Goal: Information Seeking & Learning: Learn about a topic

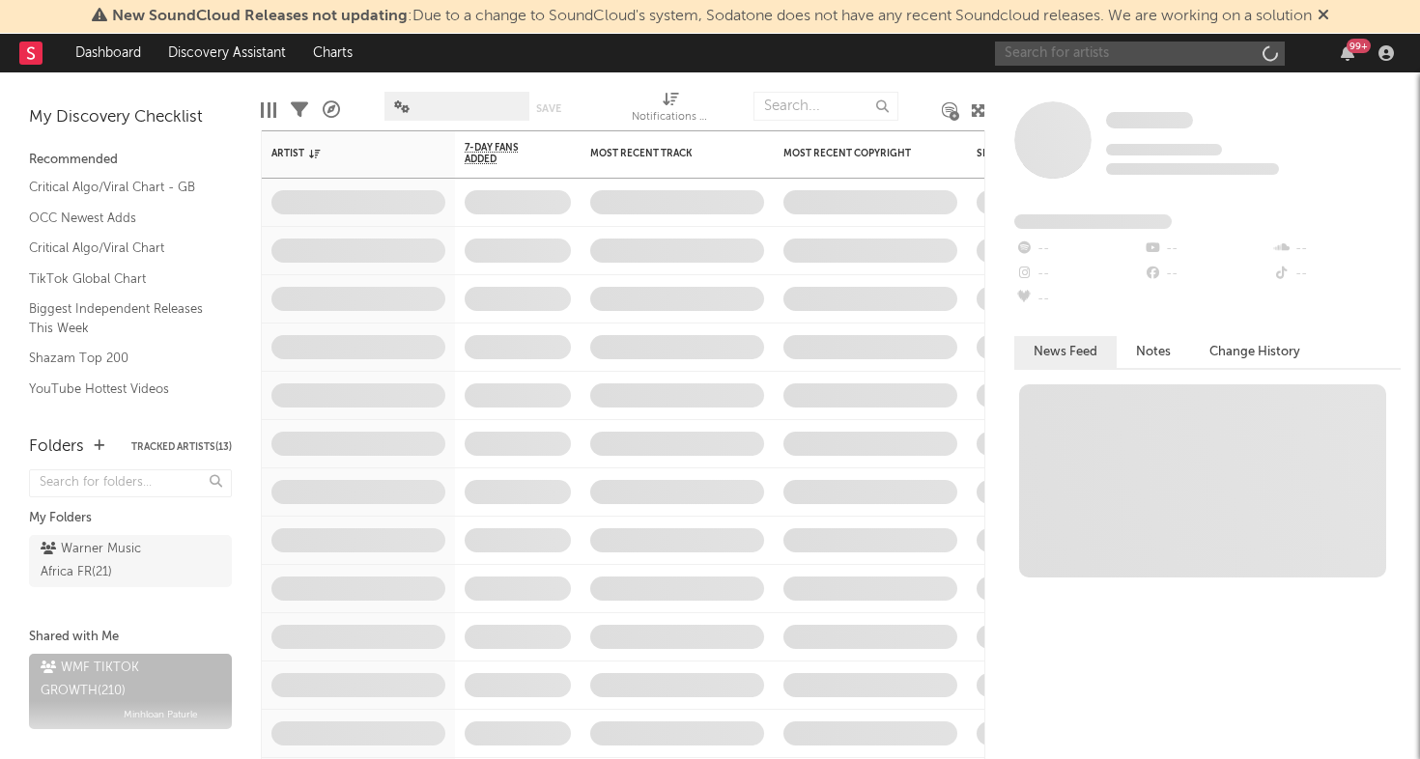
click at [1152, 49] on input "text" at bounding box center [1140, 54] width 290 height 24
type input "[PERSON_NAME]"
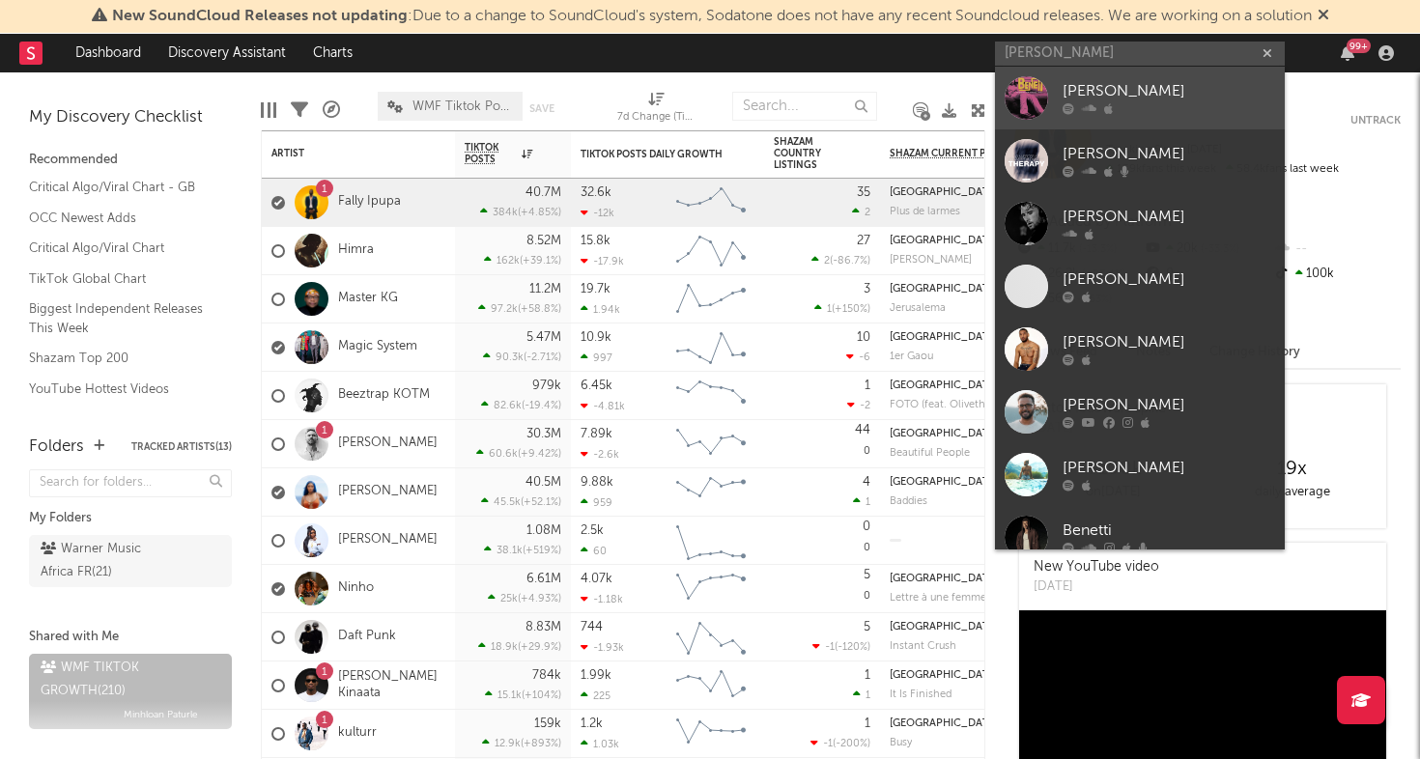
click at [1105, 92] on div "[PERSON_NAME]" at bounding box center [1168, 91] width 212 height 23
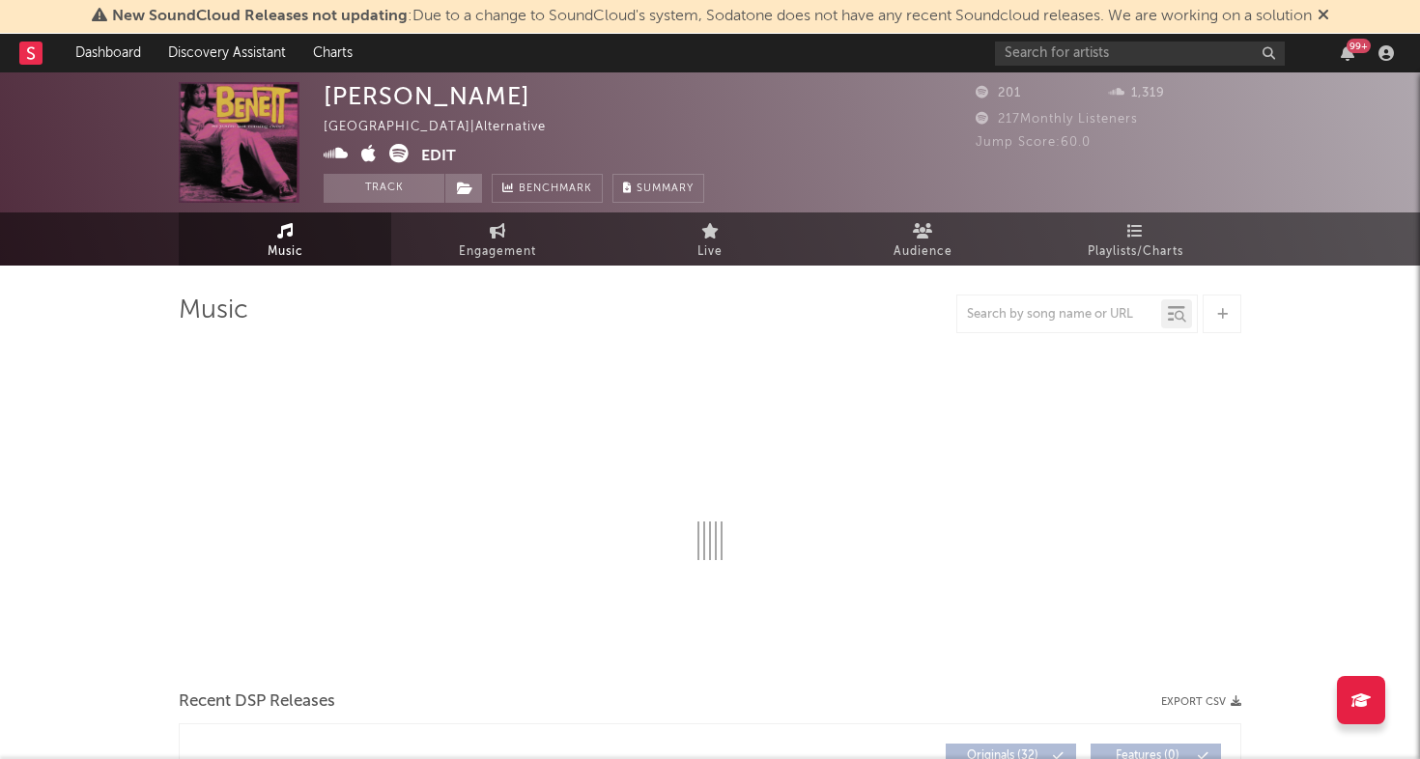
select select "6m"
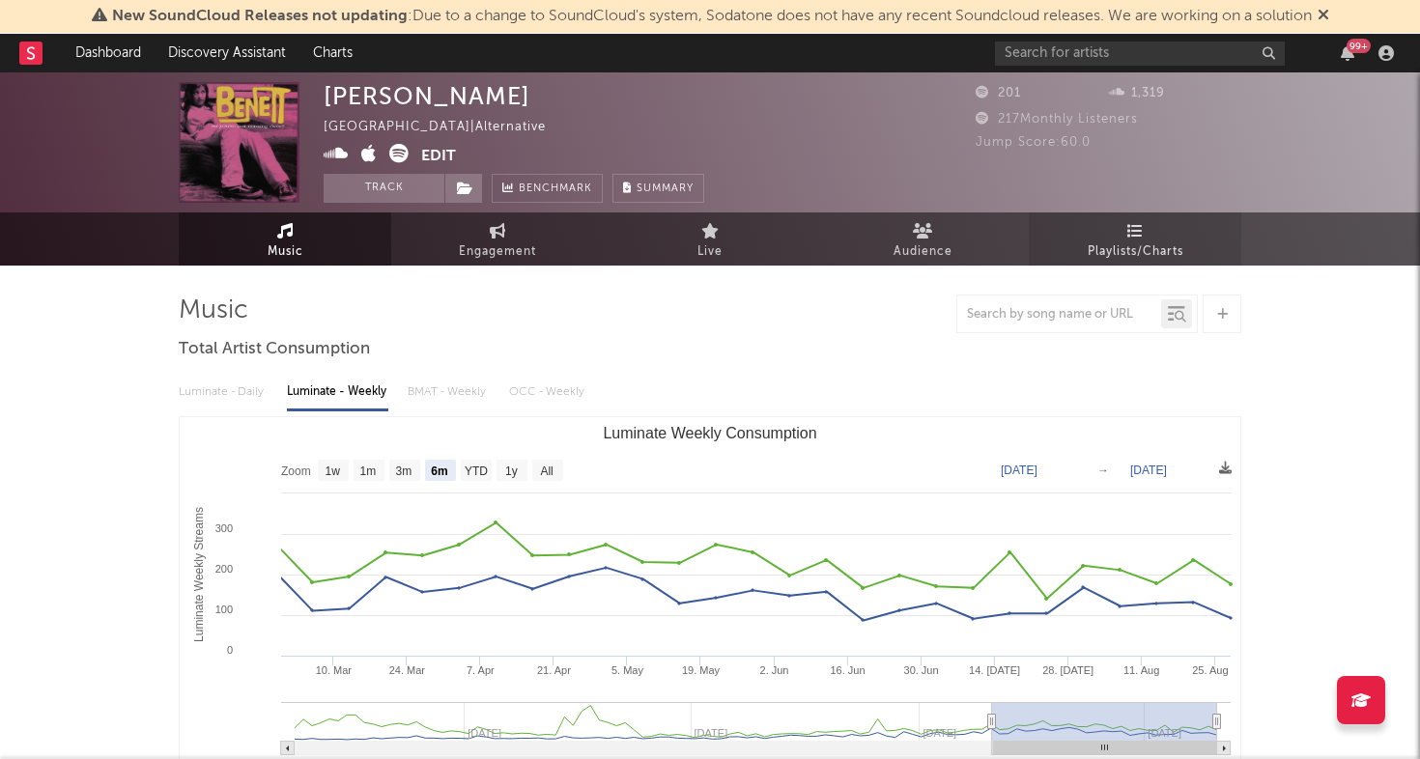
click at [1105, 227] on link "Playlists/Charts" at bounding box center [1134, 238] width 212 height 53
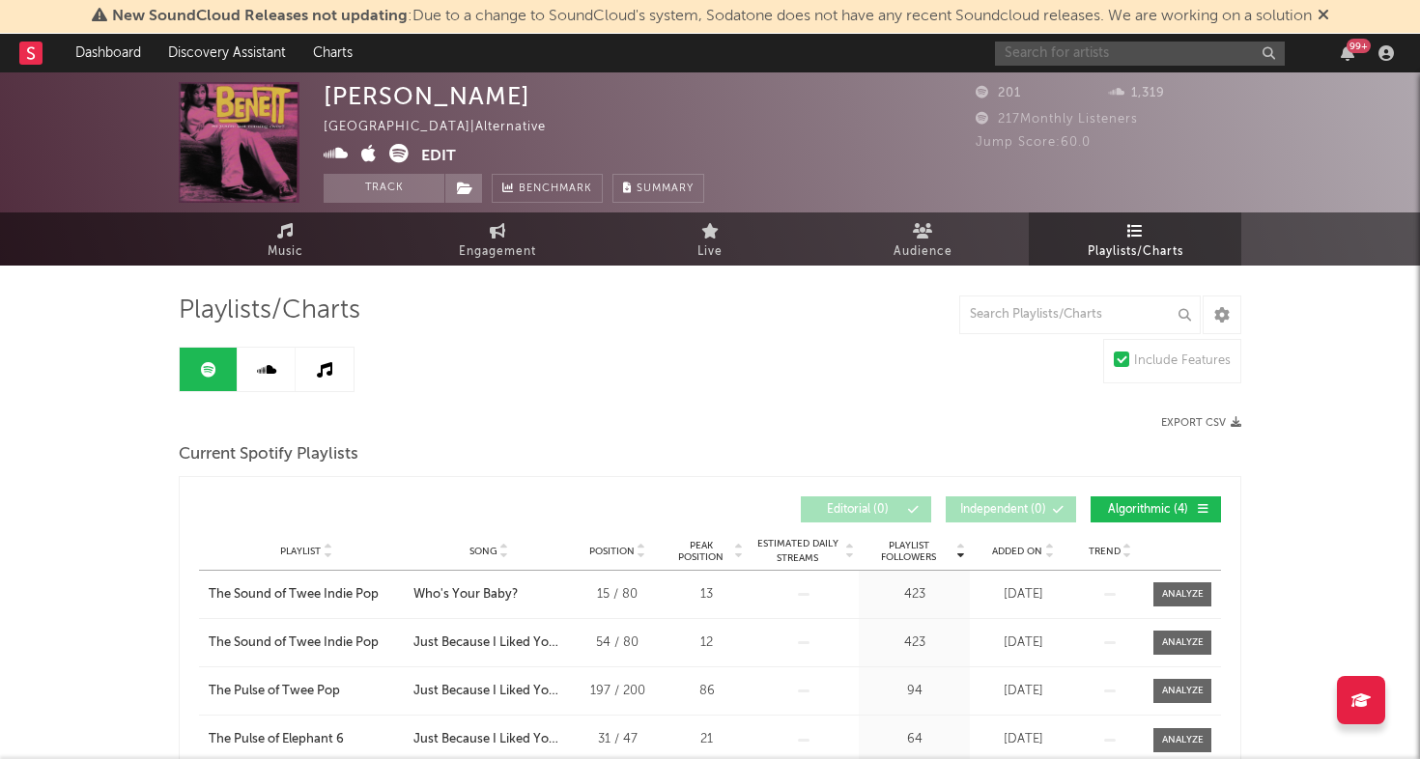
click at [1113, 59] on input "text" at bounding box center [1140, 54] width 290 height 24
click at [1105, 60] on input "bennett" at bounding box center [1140, 54] width 290 height 24
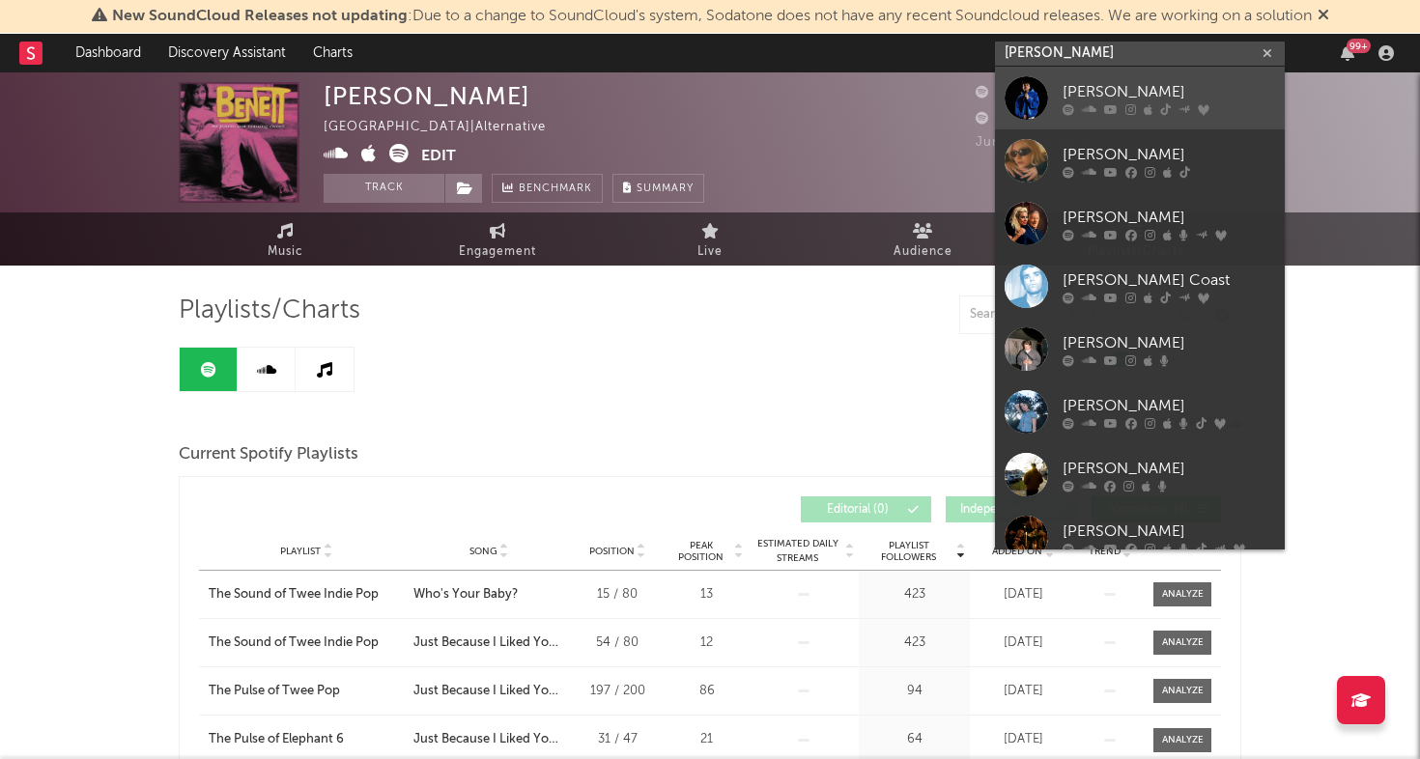
type input "bennett"
click at [1091, 80] on div "[PERSON_NAME]" at bounding box center [1168, 91] width 212 height 23
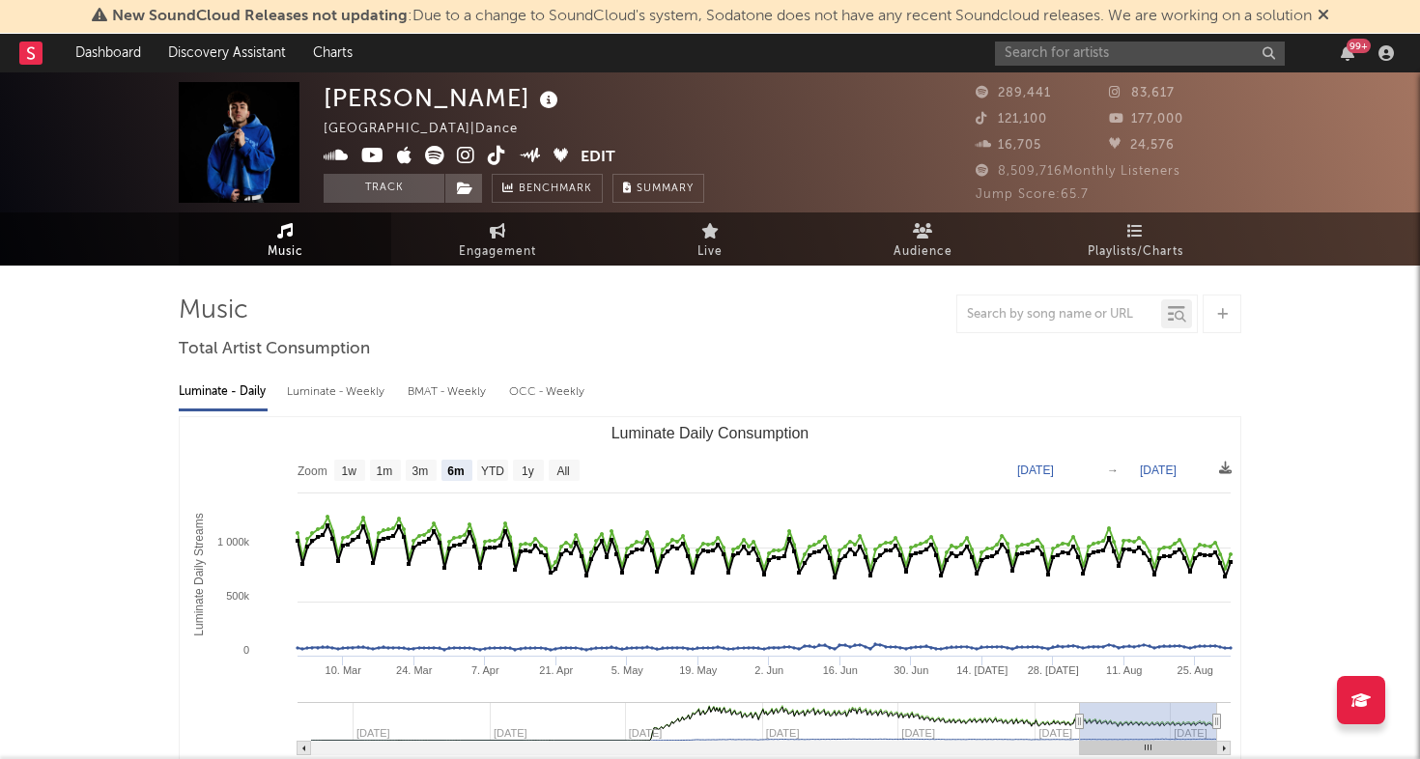
select select "6m"
click at [1099, 250] on span "Playlists/Charts" at bounding box center [1135, 251] width 96 height 23
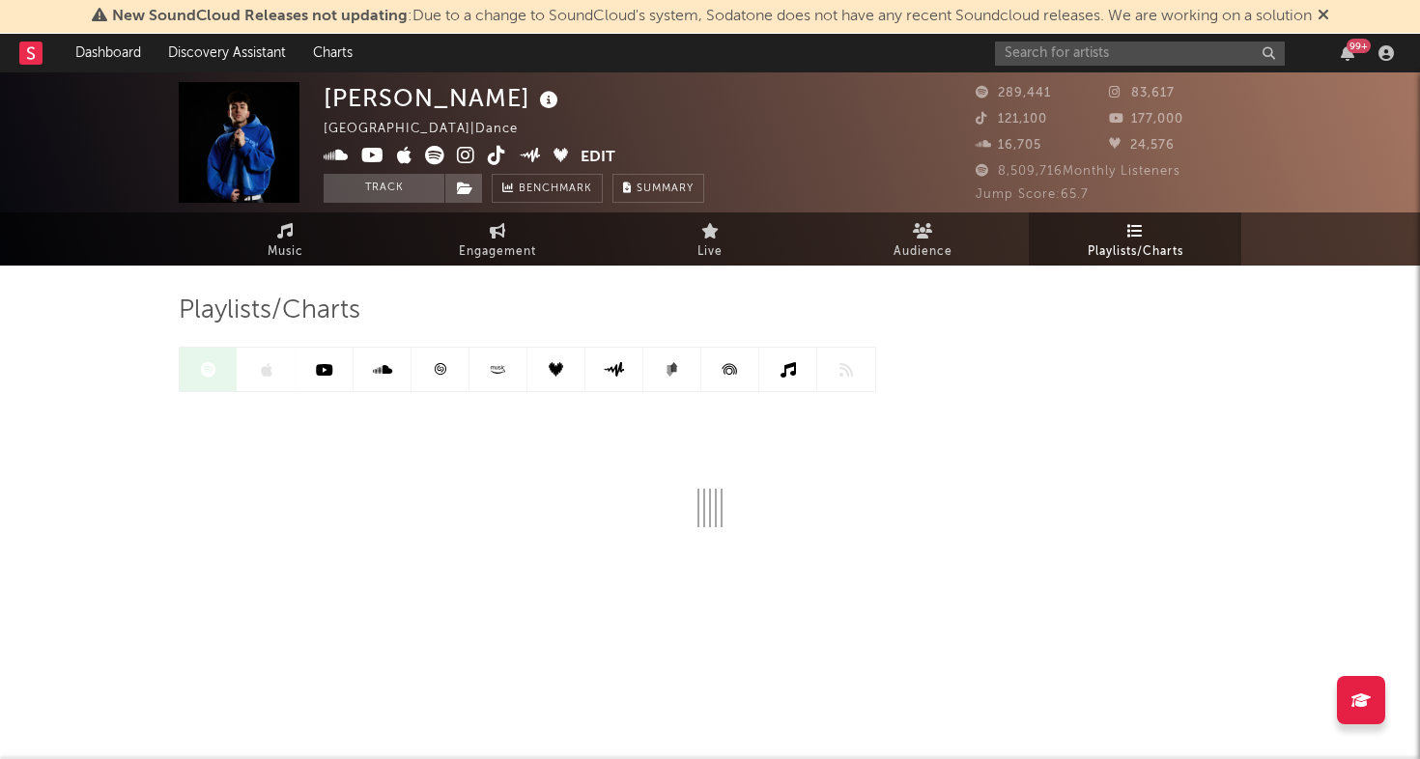
click at [431, 377] on link at bounding box center [440, 369] width 58 height 43
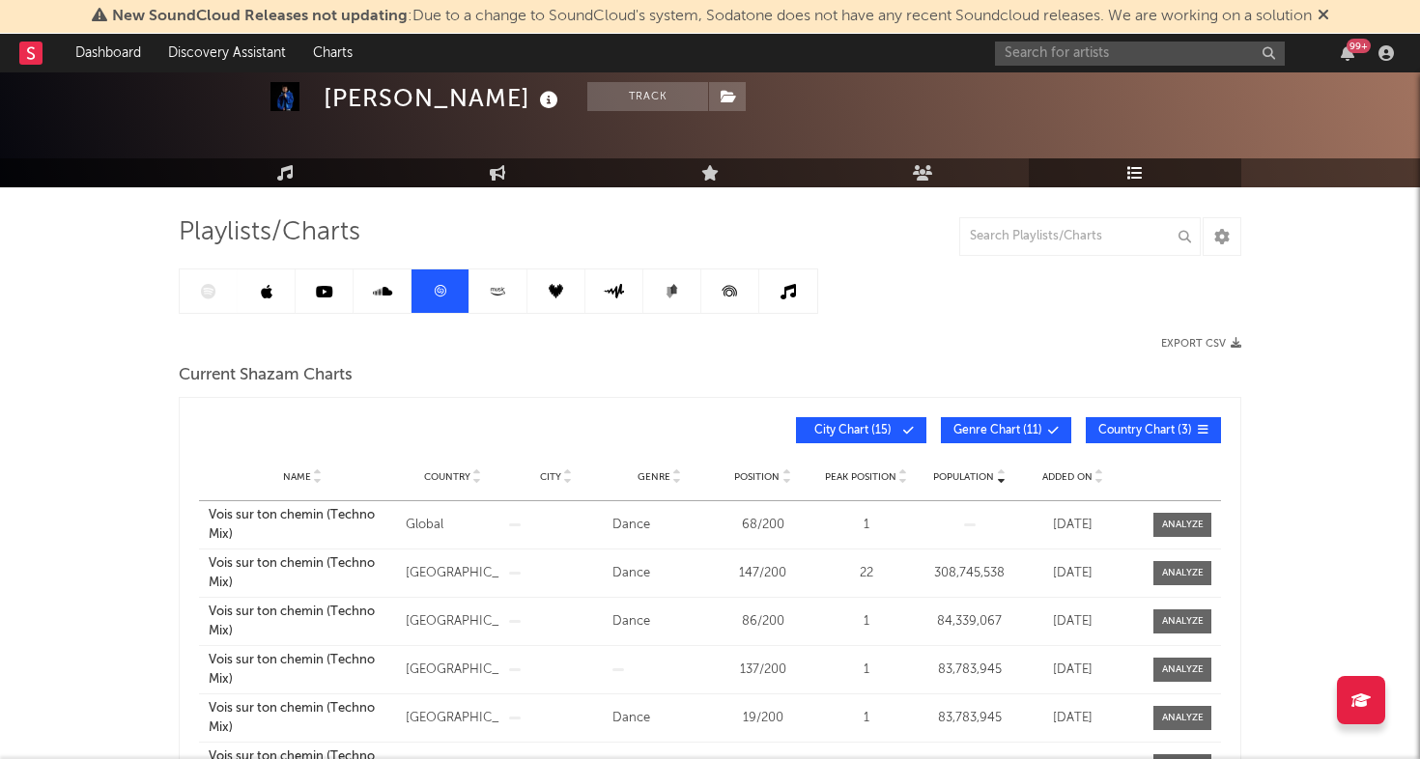
scroll to position [79, 0]
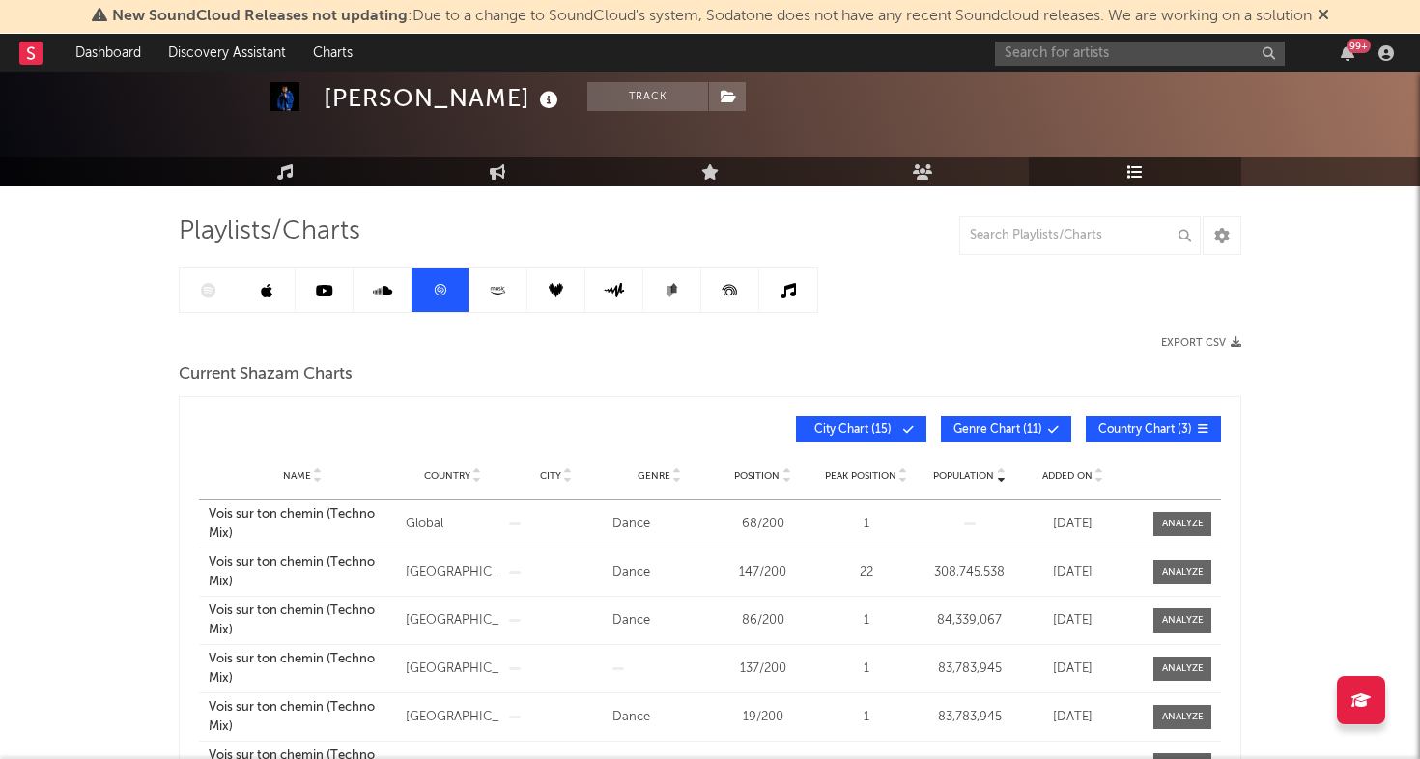
click at [1065, 471] on span "Added On" at bounding box center [1067, 476] width 50 height 12
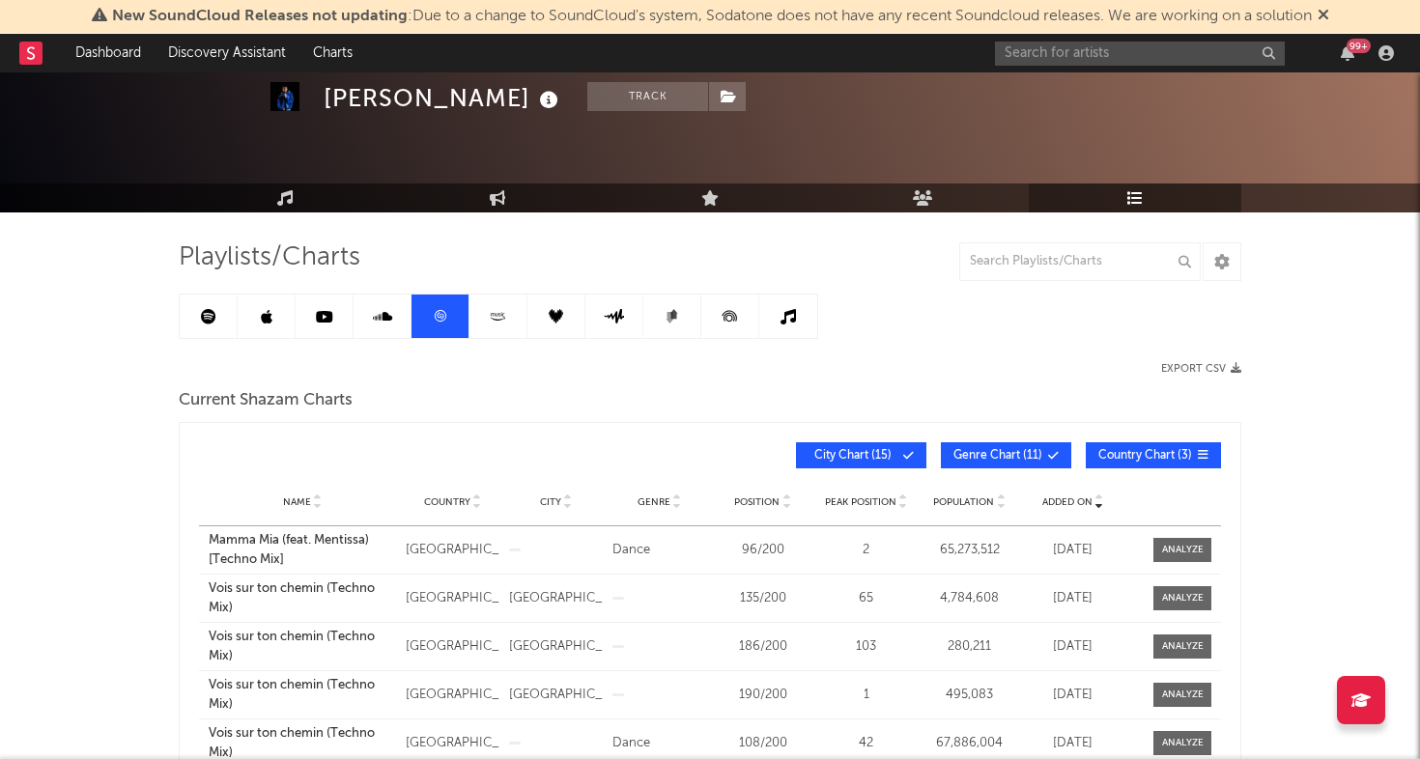
scroll to position [0, 0]
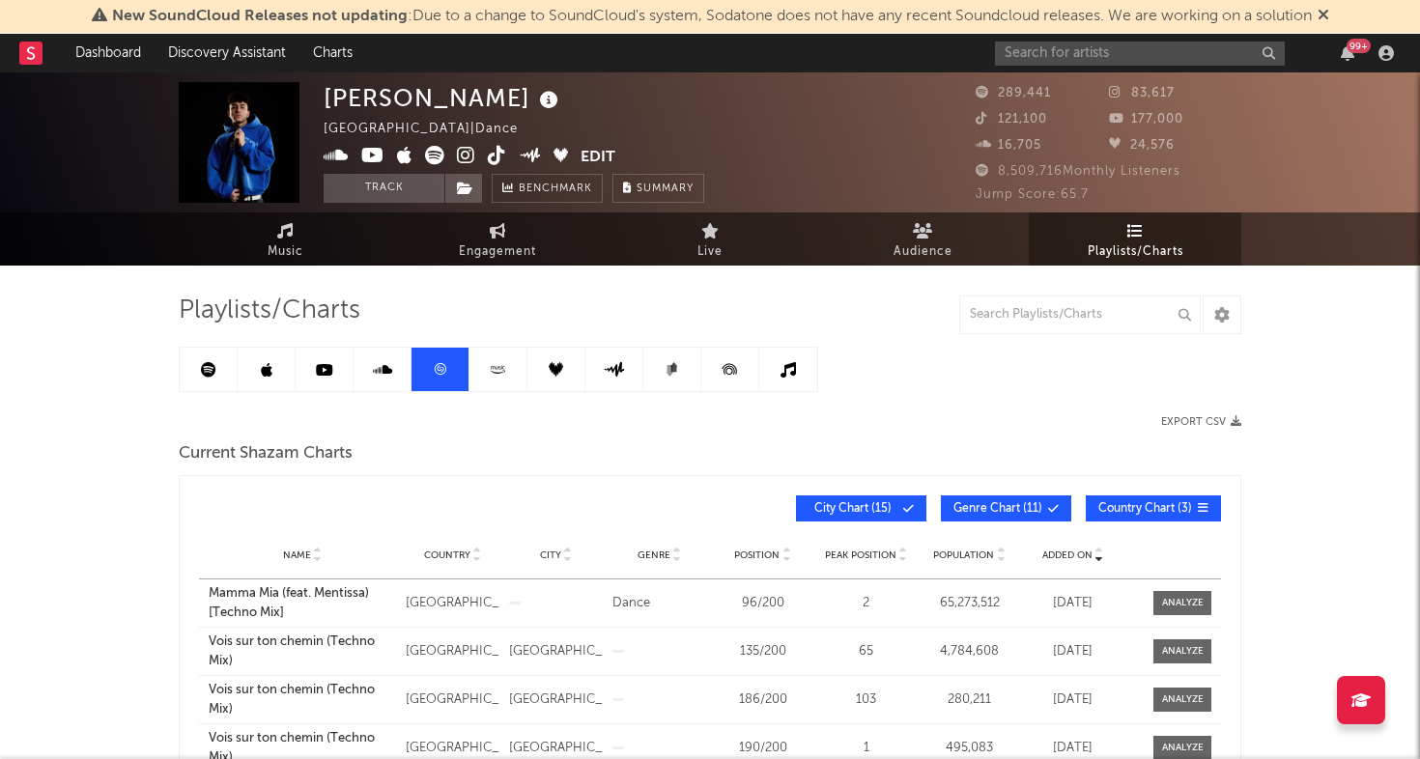
click at [209, 367] on icon at bounding box center [208, 369] width 15 height 15
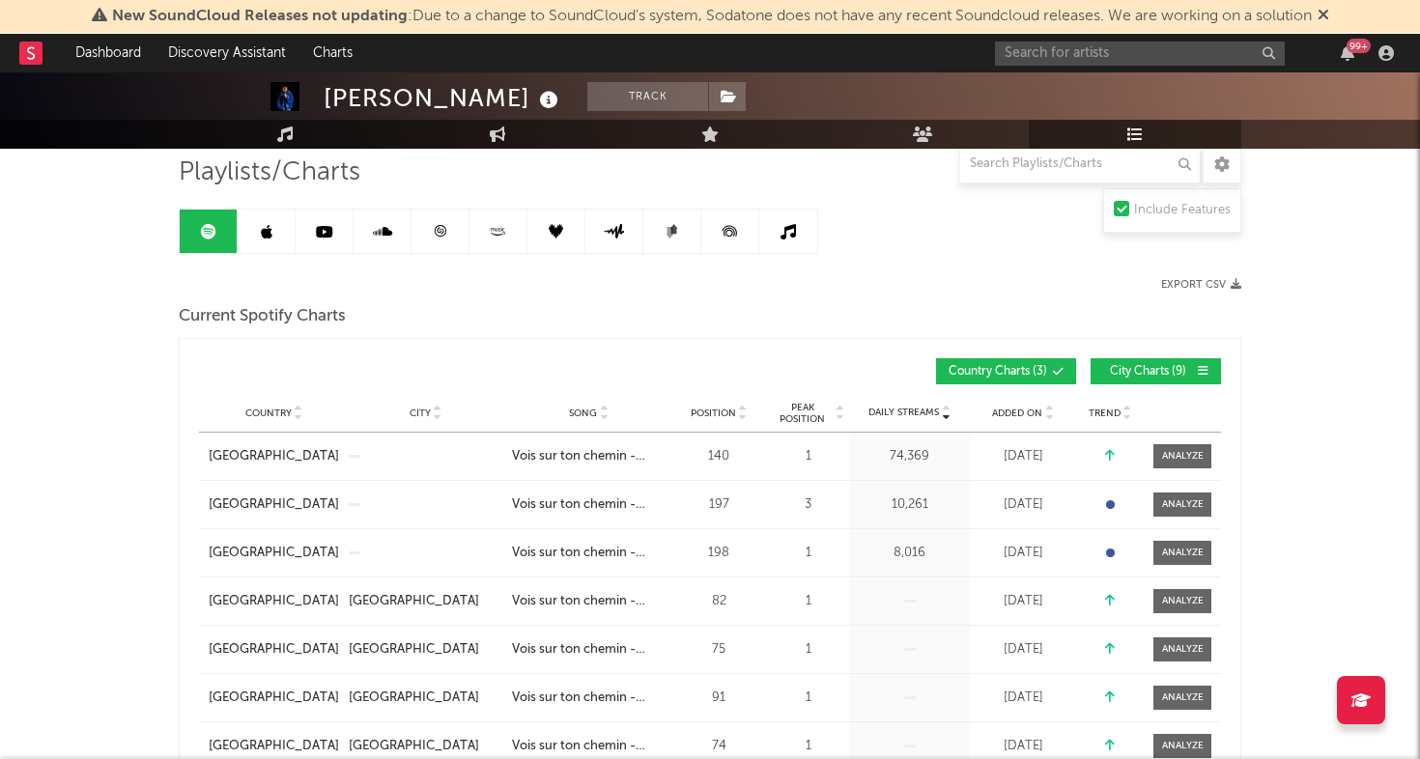
scroll to position [140, 0]
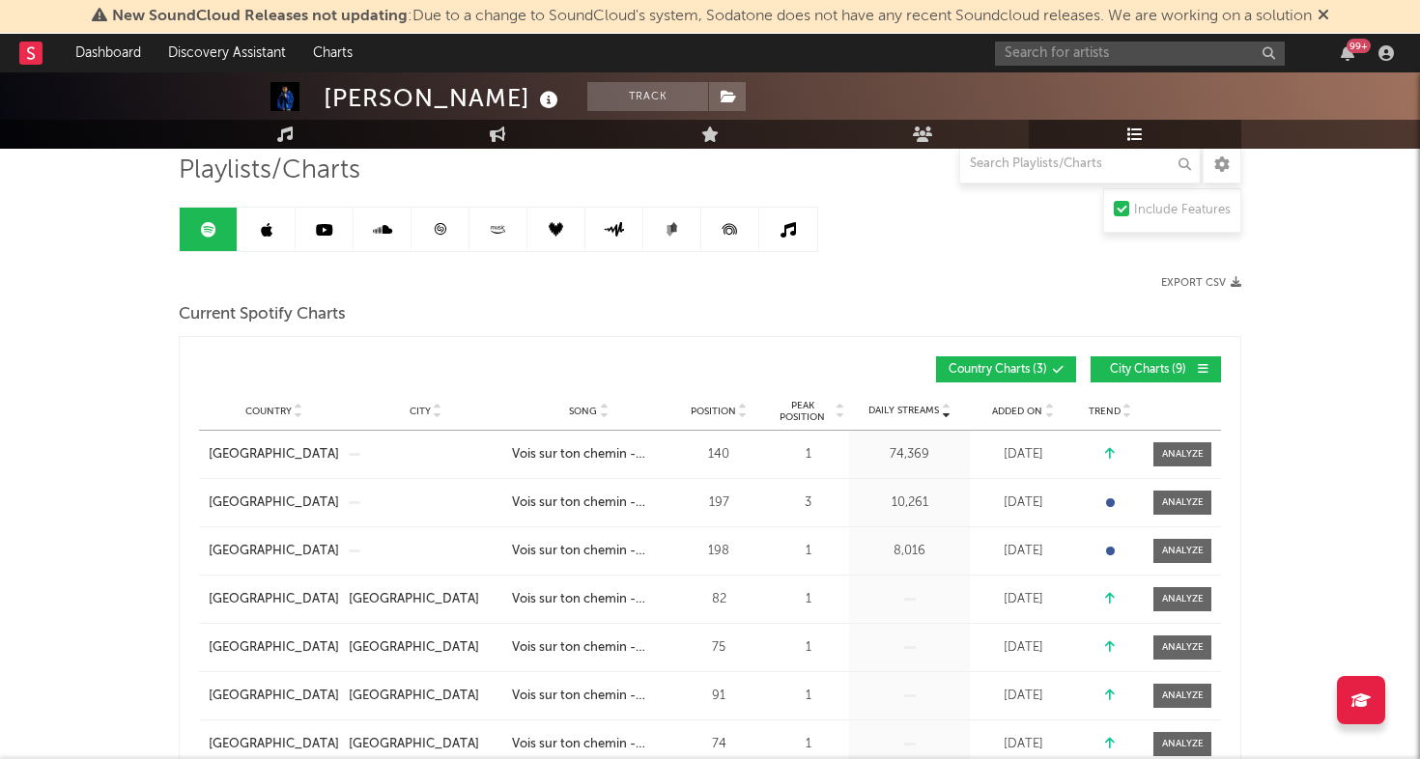
click at [1013, 406] on span "Added On" at bounding box center [1017, 412] width 50 height 12
click at [431, 247] on link at bounding box center [440, 229] width 58 height 43
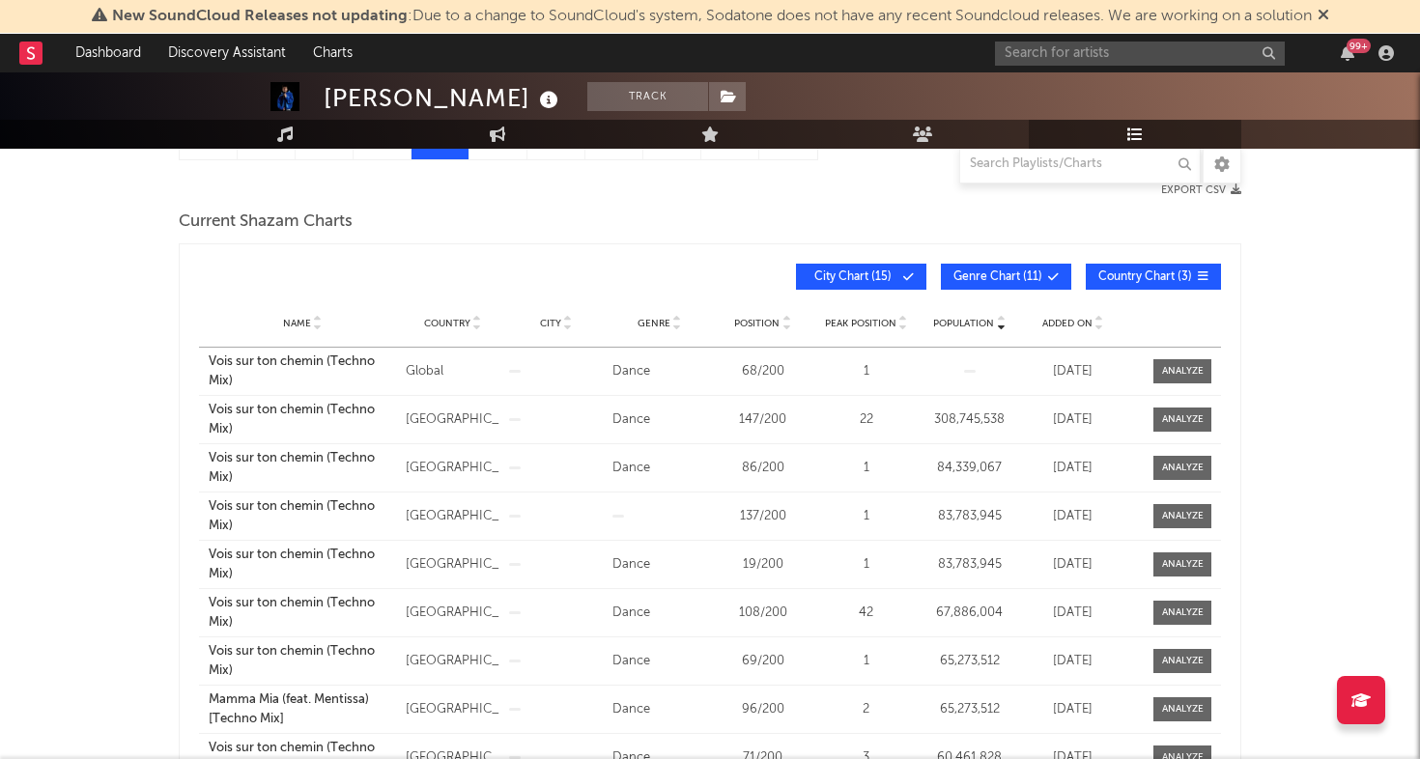
scroll to position [234, 0]
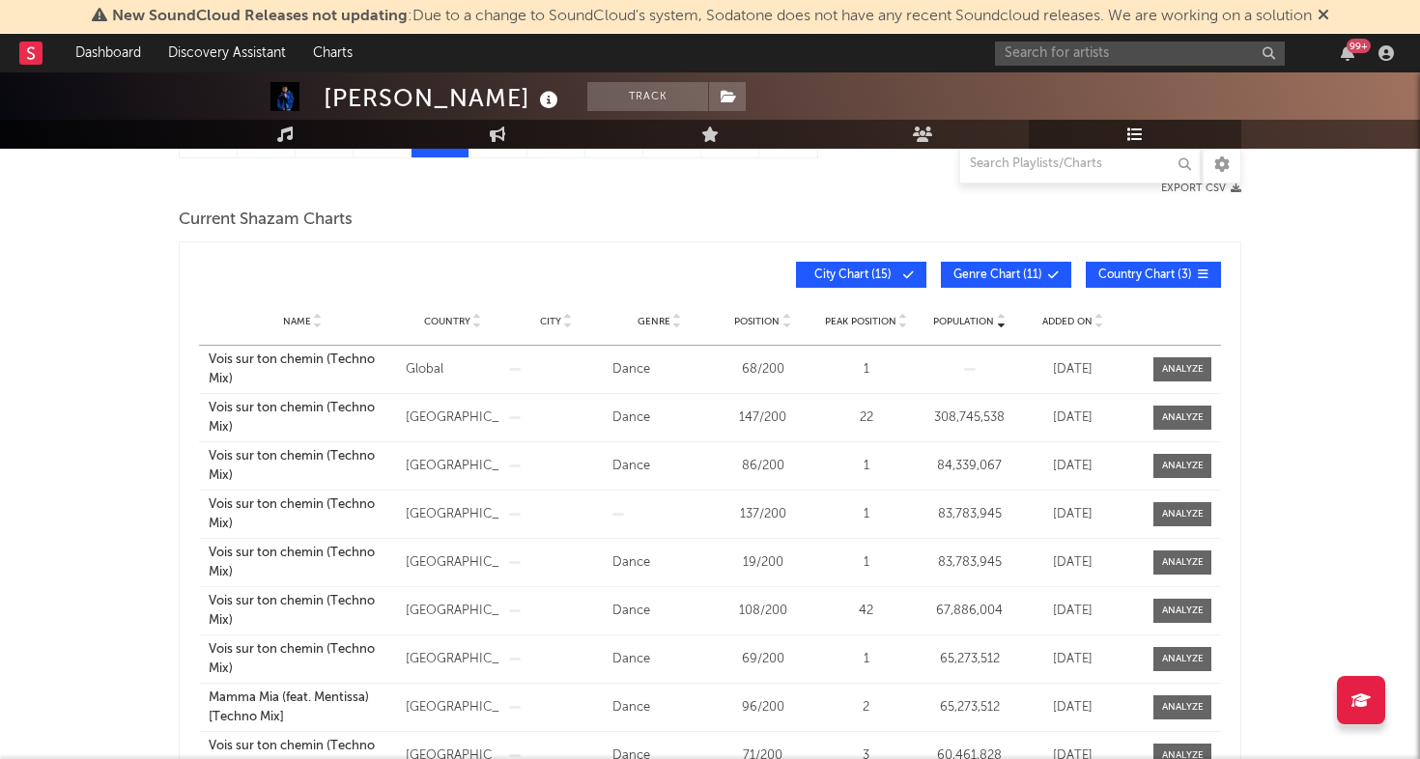
click at [1066, 319] on span "Added On" at bounding box center [1067, 322] width 50 height 12
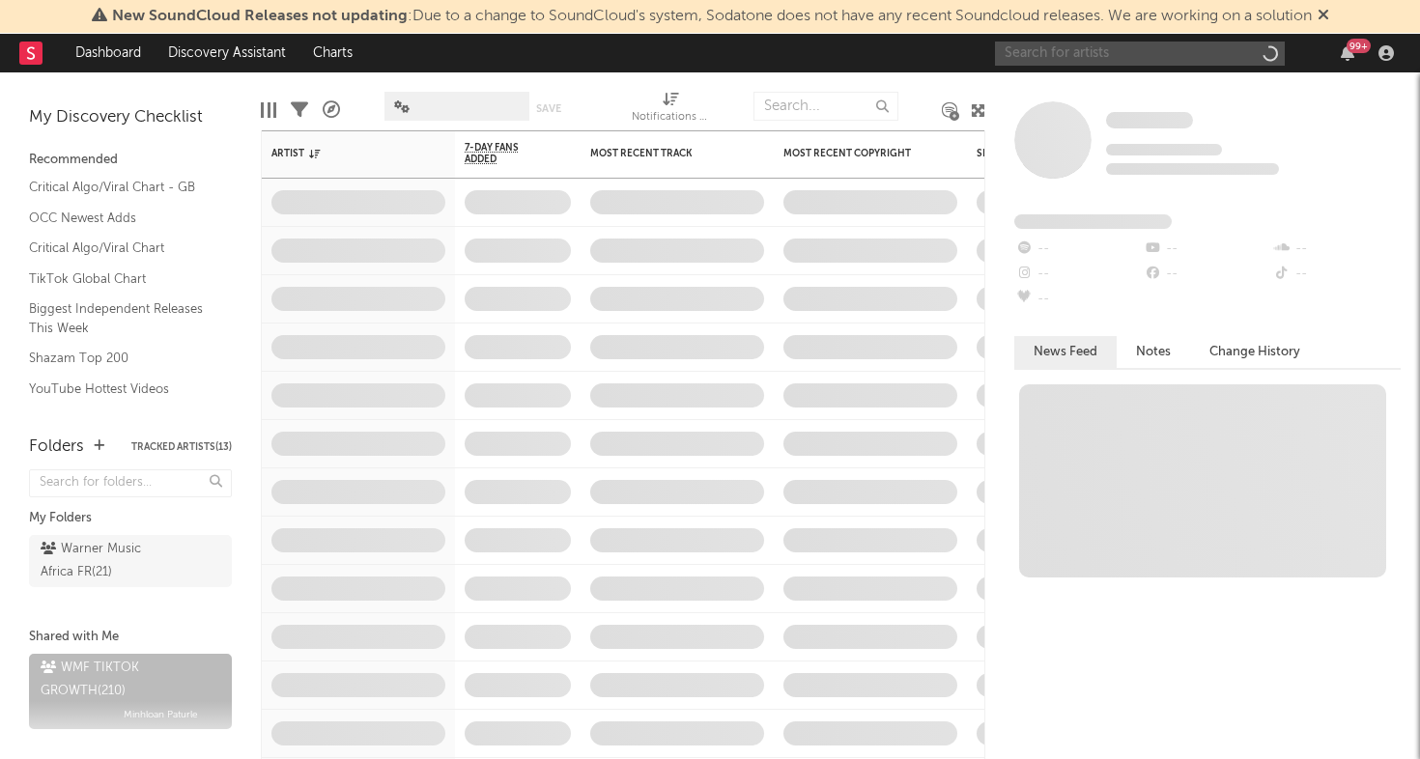
click at [1121, 50] on input "text" at bounding box center [1140, 54] width 290 height 24
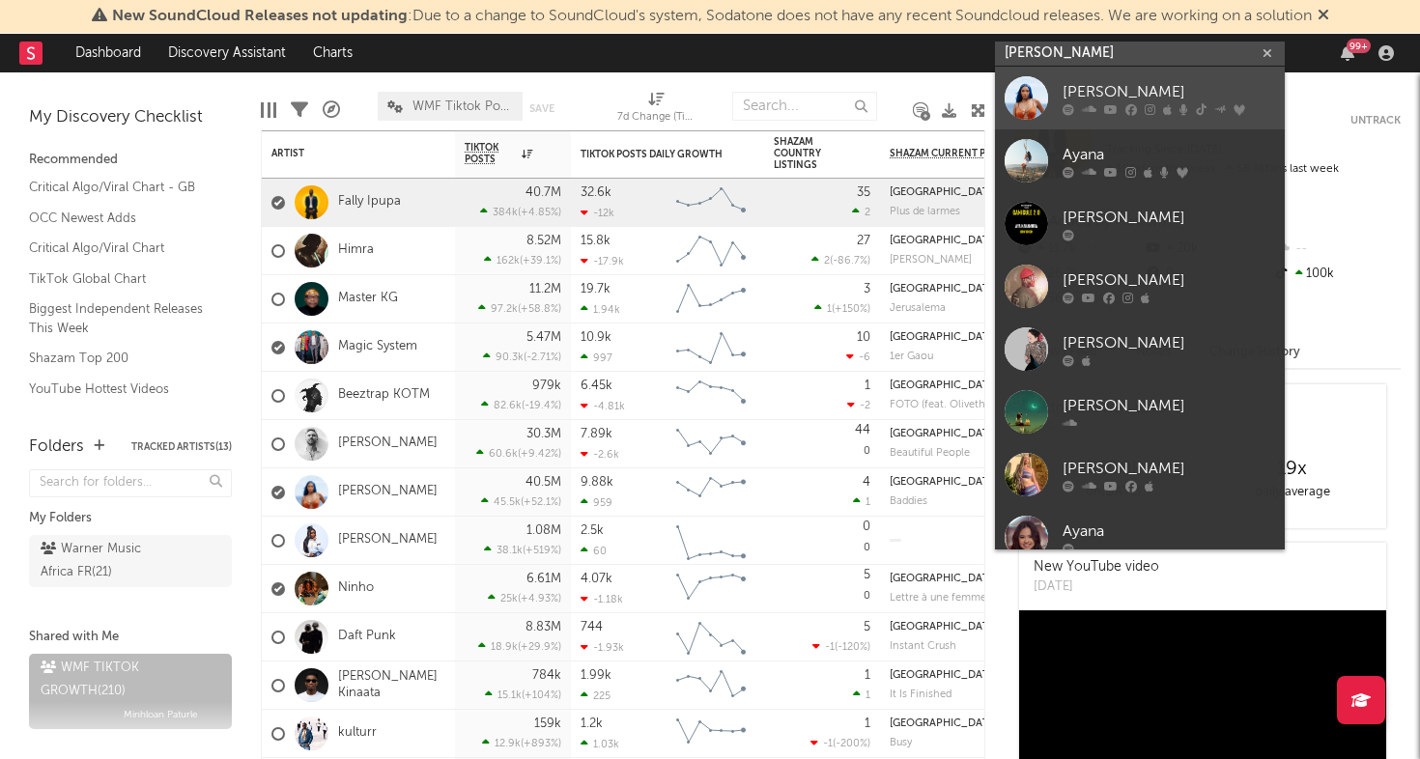
type input "[PERSON_NAME]"
click at [1068, 79] on link "[PERSON_NAME]" at bounding box center [1140, 98] width 290 height 63
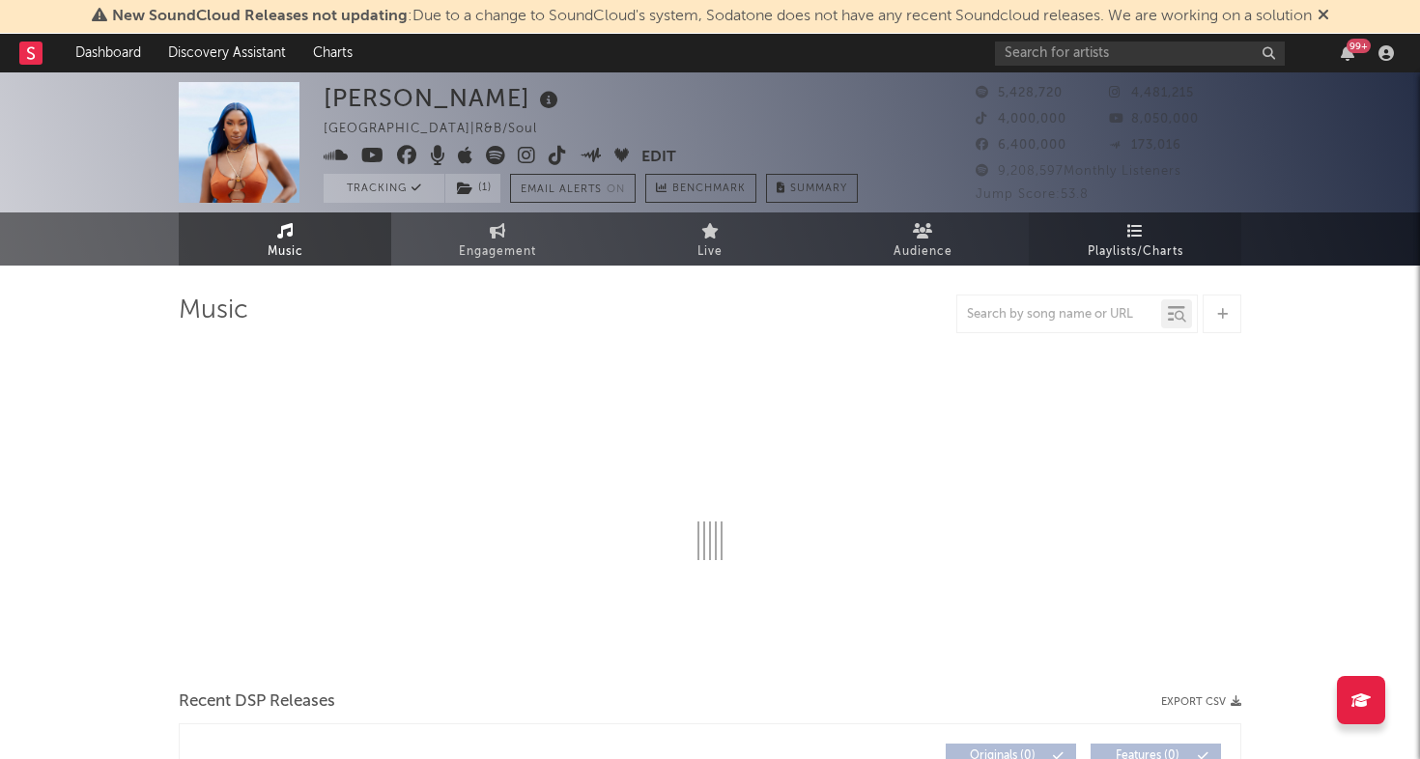
click at [1139, 244] on span "Playlists/Charts" at bounding box center [1135, 251] width 96 height 23
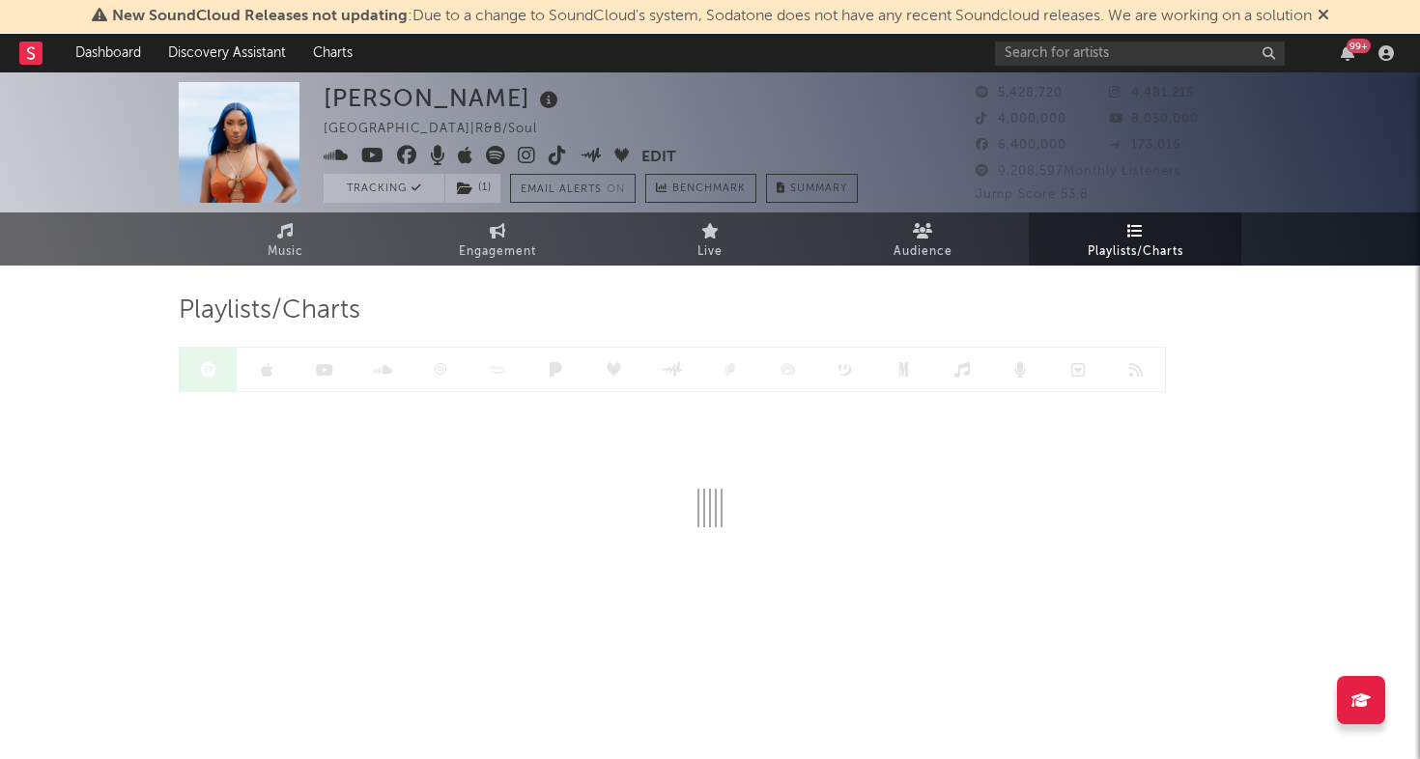
click at [436, 376] on div at bounding box center [672, 369] width 987 height 45
click at [429, 373] on link at bounding box center [440, 369] width 58 height 43
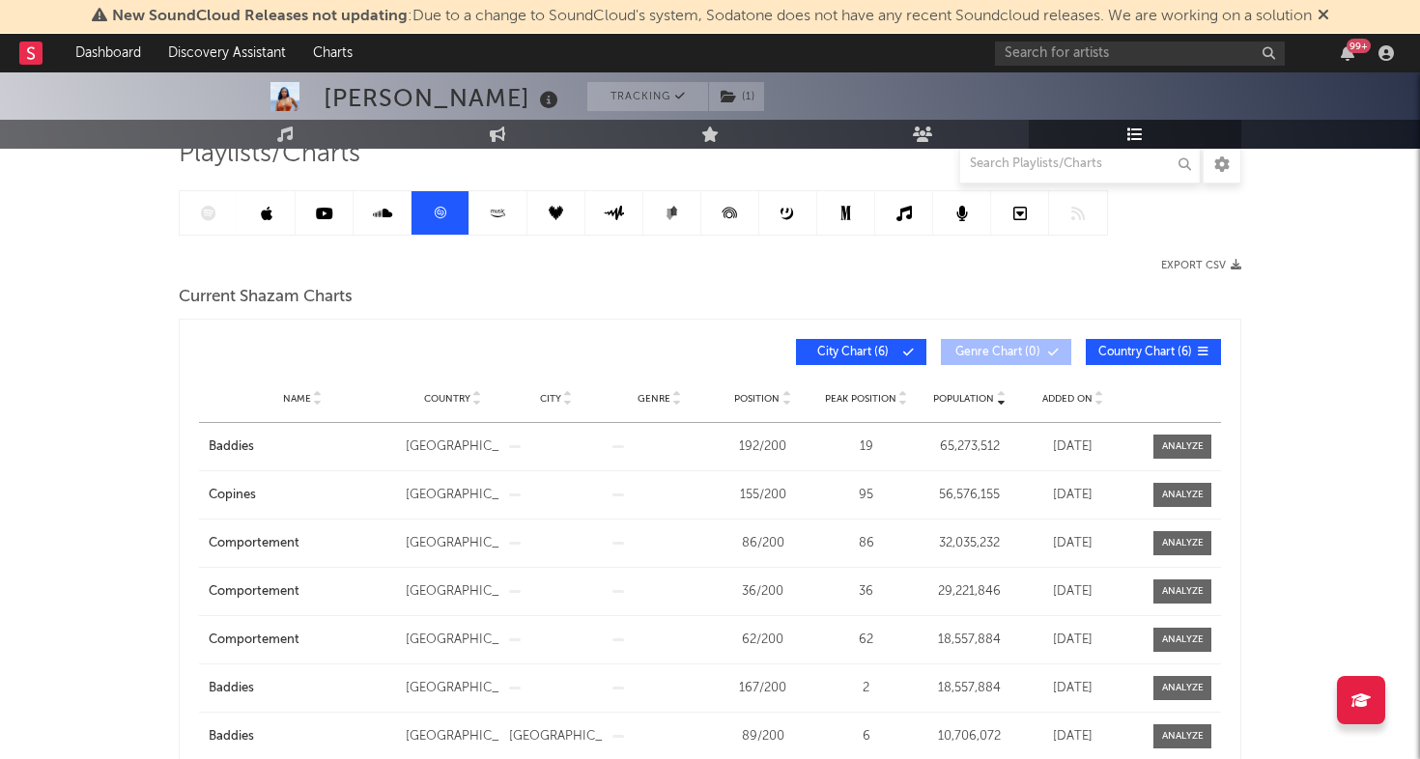
scroll to position [158, 0]
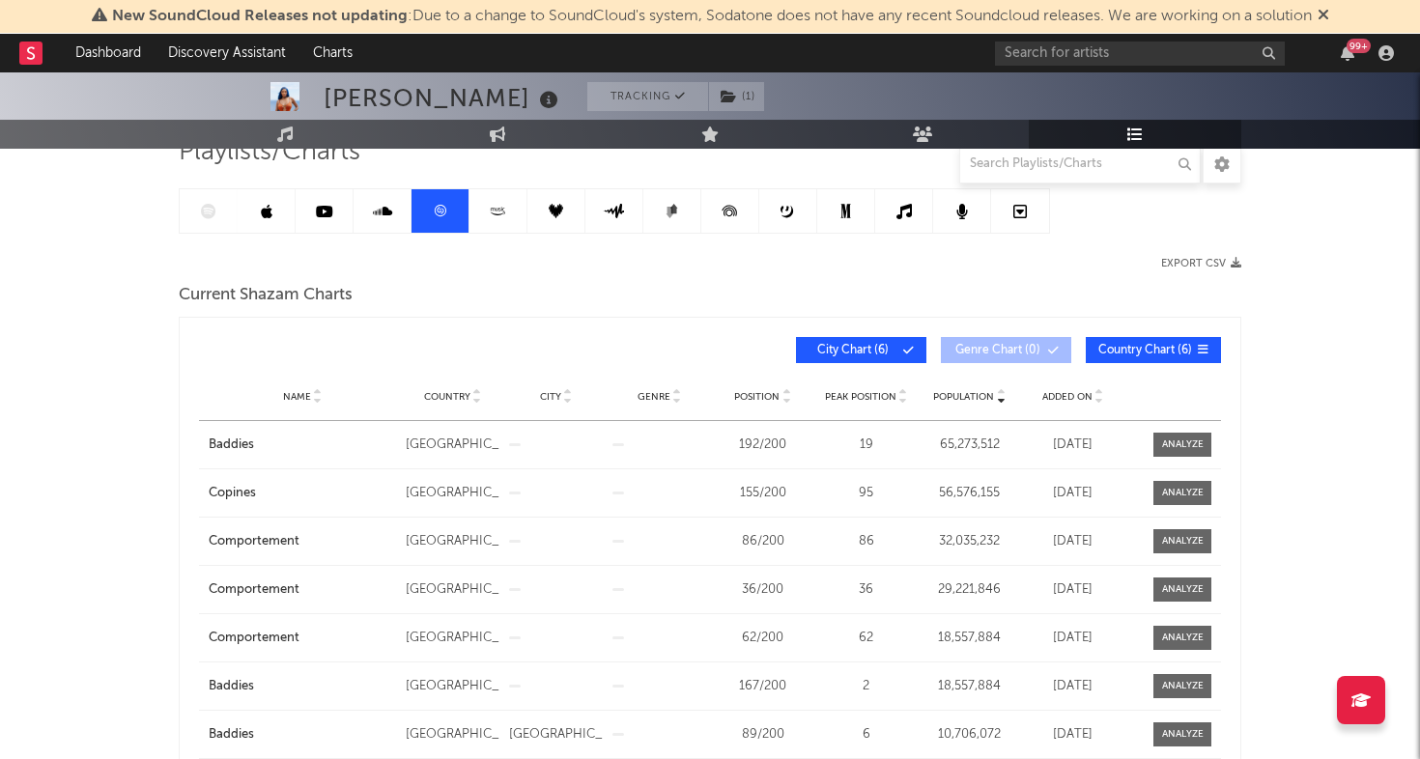
click at [1059, 396] on span "Added On" at bounding box center [1067, 397] width 50 height 12
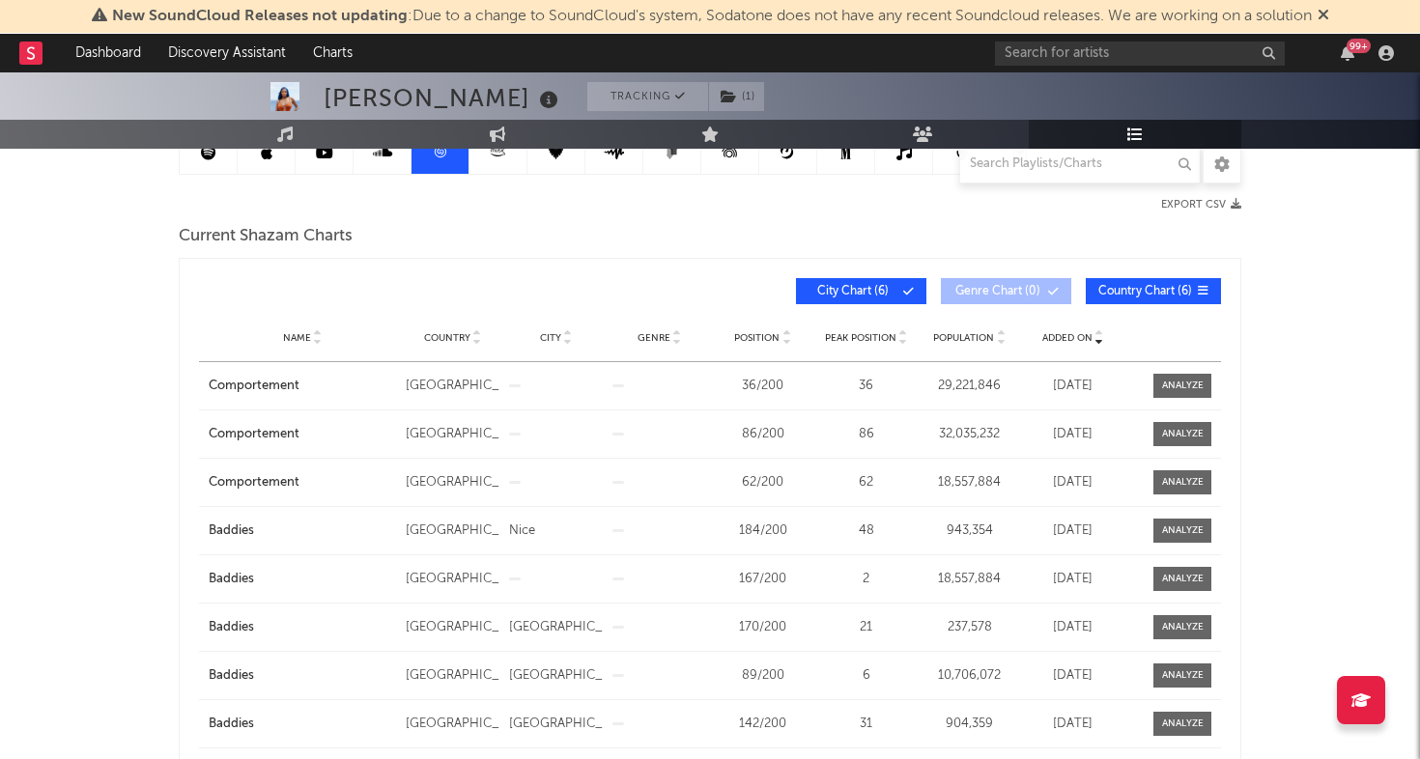
scroll to position [0, 0]
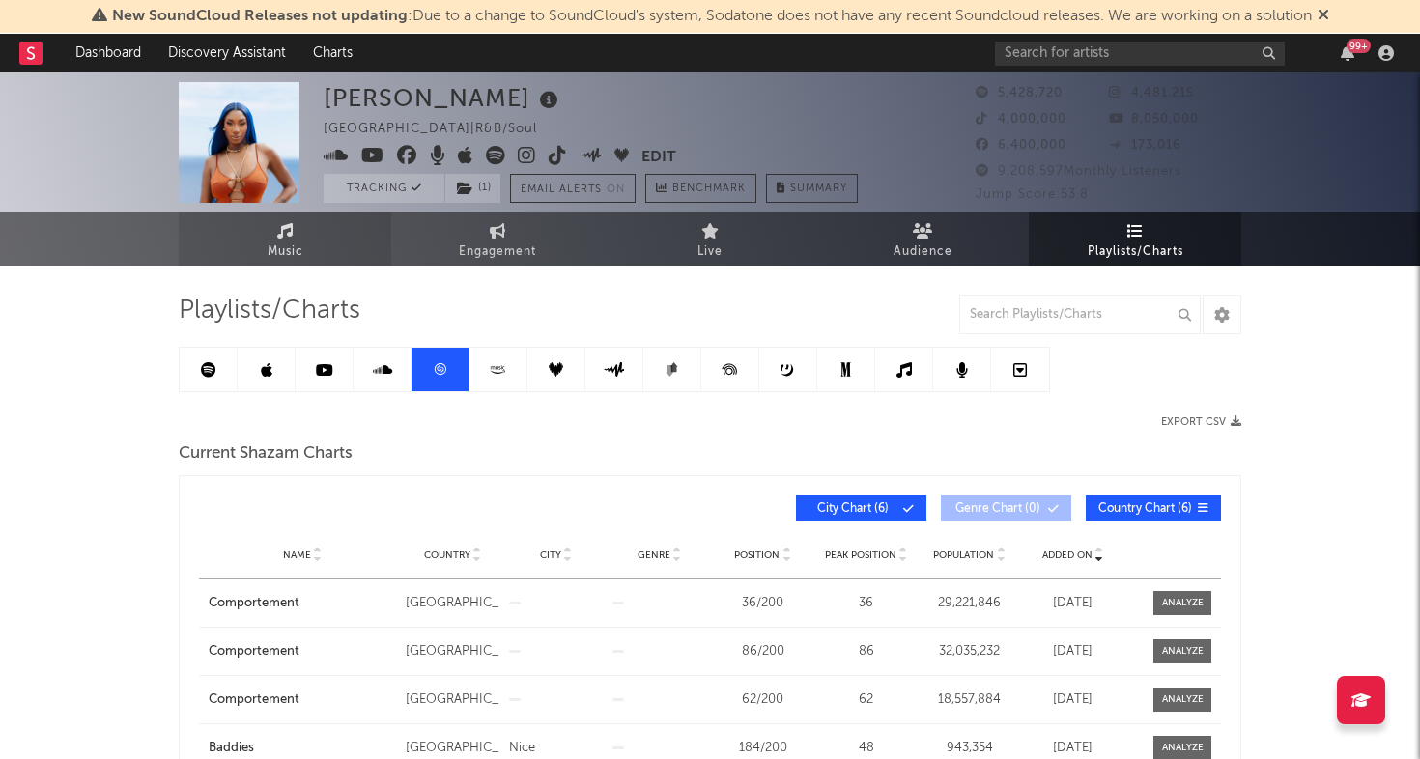
click at [278, 239] on link "Music" at bounding box center [285, 238] width 212 height 53
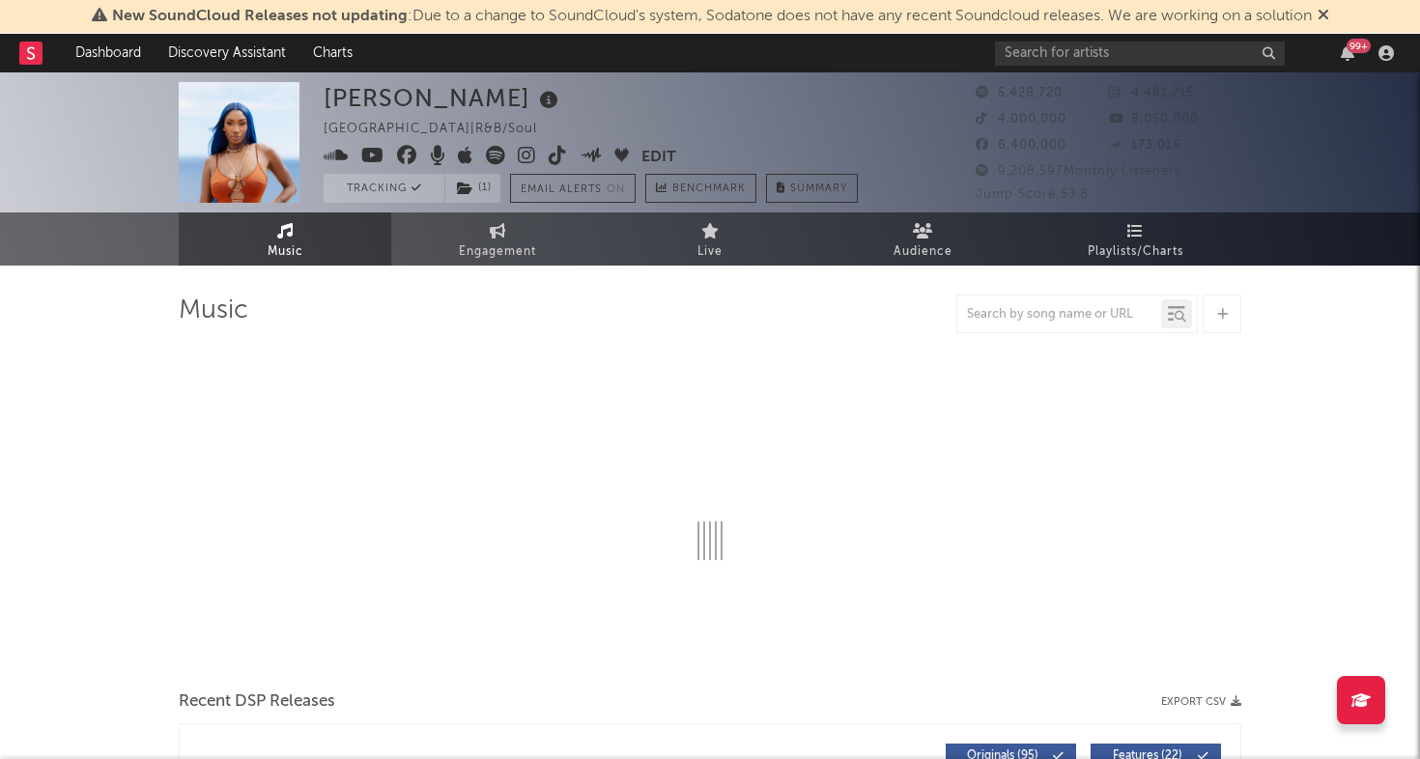
select select "6m"
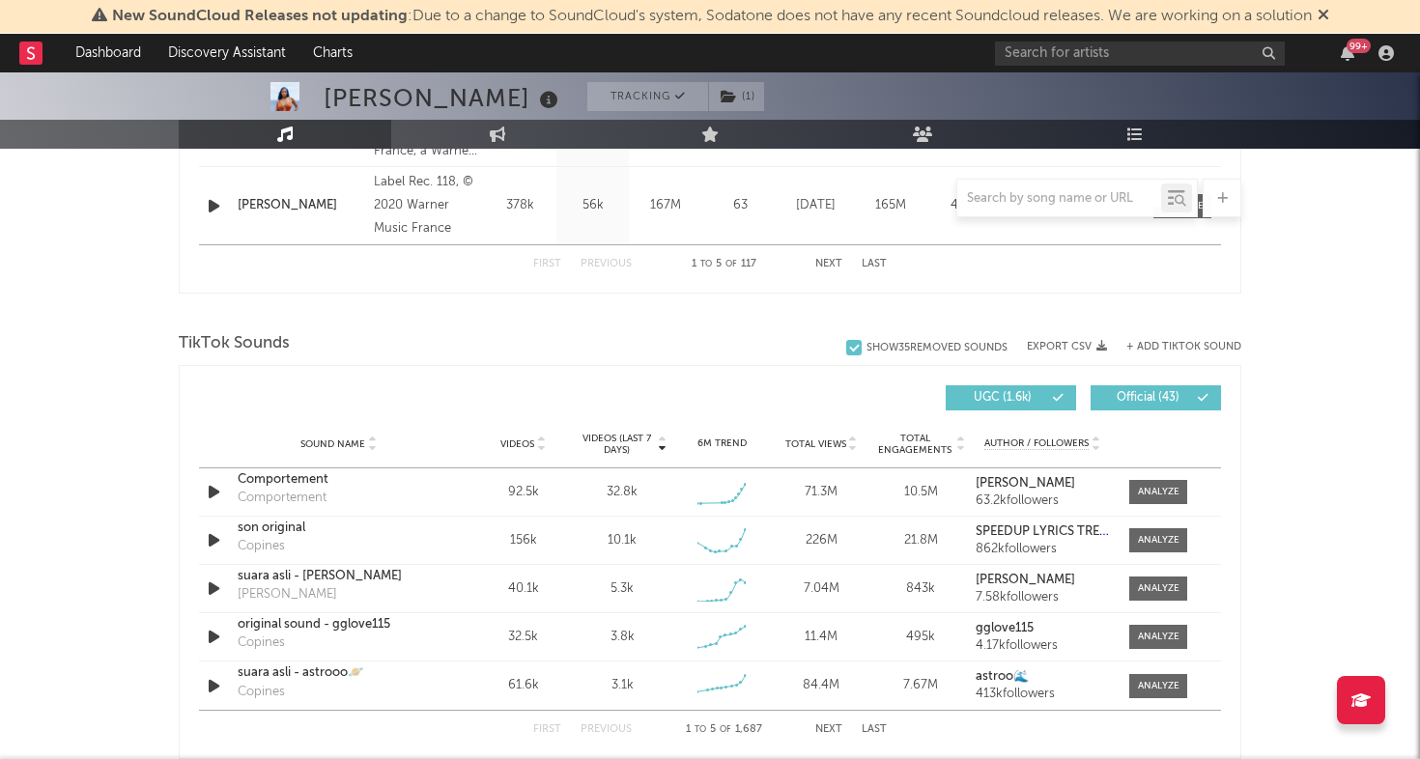
scroll to position [1165, 0]
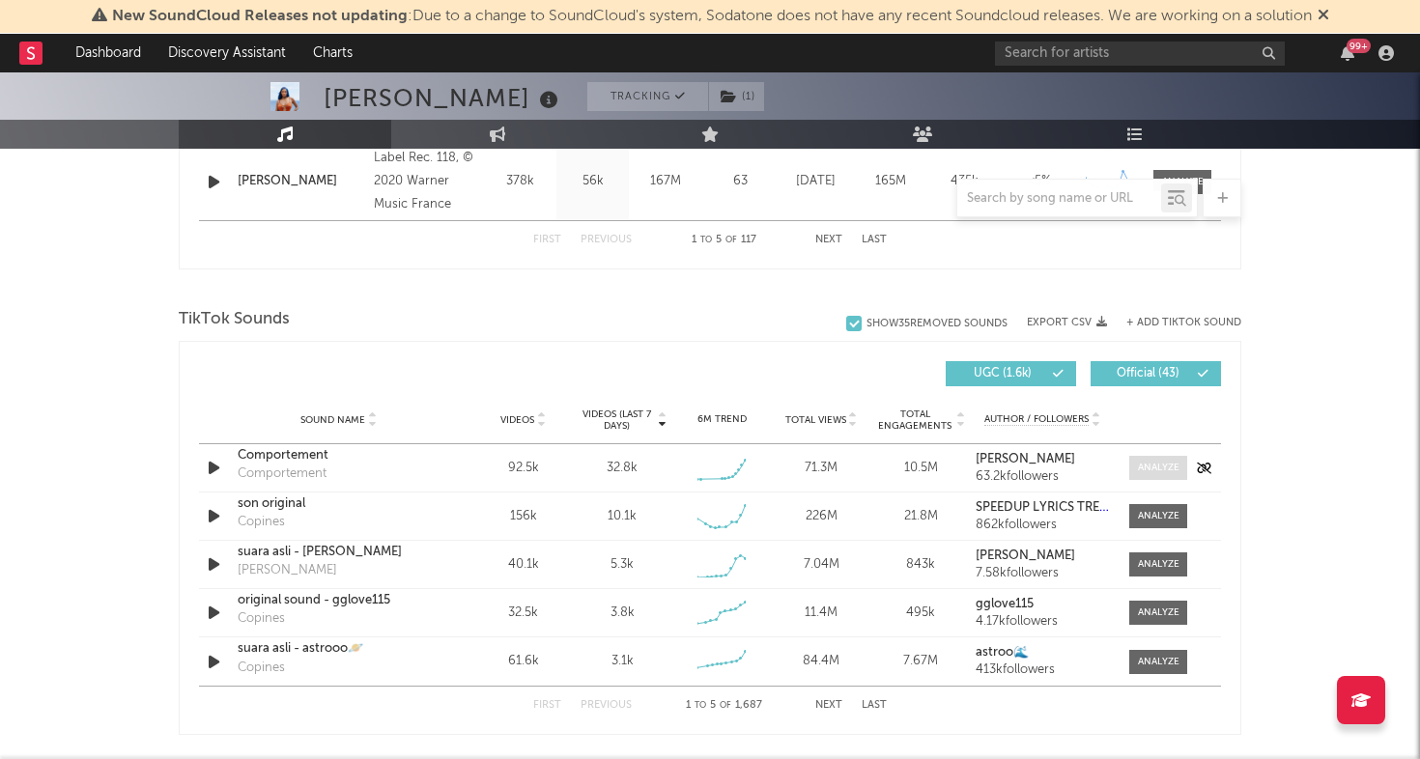
click at [1150, 466] on div at bounding box center [1159, 468] width 42 height 14
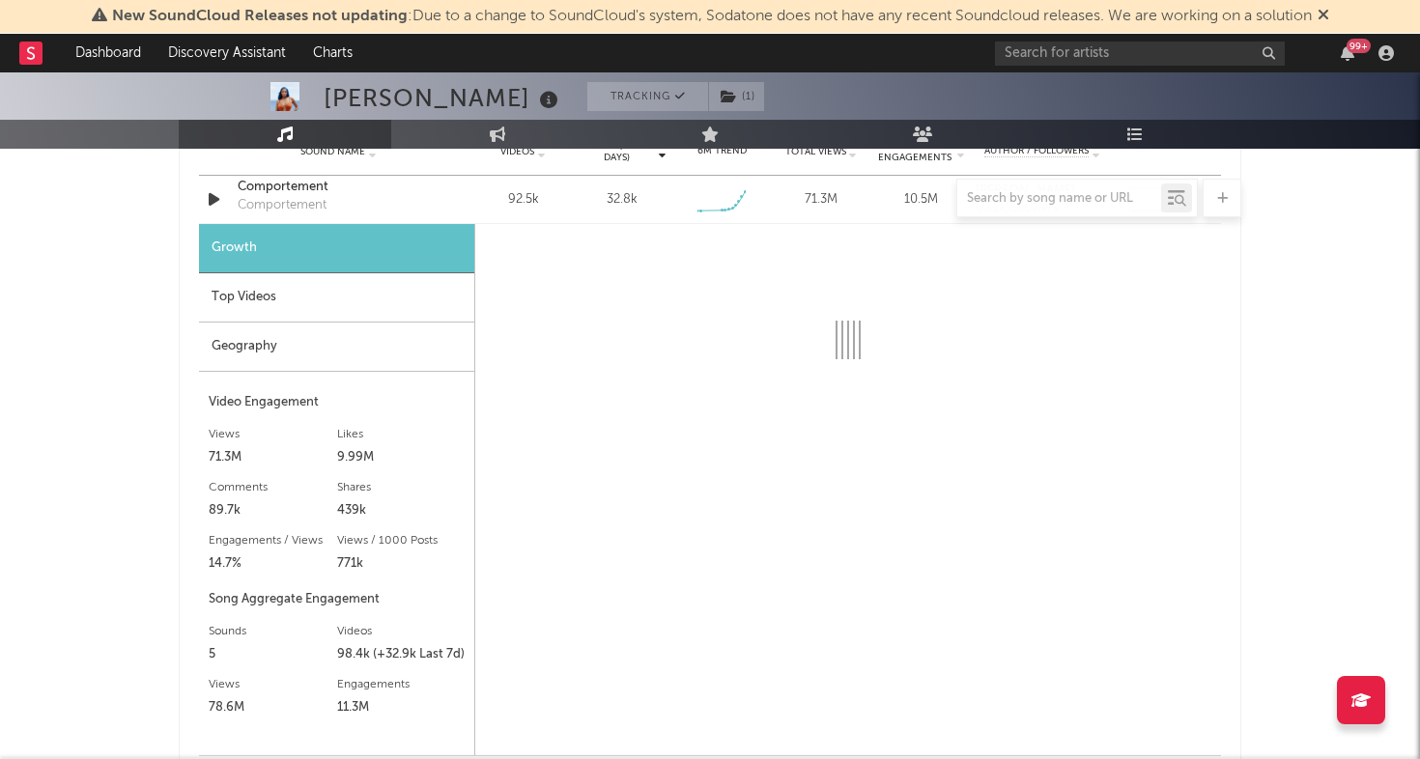
scroll to position [1447, 0]
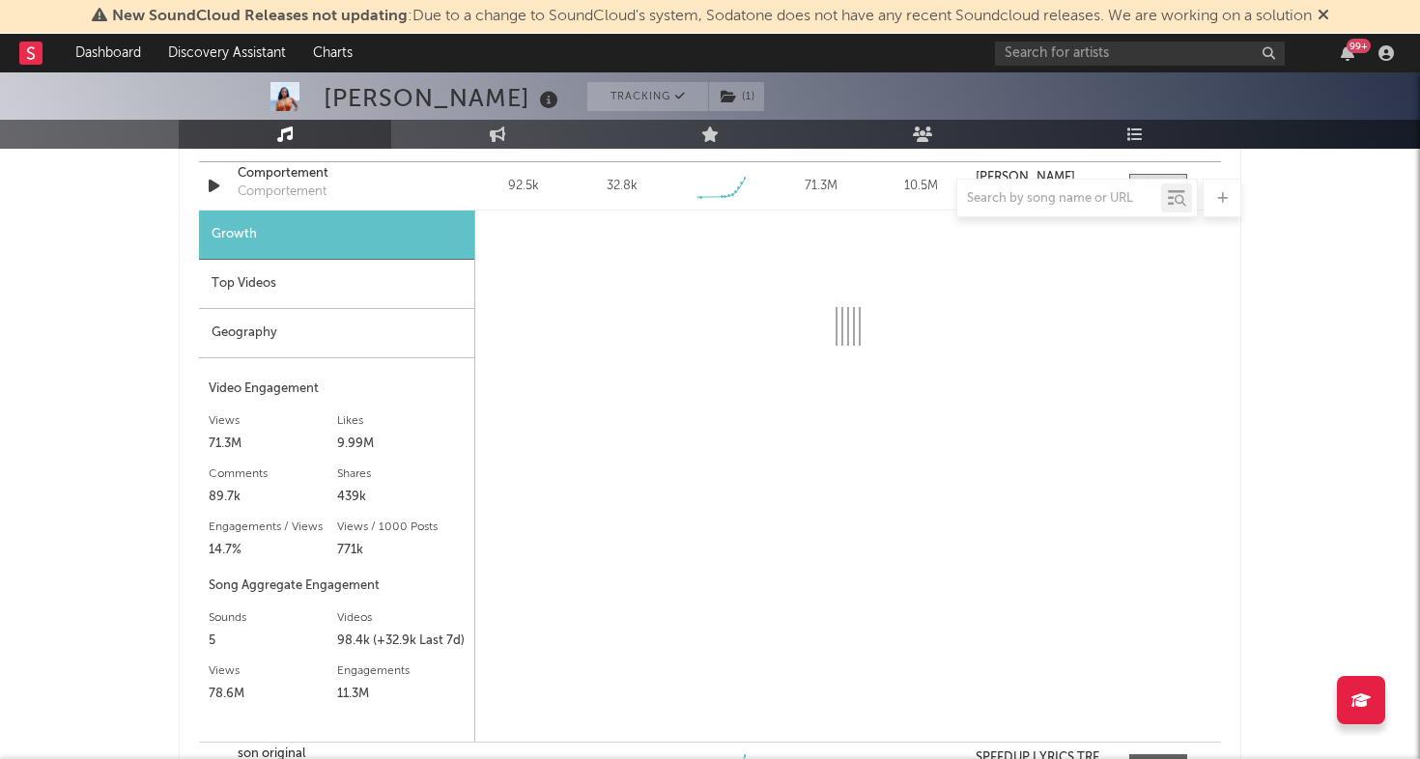
click at [323, 335] on div "Geography" at bounding box center [336, 333] width 275 height 49
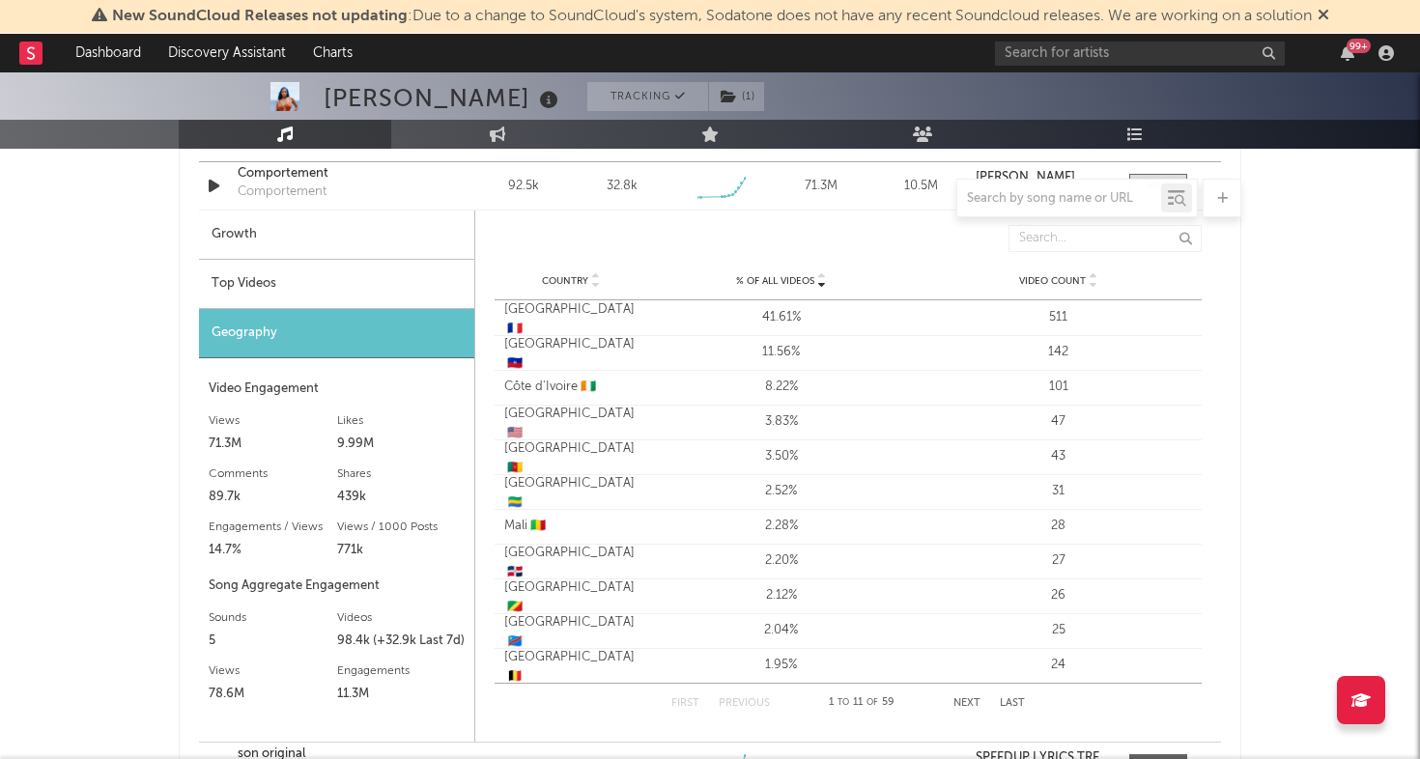
click at [352, 290] on div "Top Videos" at bounding box center [336, 284] width 275 height 49
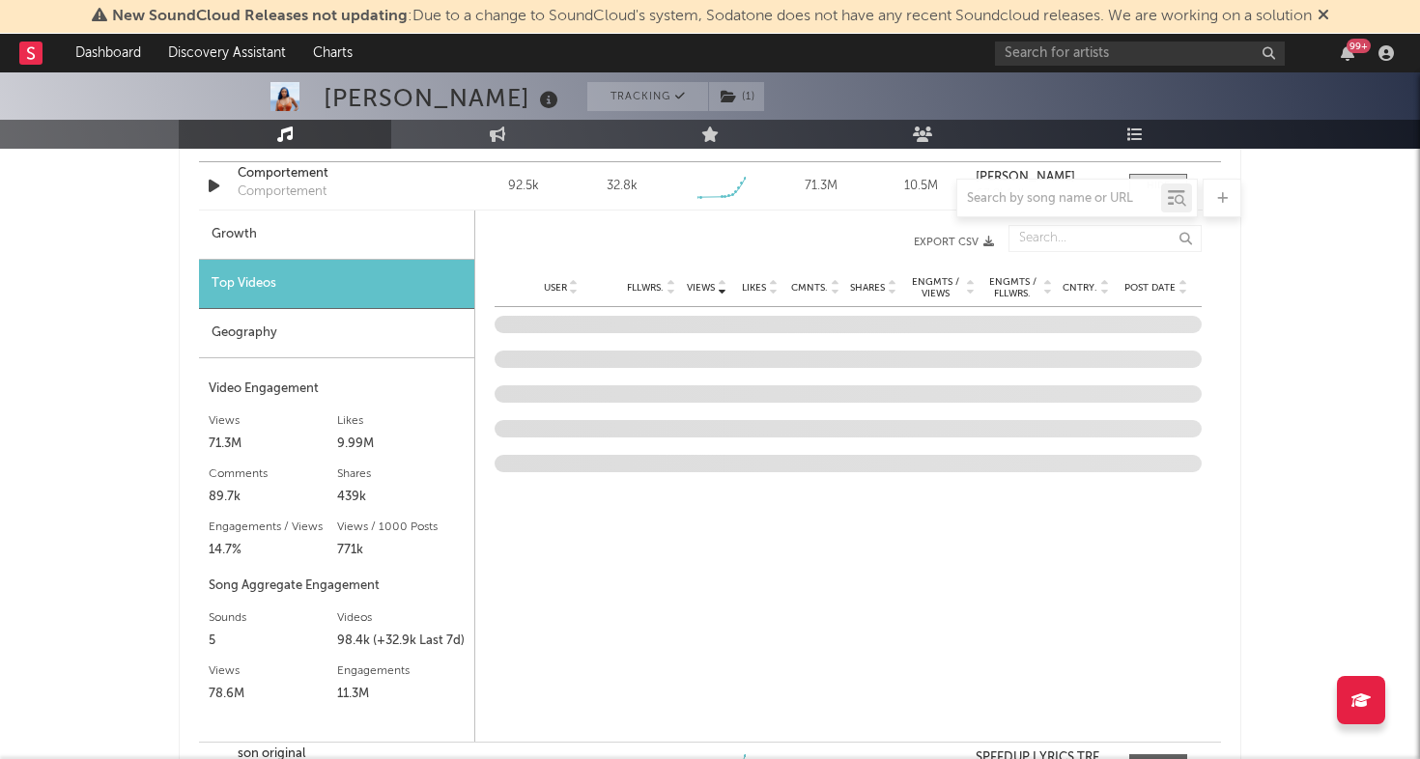
click at [350, 325] on div "Geography" at bounding box center [336, 333] width 275 height 49
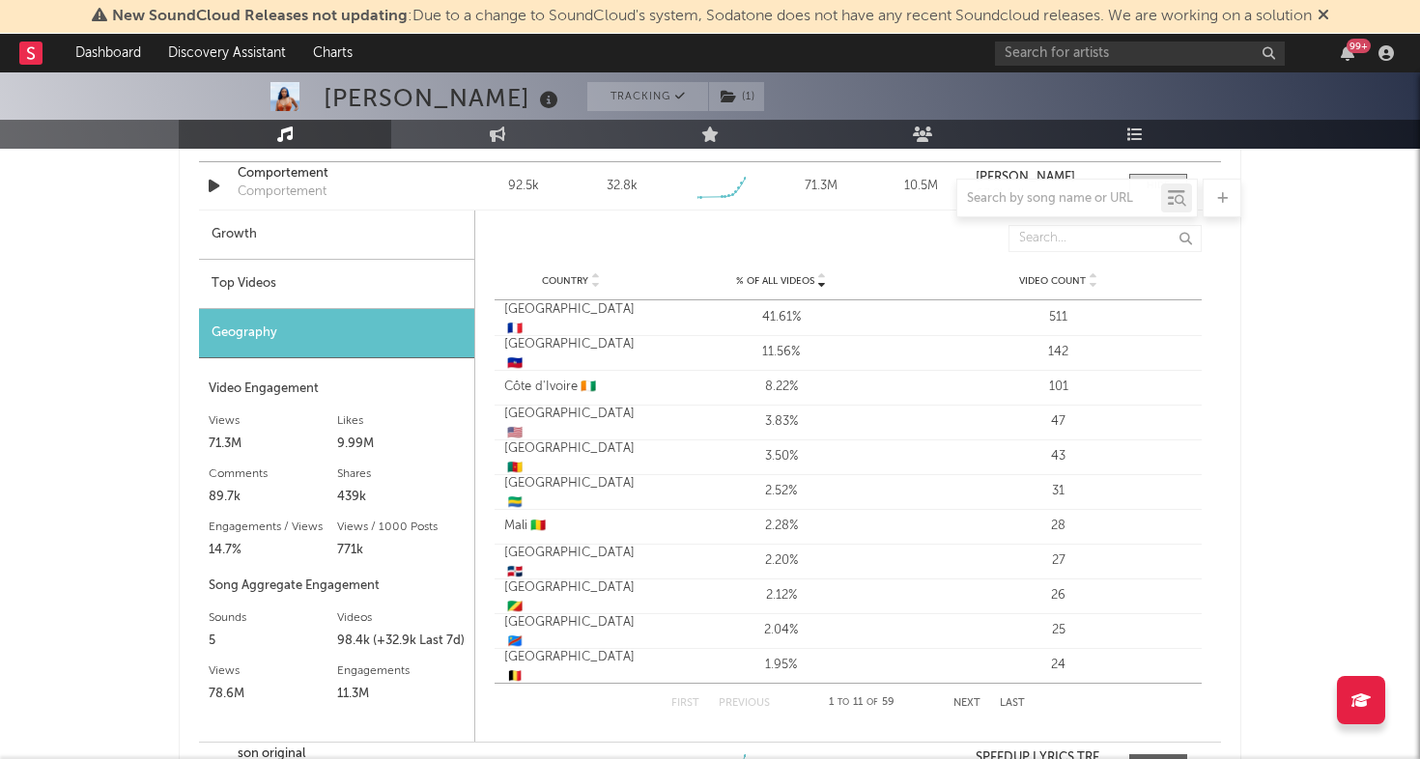
click at [371, 291] on div "Top Videos" at bounding box center [336, 284] width 275 height 49
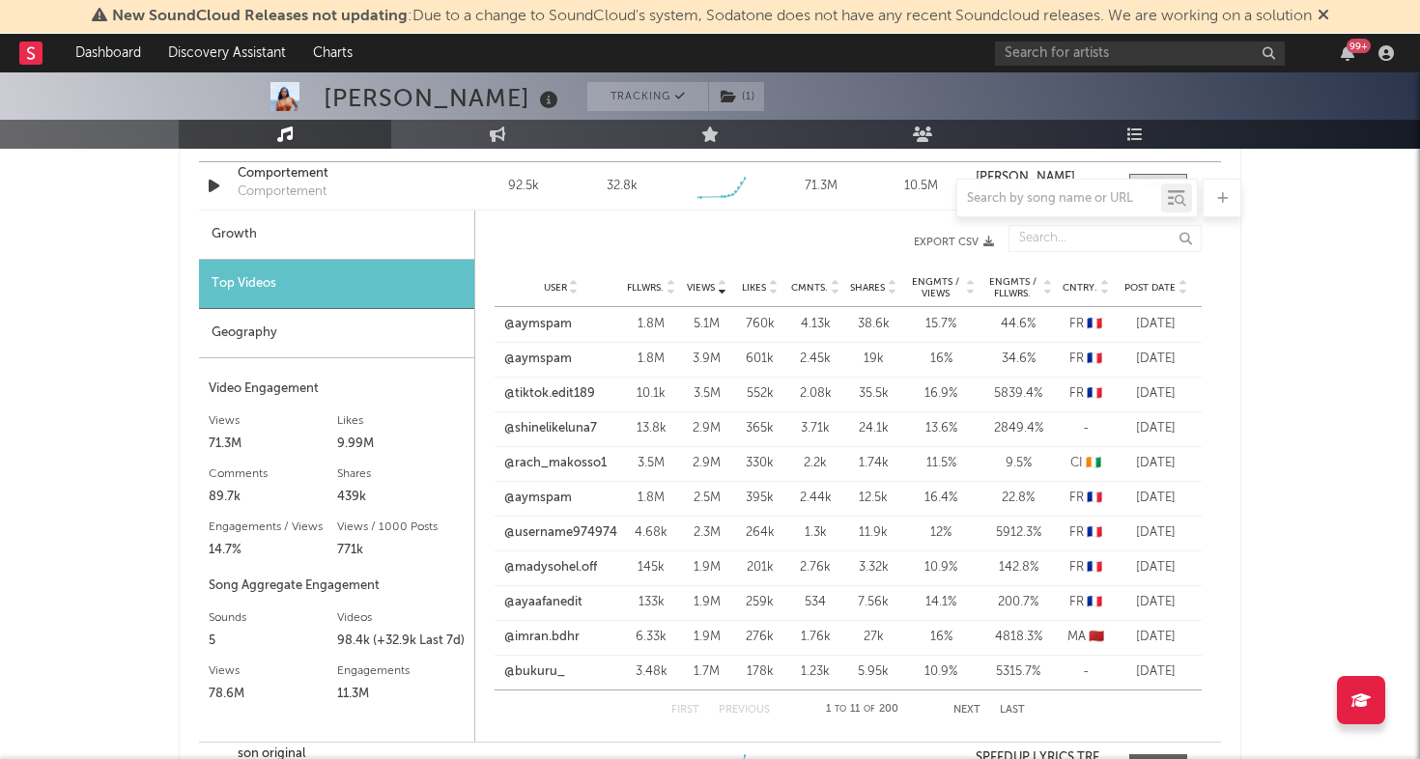
click at [1152, 285] on span "Post Date" at bounding box center [1149, 288] width 51 height 12
click at [533, 325] on link "@fannyrokiawa8_spam" at bounding box center [560, 324] width 114 height 19
click at [535, 431] on link "@kimberleylecritiqueurr" at bounding box center [560, 428] width 114 height 19
click at [547, 503] on link "@razaqz.n" at bounding box center [533, 498] width 61 height 19
click at [539, 499] on link "@razaqz.n" at bounding box center [533, 498] width 61 height 19
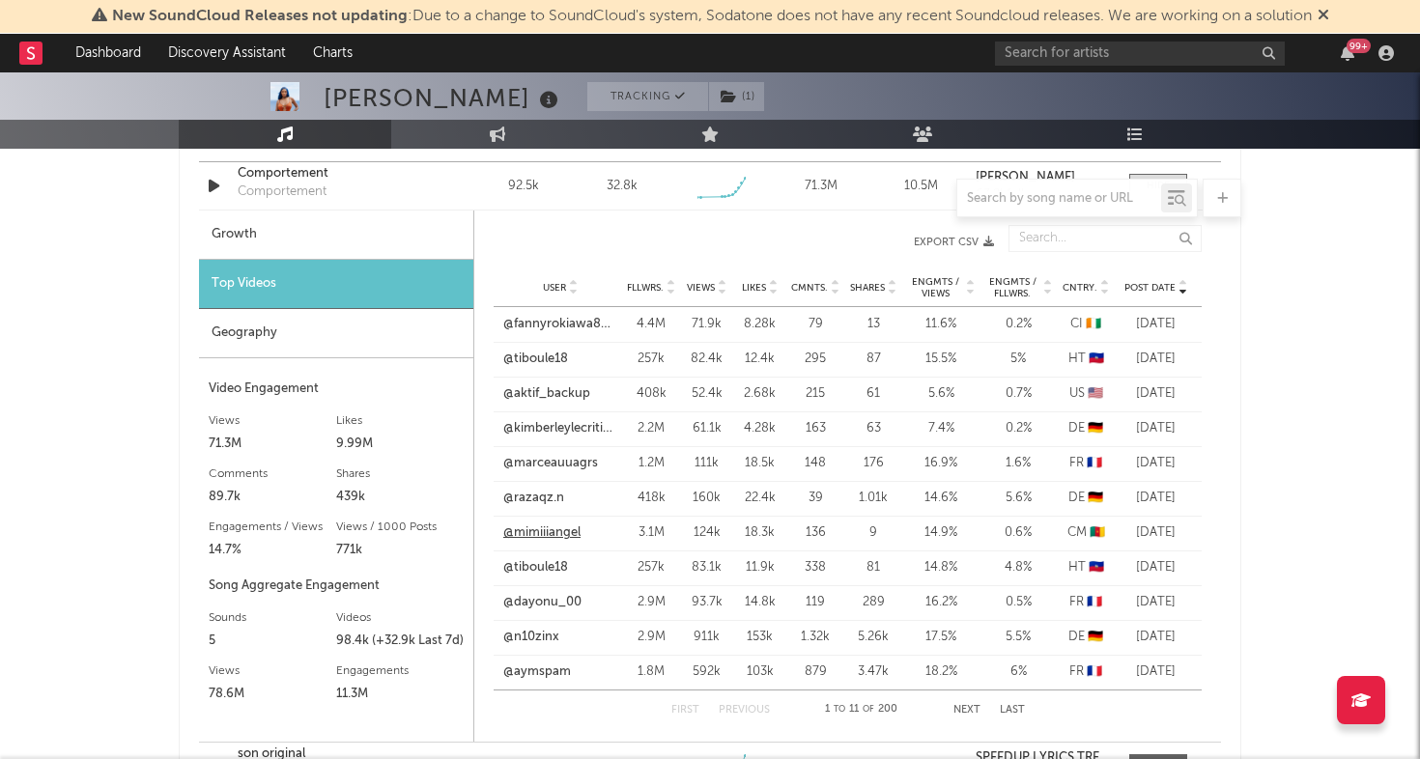
click at [566, 534] on link "@mimiiiangel" at bounding box center [541, 532] width 77 height 19
click at [536, 634] on link "@n10zinx" at bounding box center [531, 637] width 56 height 19
click at [550, 359] on link "@tiboule18" at bounding box center [535, 359] width 65 height 19
click at [566, 390] on link "@aktif_backup" at bounding box center [546, 393] width 87 height 19
click at [543, 568] on link "@tiboule18" at bounding box center [535, 567] width 65 height 19
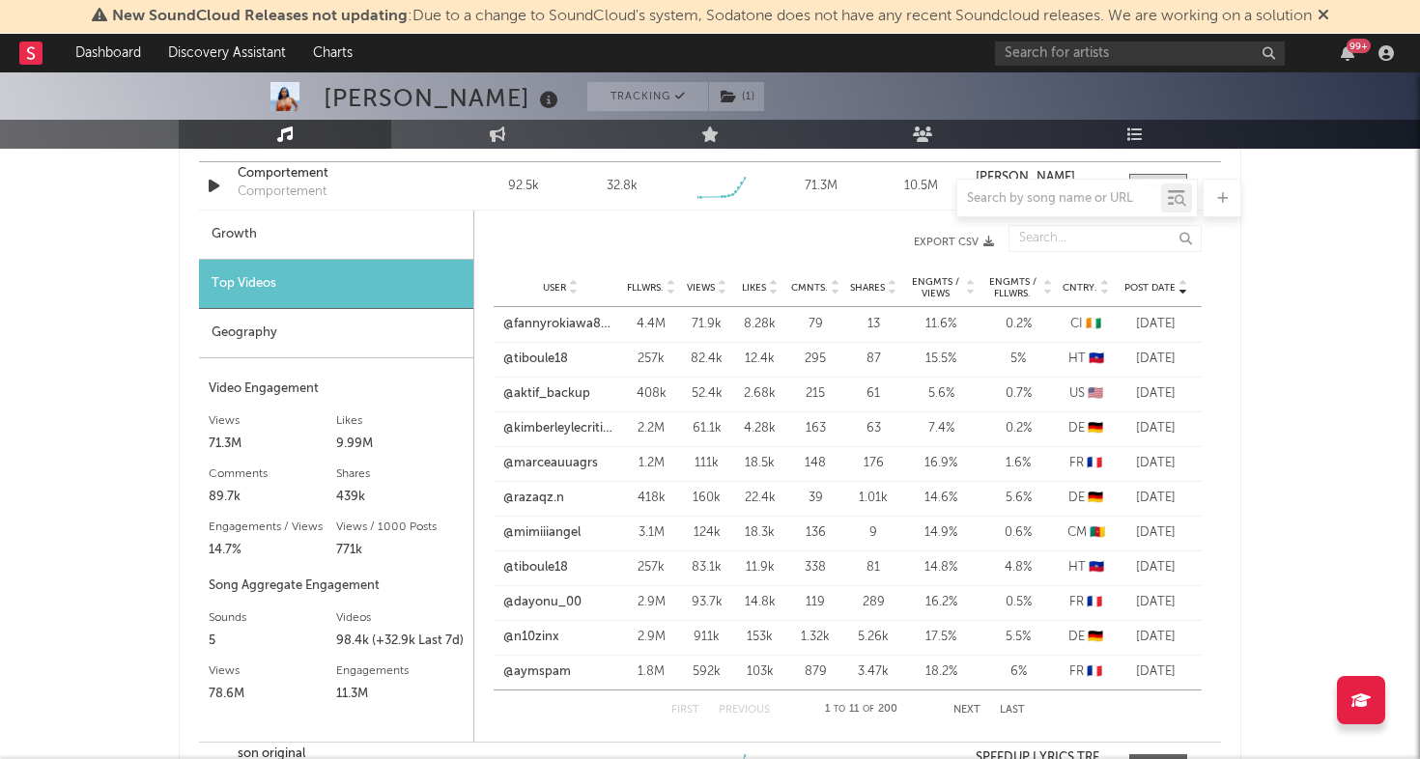
click at [959, 708] on button "Next" at bounding box center [966, 710] width 27 height 11
click at [536, 463] on link "@ade2004s" at bounding box center [537, 463] width 68 height 19
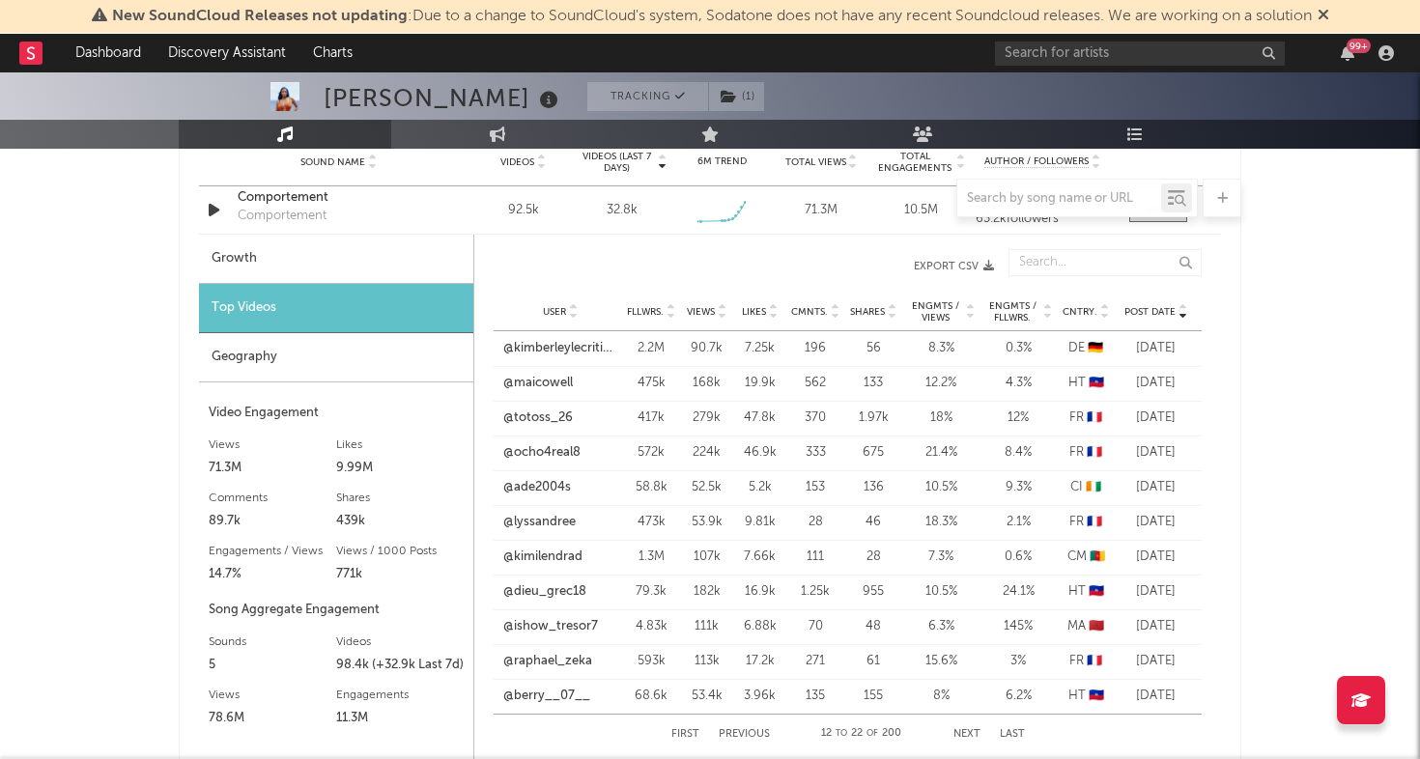
scroll to position [1404, 0]
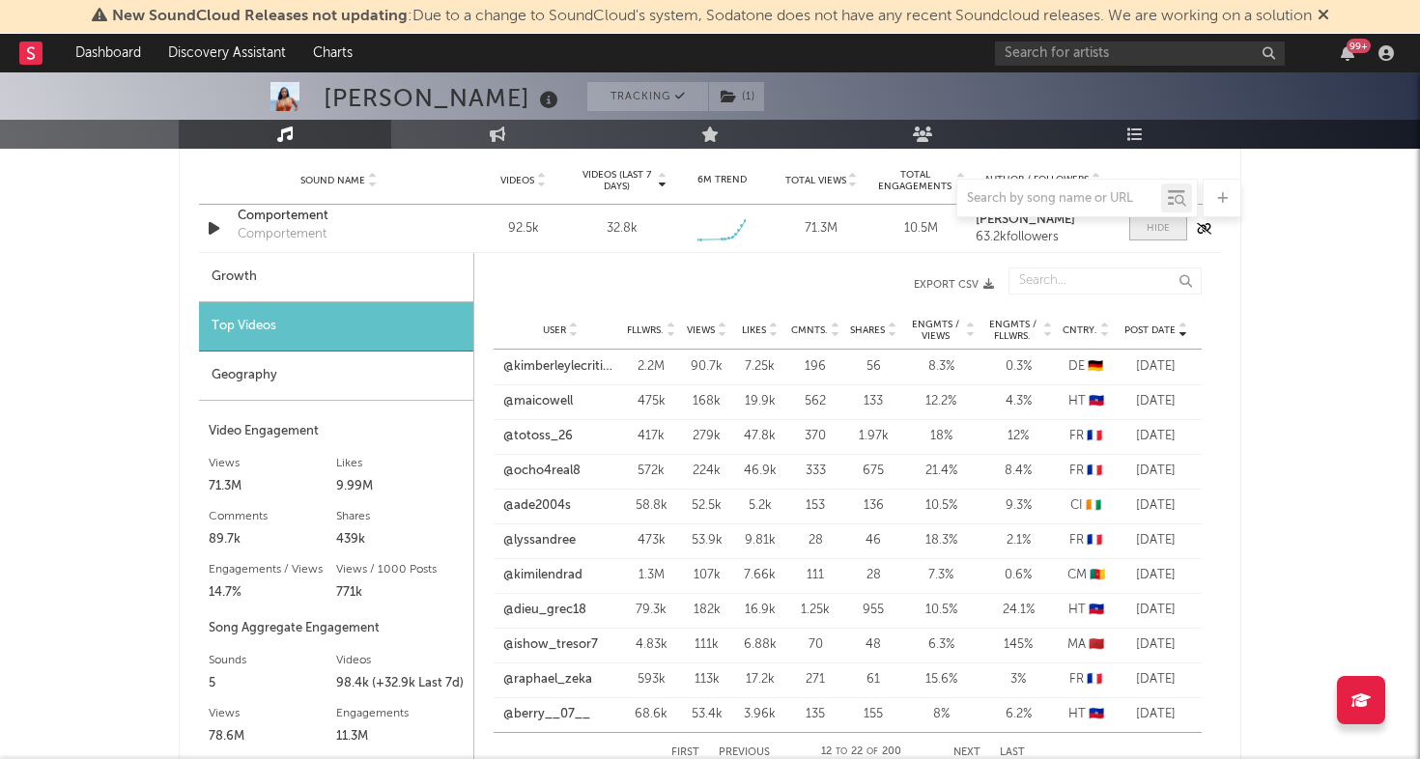
click at [1149, 236] on span at bounding box center [1158, 228] width 58 height 24
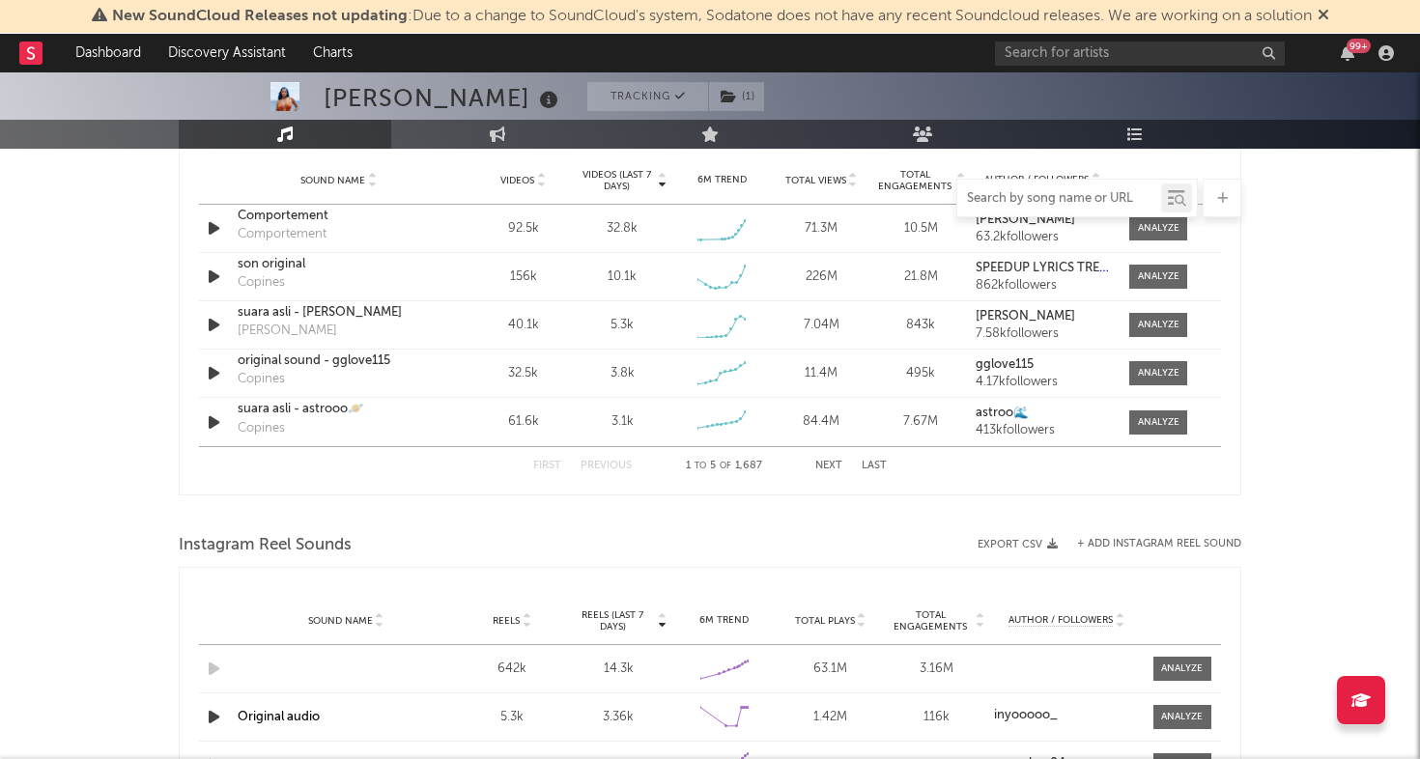
click at [1095, 202] on input "text" at bounding box center [1059, 198] width 204 height 15
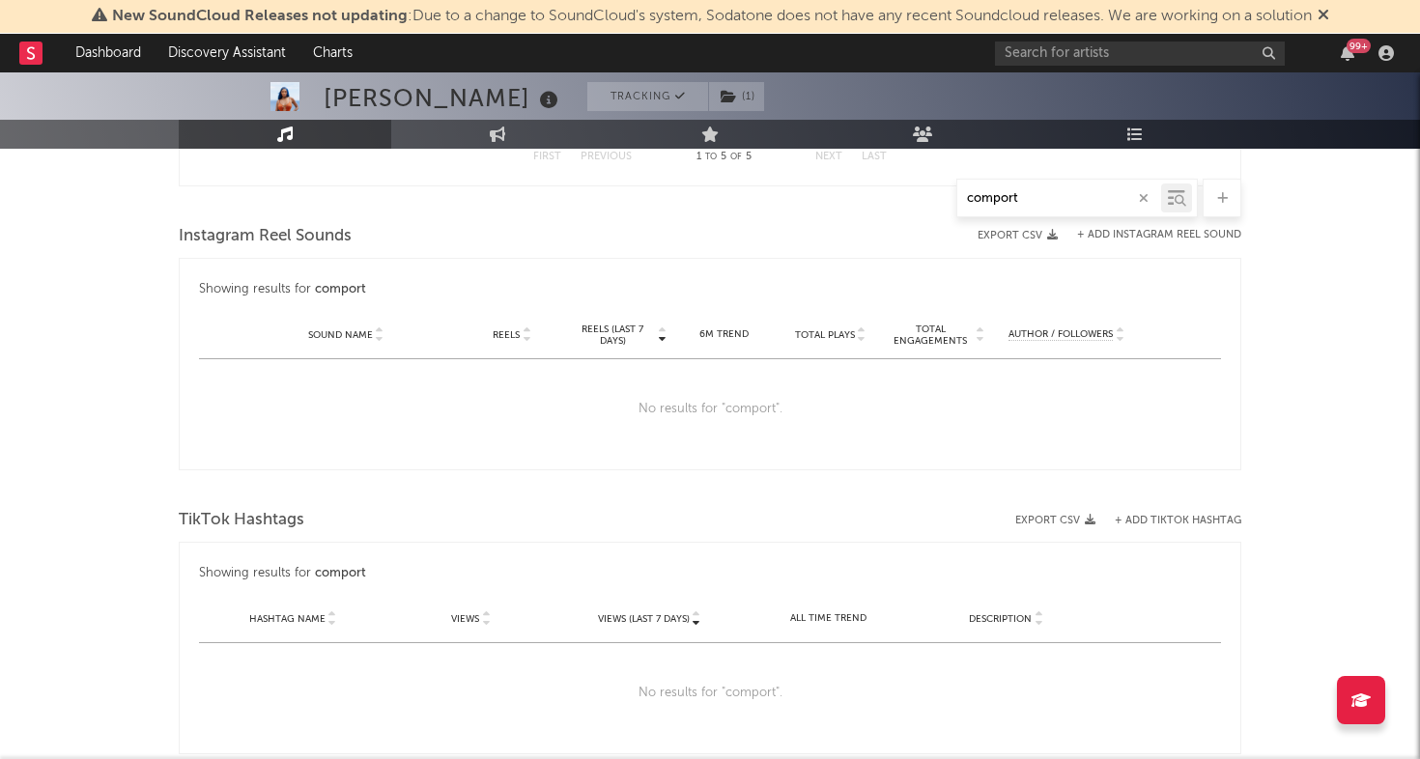
scroll to position [1095, 0]
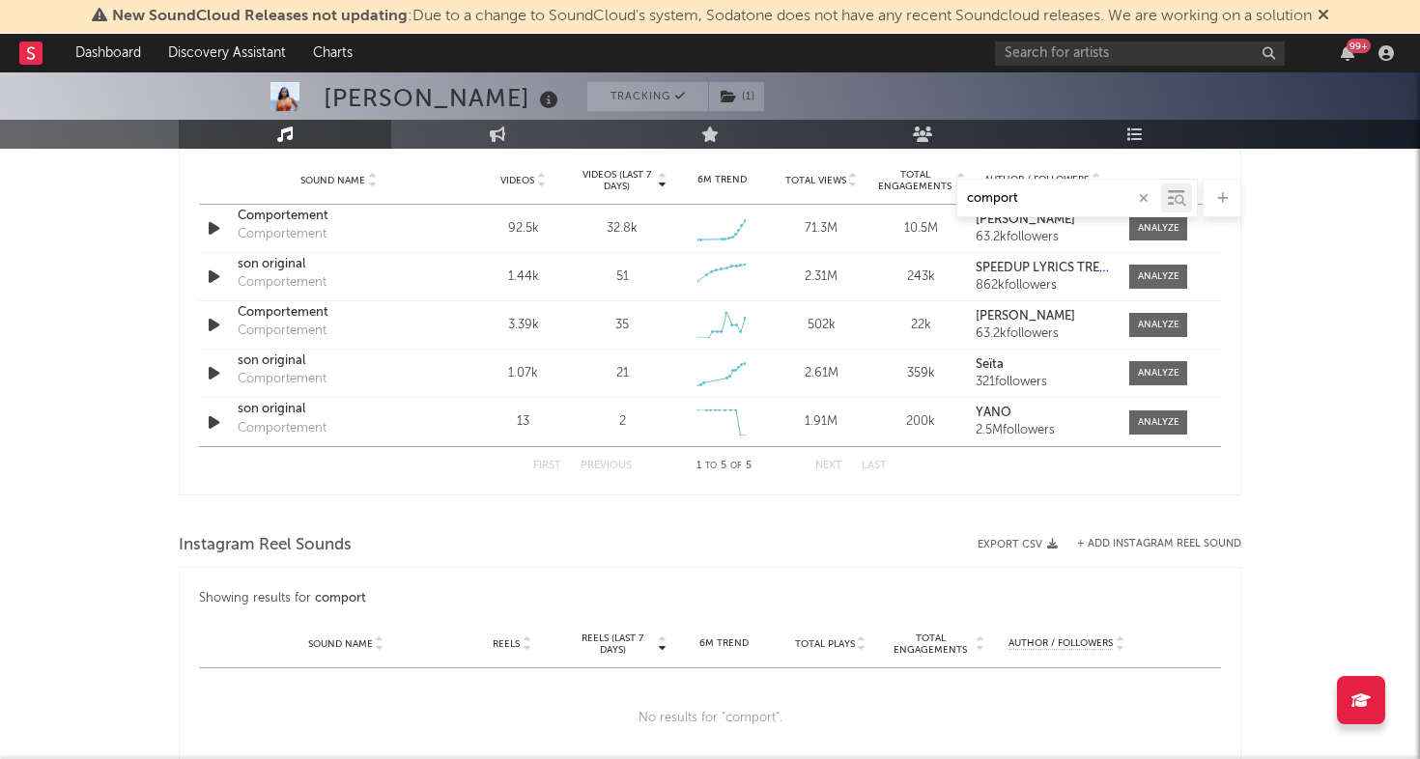
type input "comport"
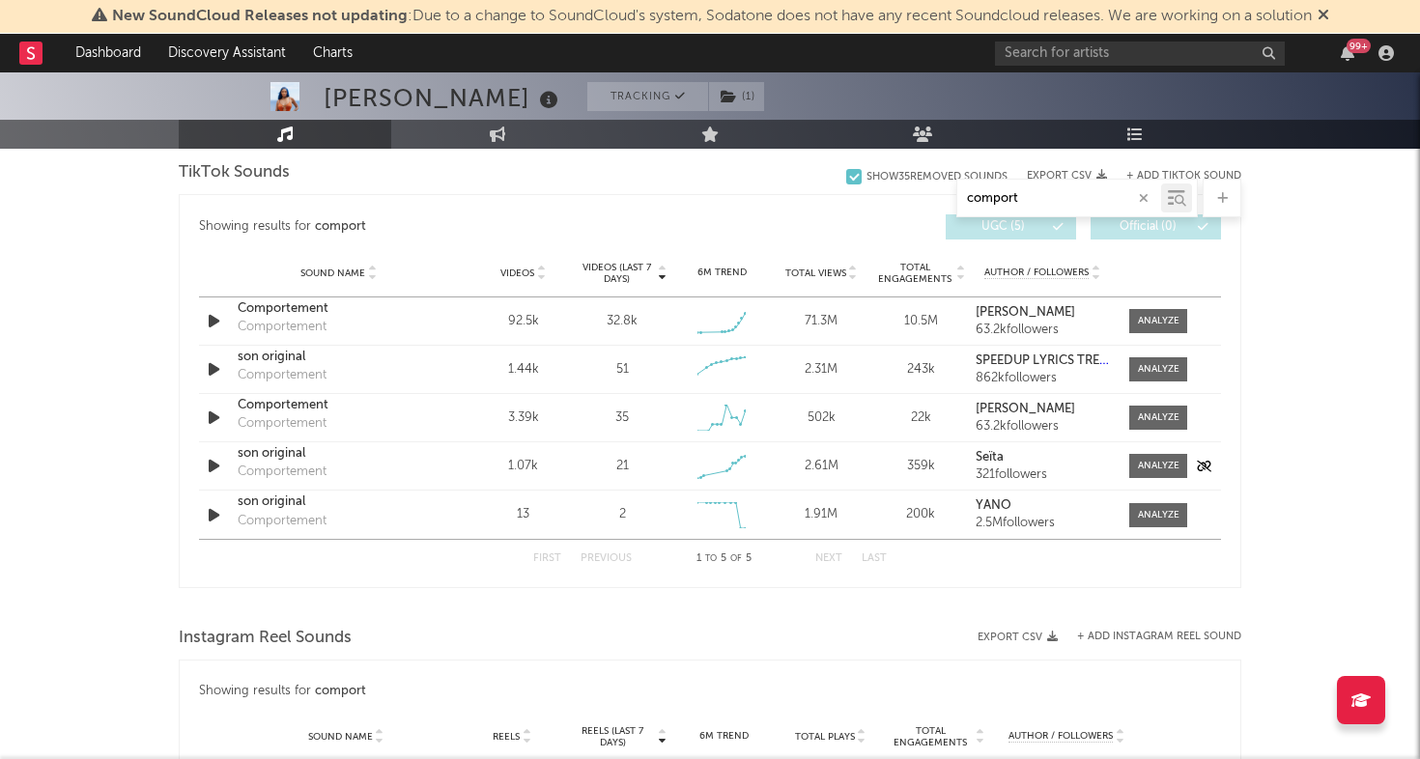
scroll to position [986, 0]
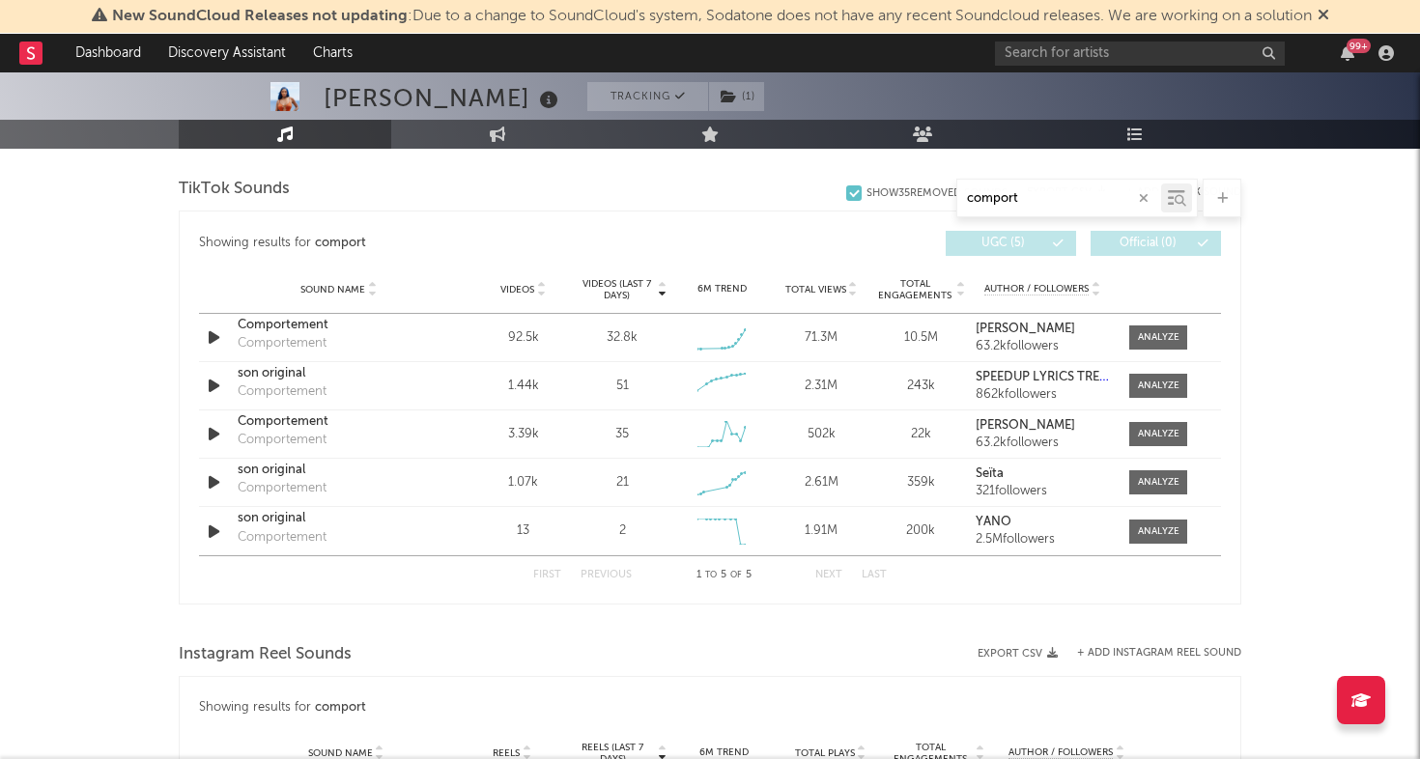
click at [1141, 201] on icon "button" at bounding box center [1143, 198] width 10 height 13
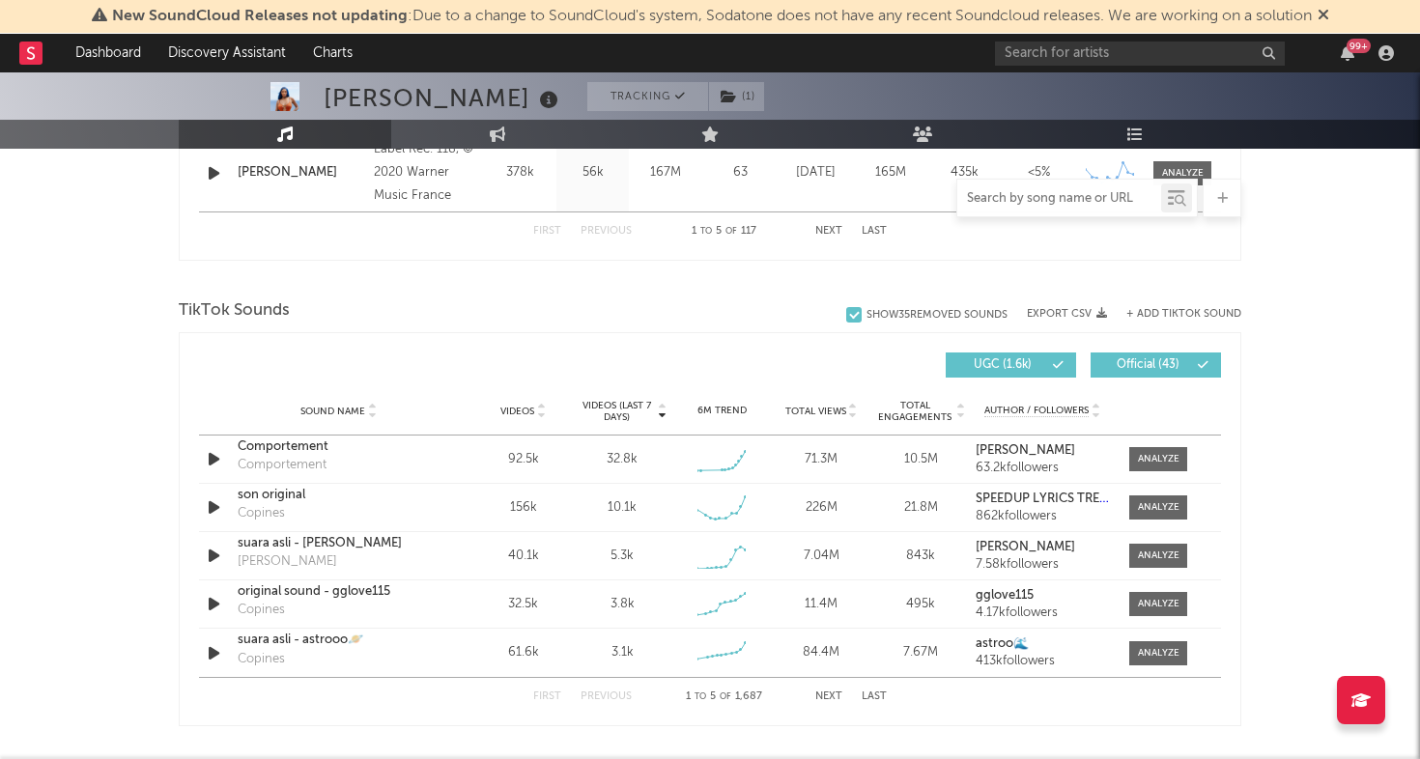
scroll to position [1160, 0]
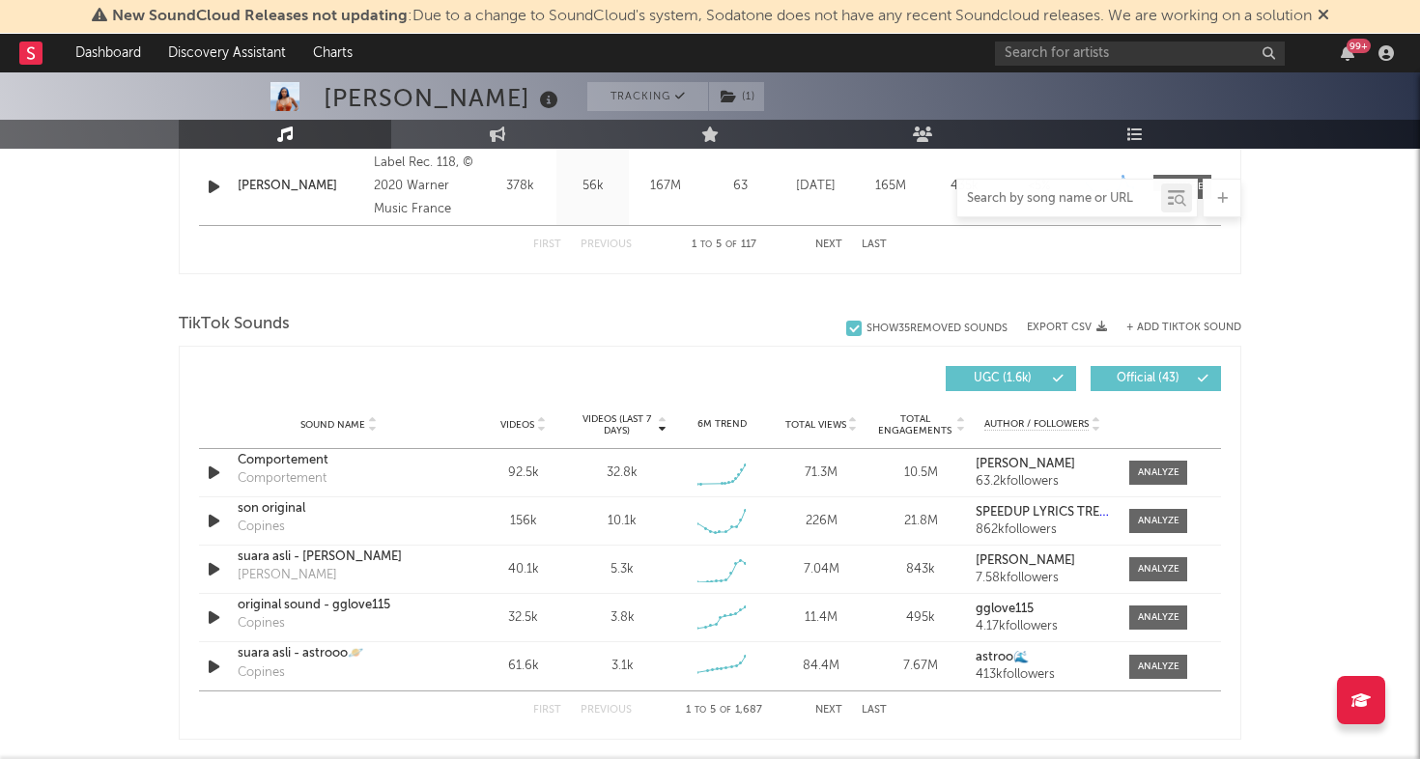
click at [1149, 327] on button "+ Add TikTok Sound" at bounding box center [1183, 328] width 115 height 11
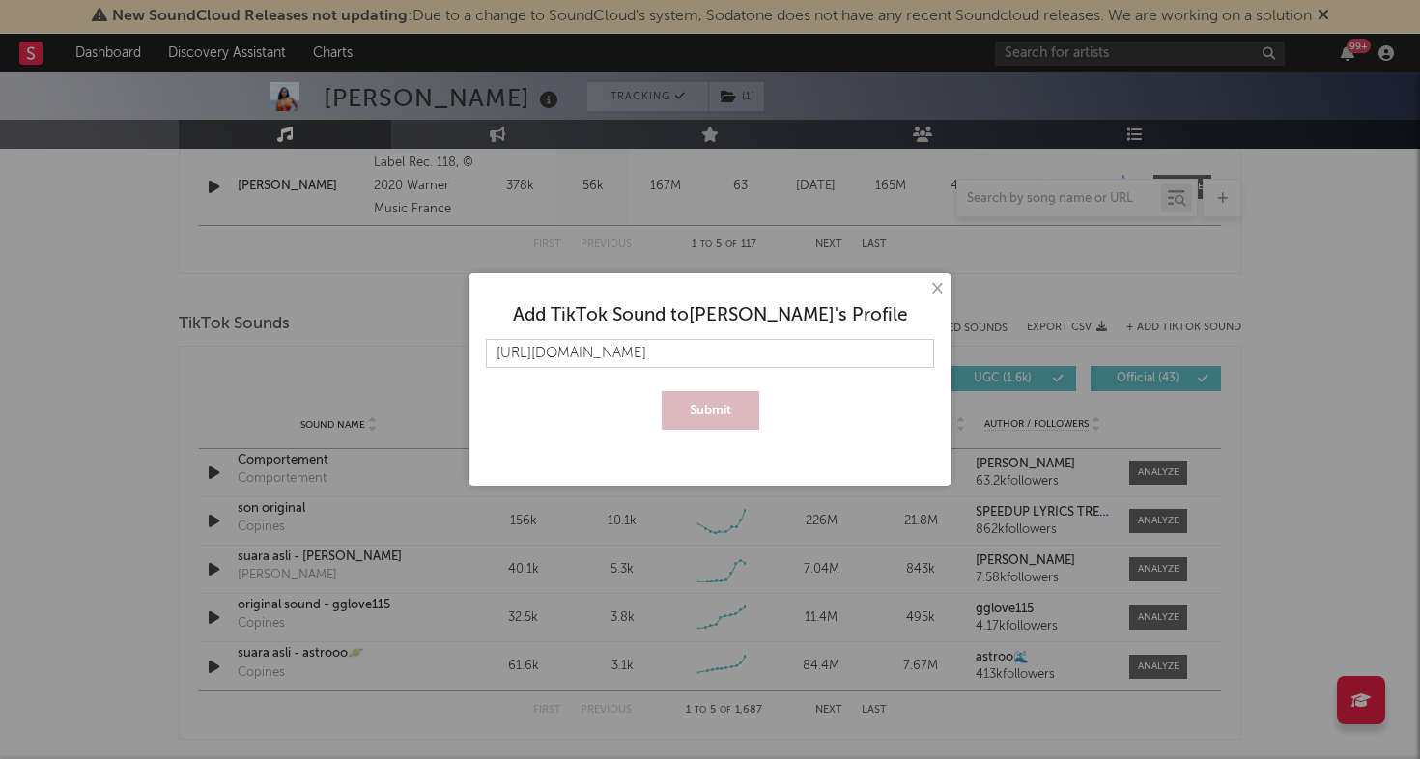
scroll to position [0, 13]
type input "[URL][DOMAIN_NAME]"
click at [724, 407] on button "Submit" at bounding box center [710, 410] width 98 height 39
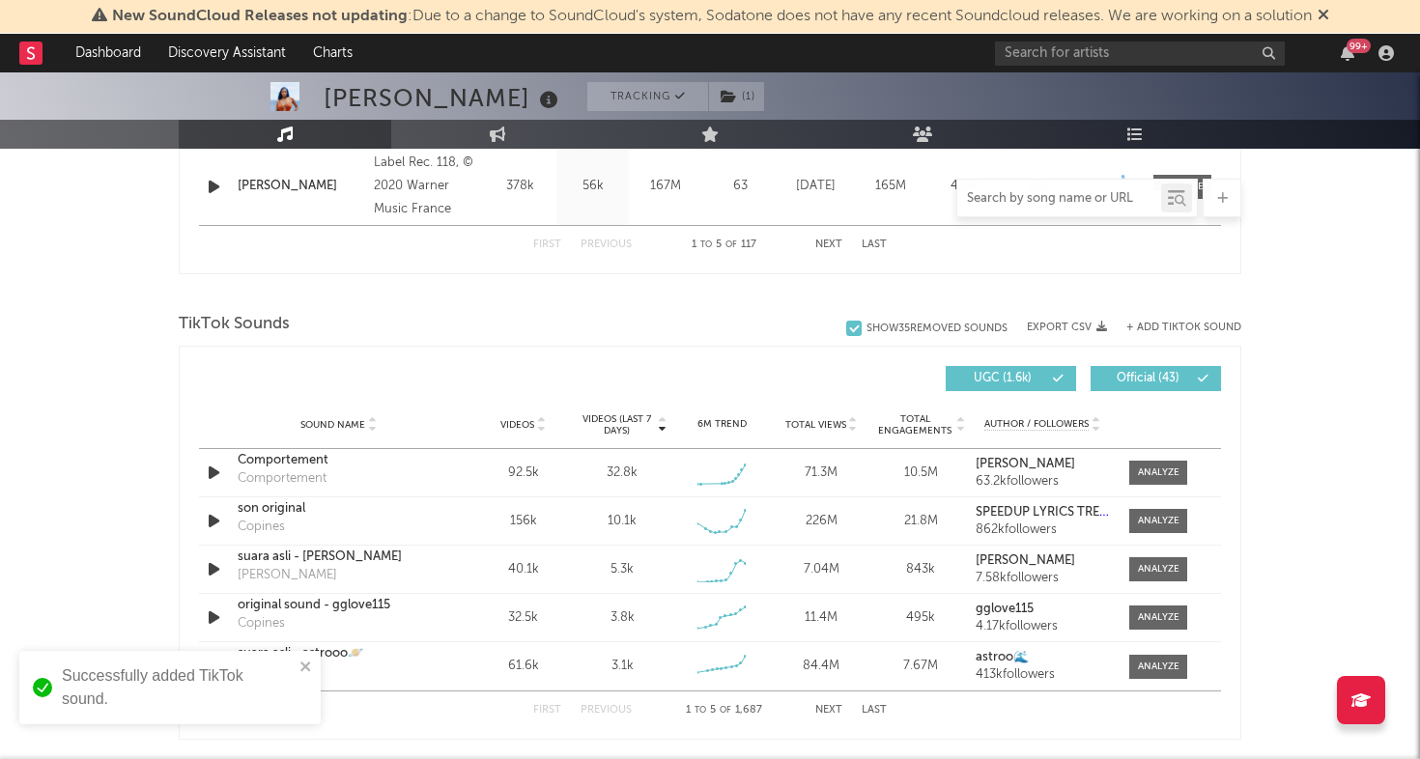
click at [1027, 205] on input "text" at bounding box center [1059, 198] width 204 height 15
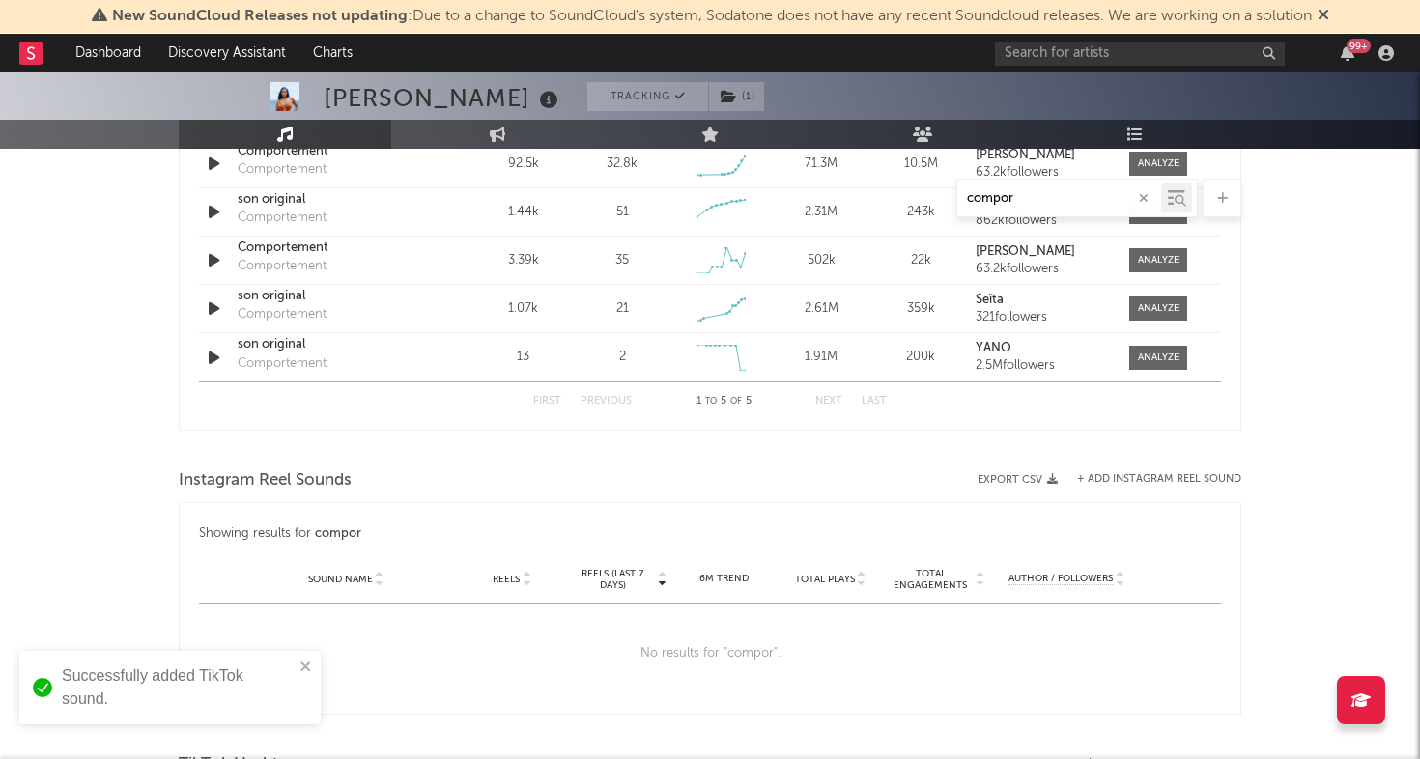
scroll to position [928, 0]
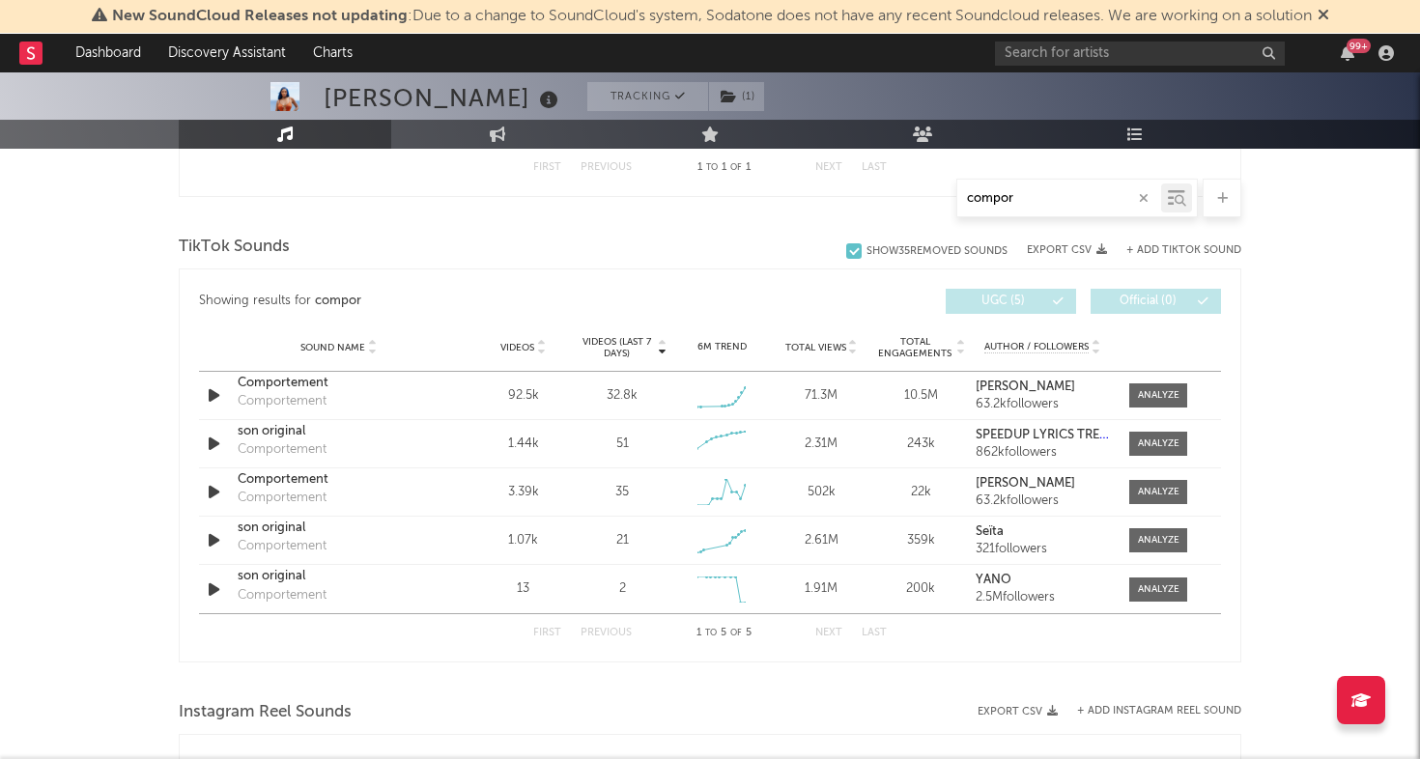
click at [510, 350] on span "Videos" at bounding box center [517, 348] width 34 height 12
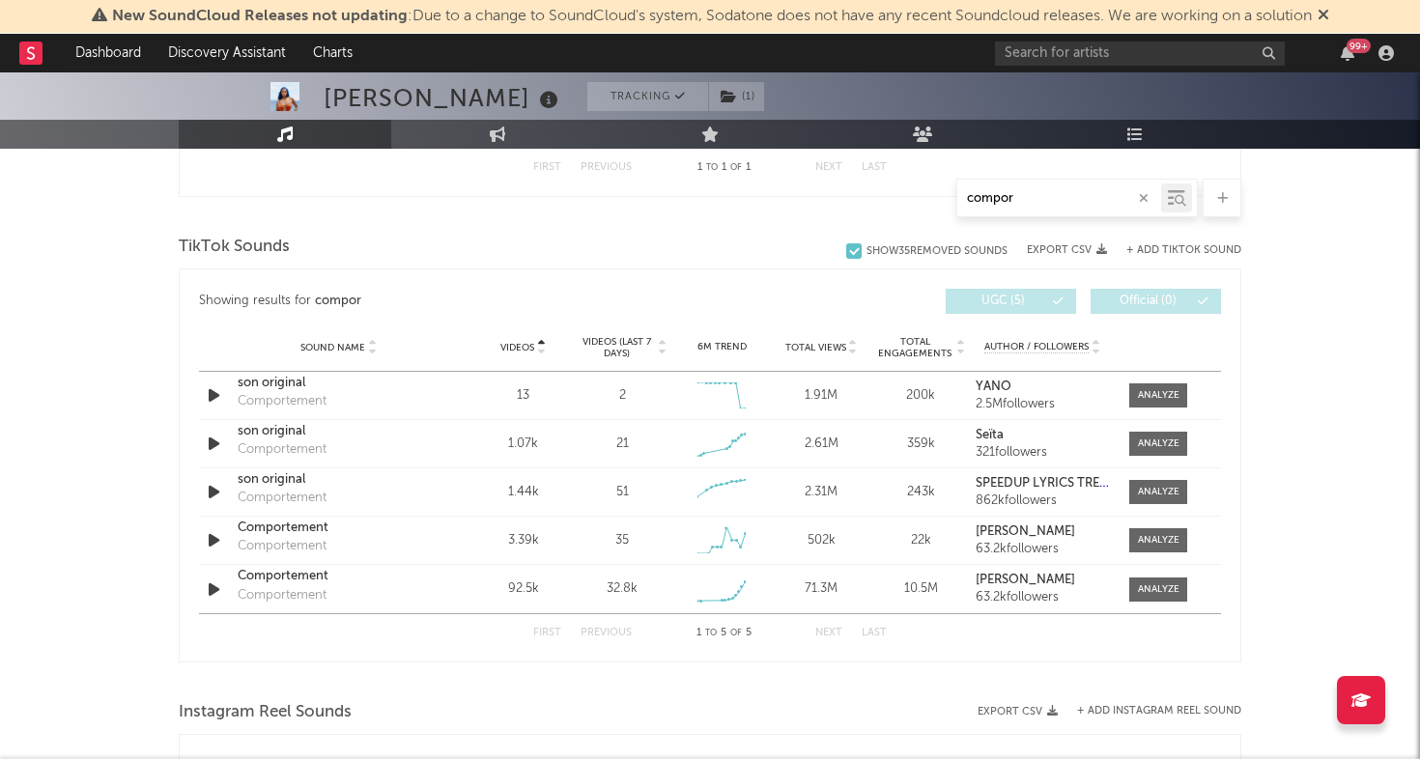
click at [1056, 207] on div "compor" at bounding box center [1059, 198] width 204 height 24
click at [992, 194] on input "compor" at bounding box center [1059, 198] width 204 height 15
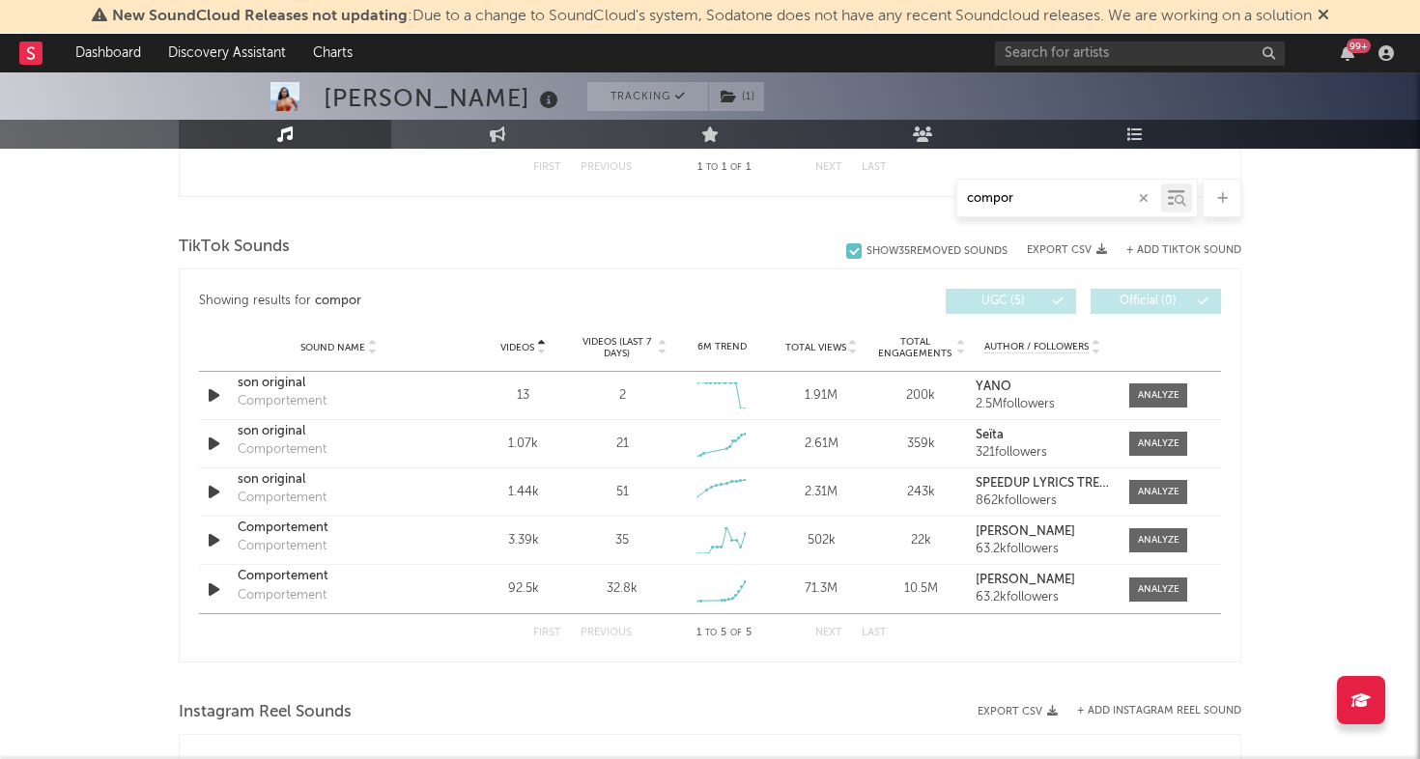
paste input "🐯"
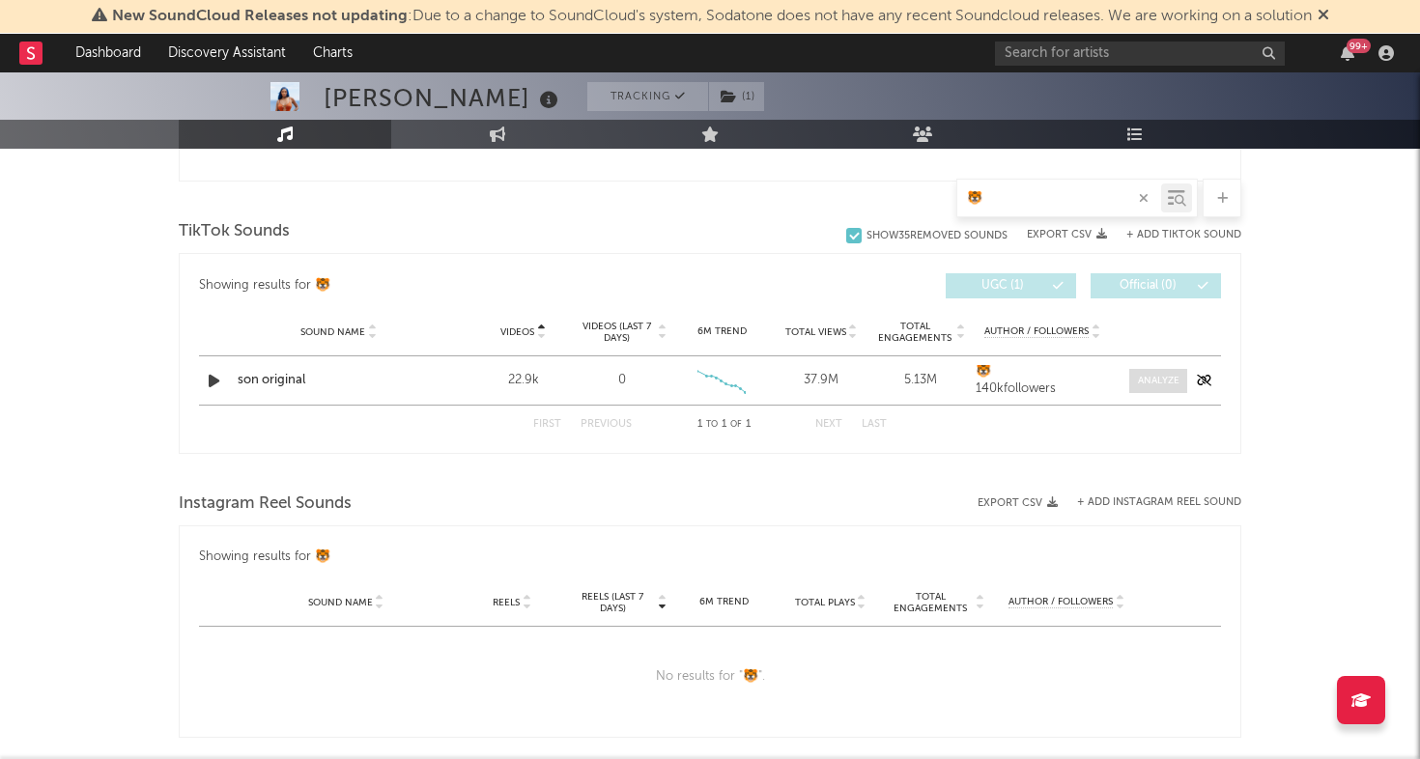
type input "🐯"
click at [1153, 387] on div at bounding box center [1159, 381] width 42 height 14
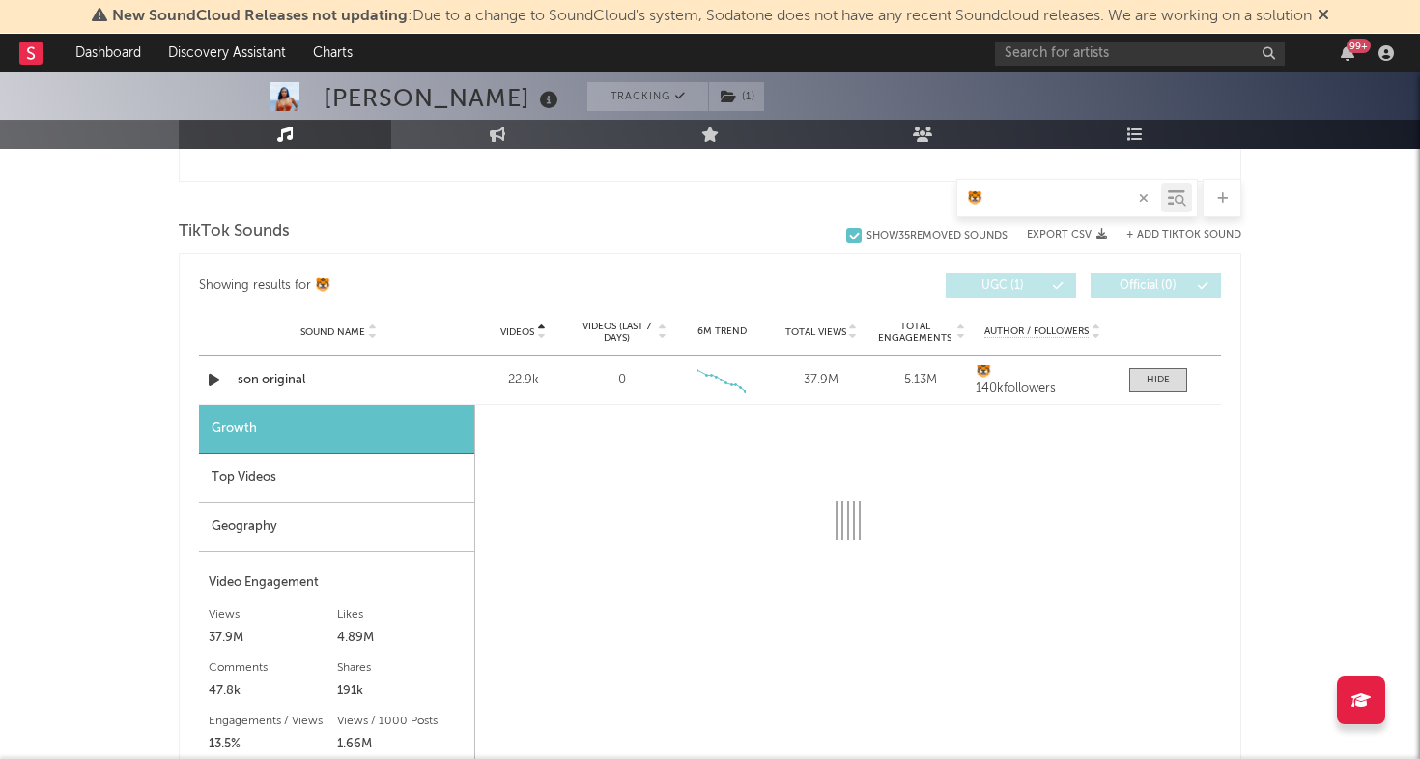
click at [315, 539] on div "Geography" at bounding box center [336, 527] width 275 height 49
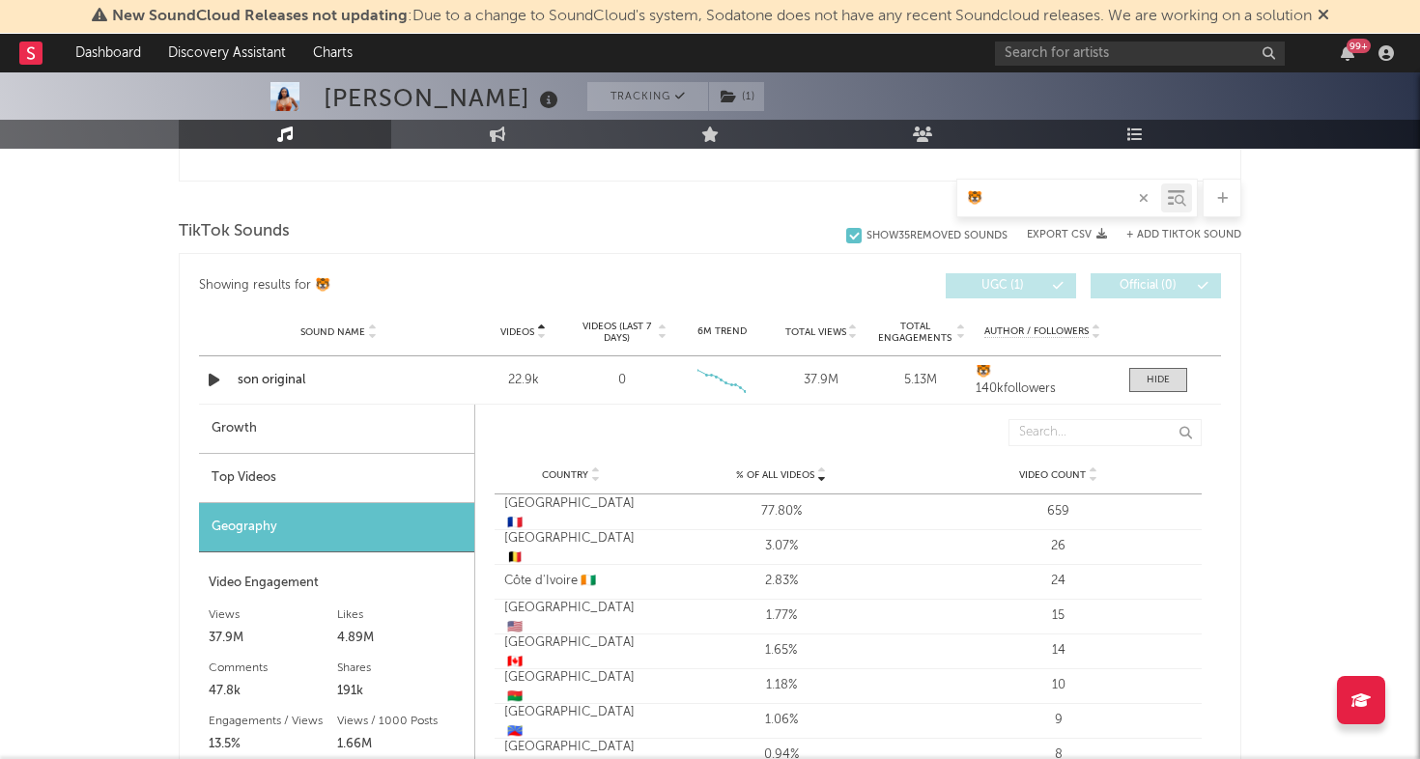
click at [379, 482] on div "Top Videos" at bounding box center [336, 478] width 275 height 49
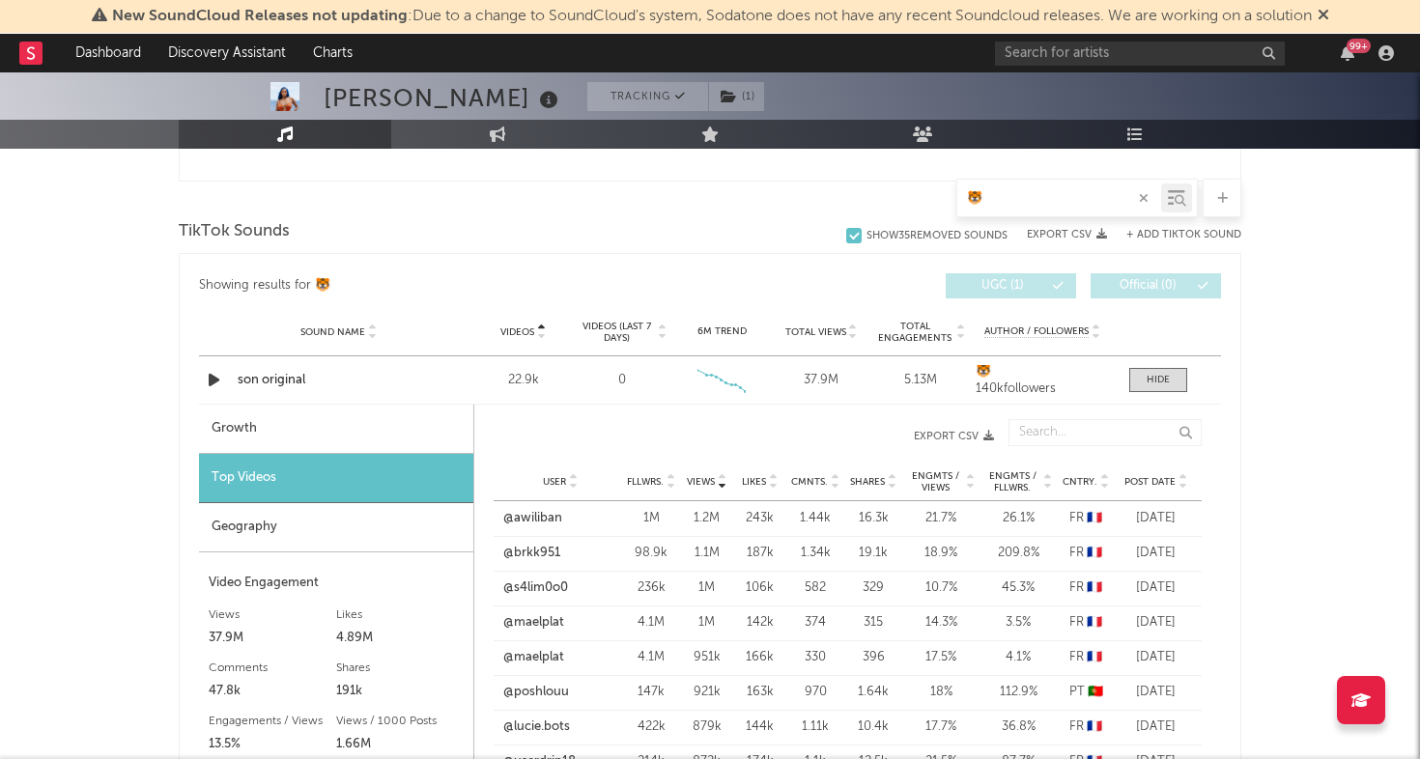
click at [402, 440] on div "Growth" at bounding box center [336, 429] width 274 height 49
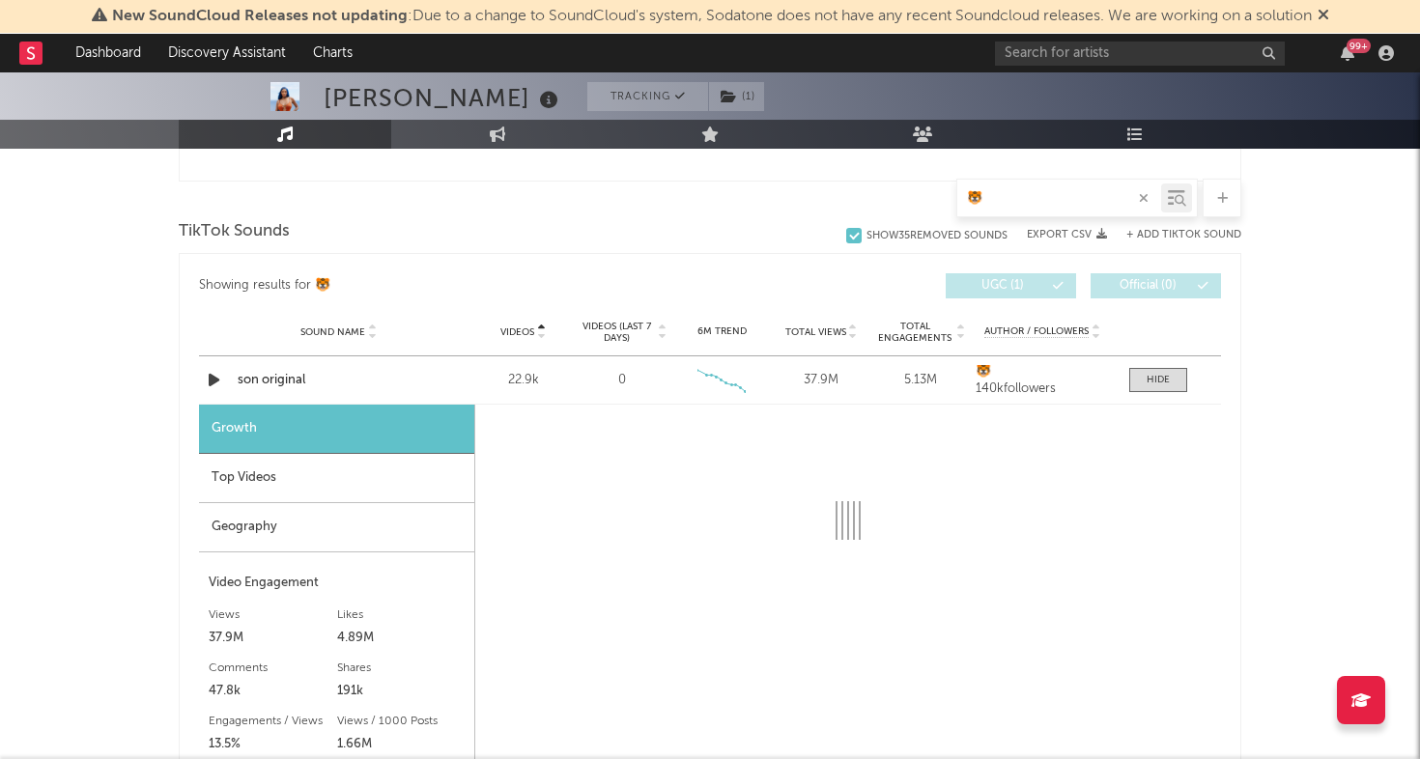
select select "6m"
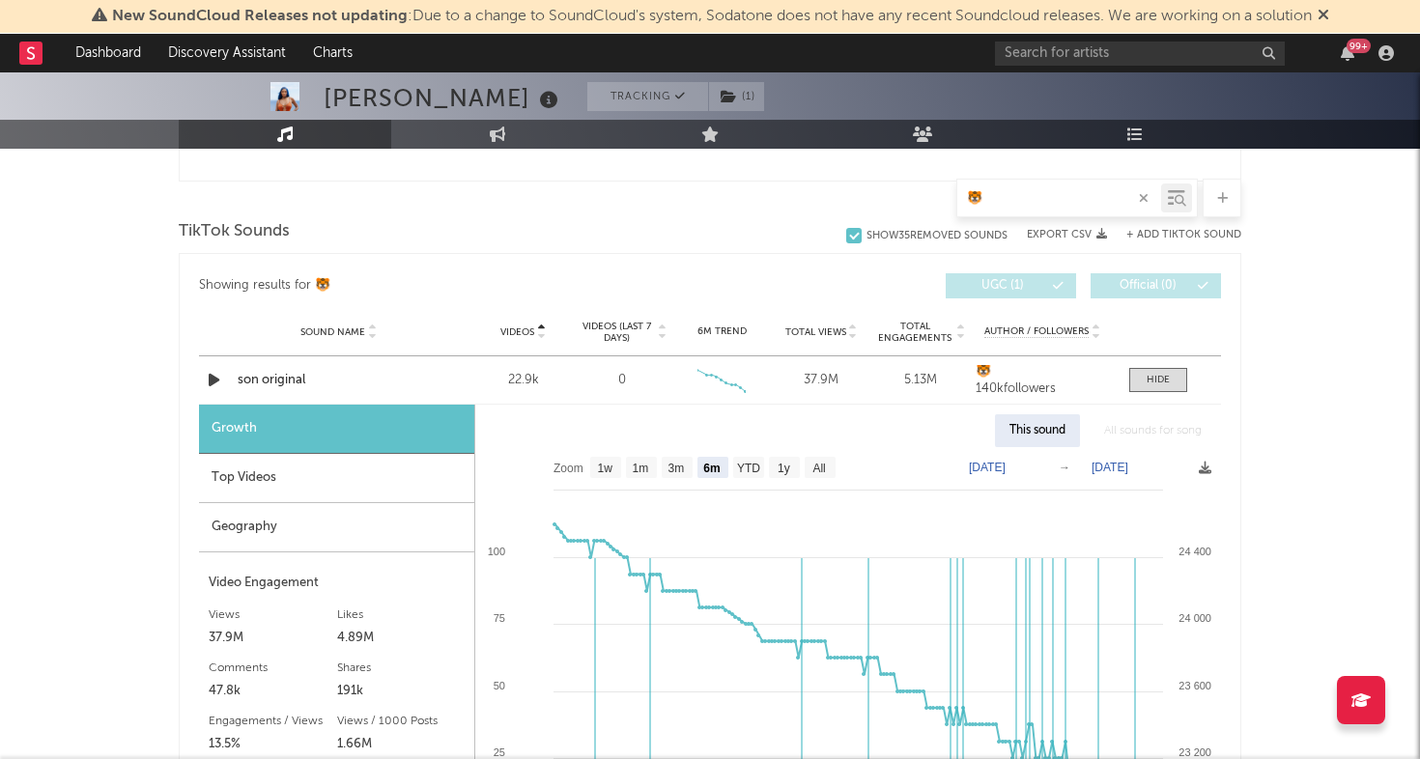
click at [358, 520] on div "Geography" at bounding box center [336, 527] width 275 height 49
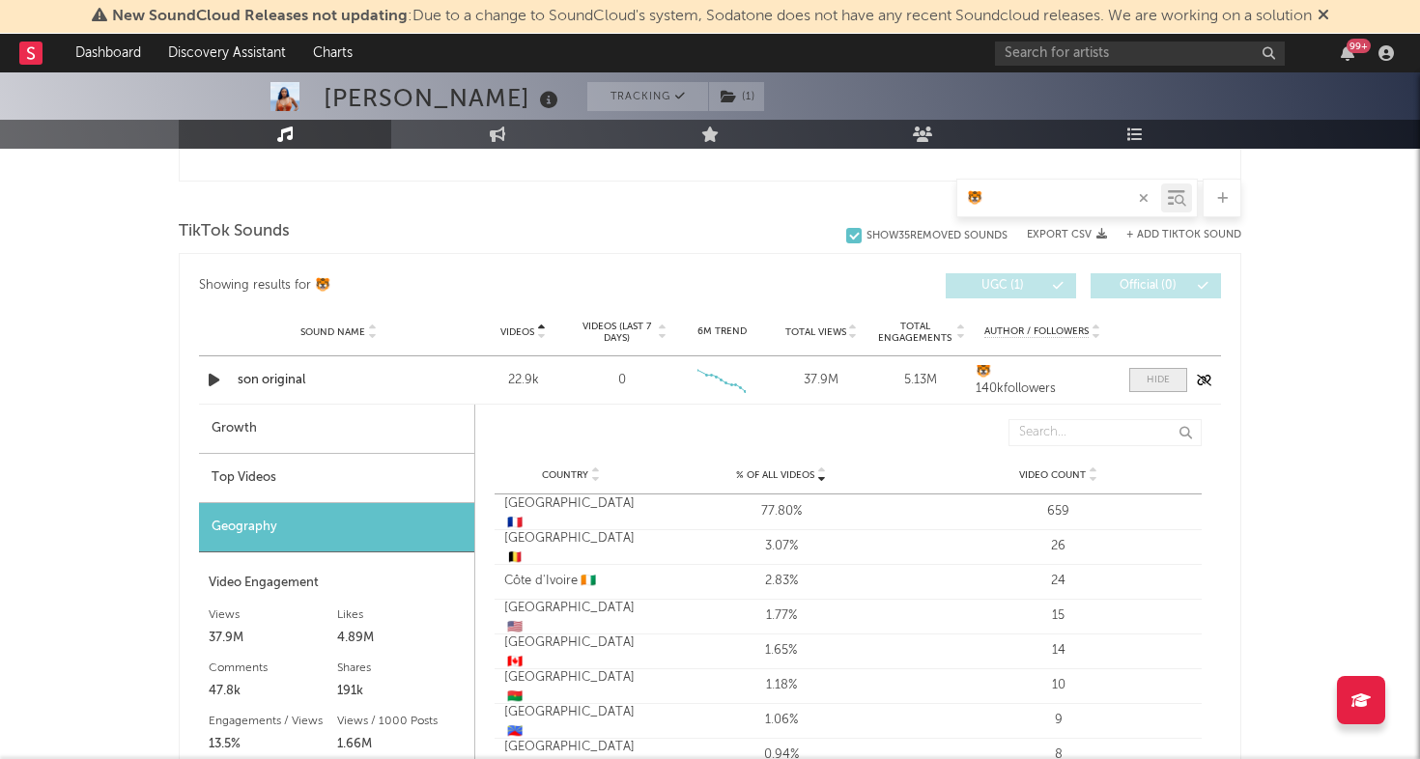
click at [1148, 375] on div at bounding box center [1157, 380] width 23 height 14
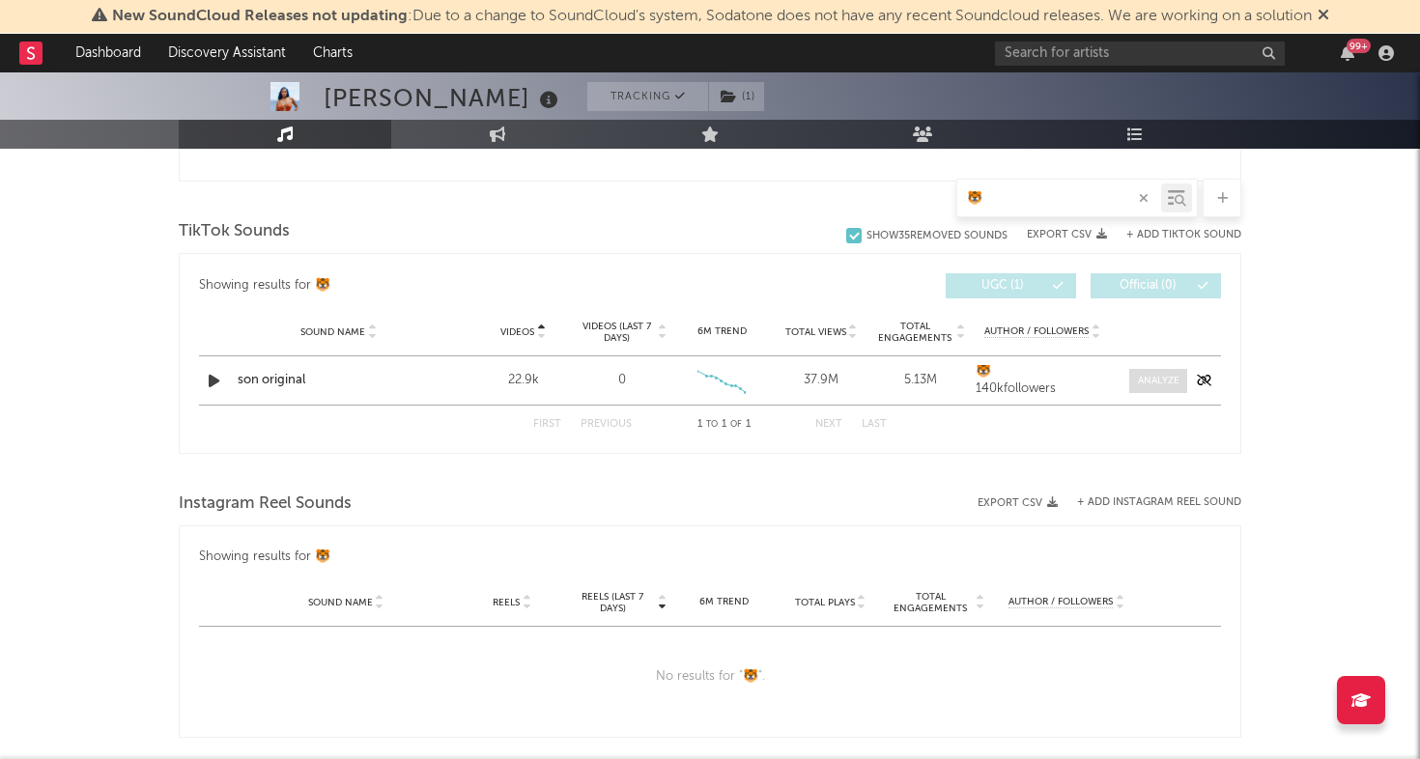
click at [1148, 375] on div at bounding box center [1159, 381] width 42 height 14
select select "6m"
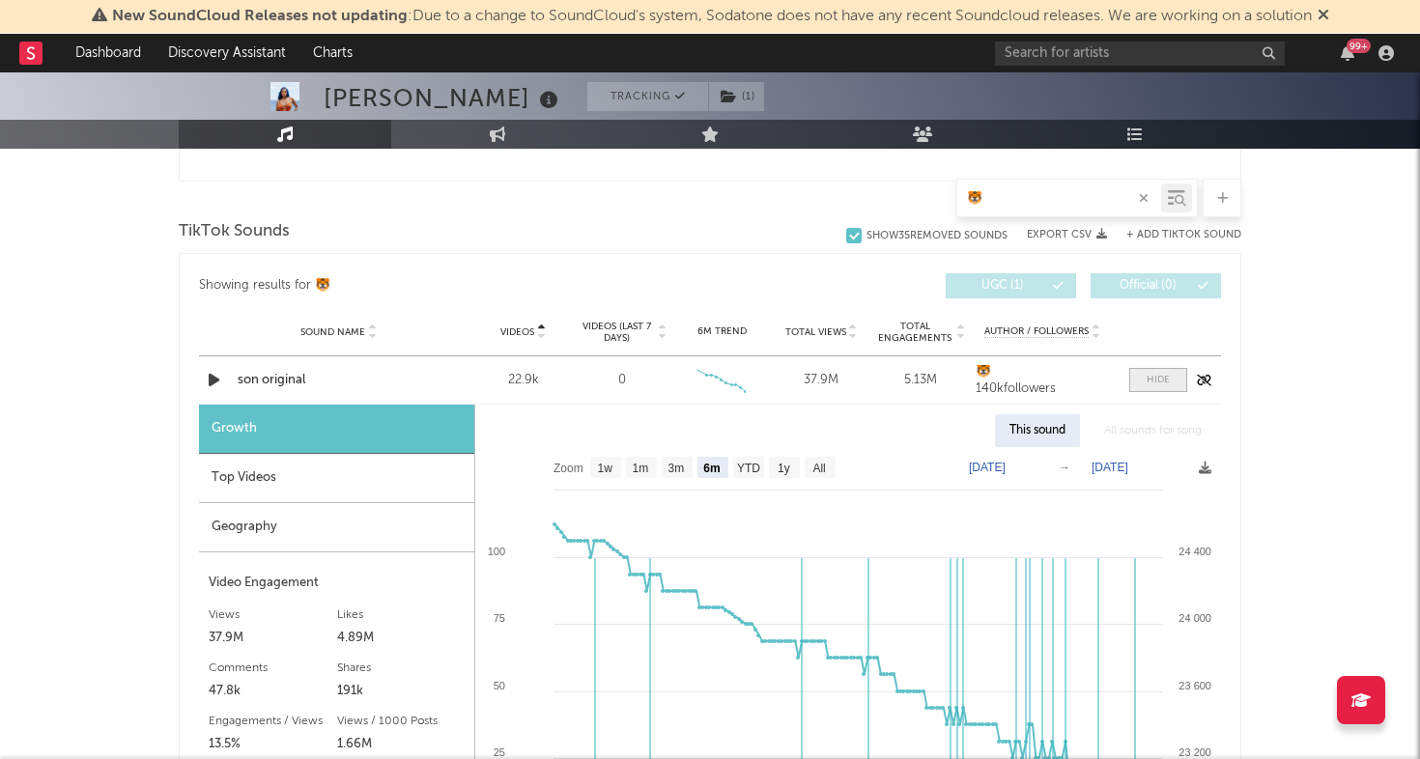
click at [1148, 375] on div at bounding box center [1157, 380] width 23 height 14
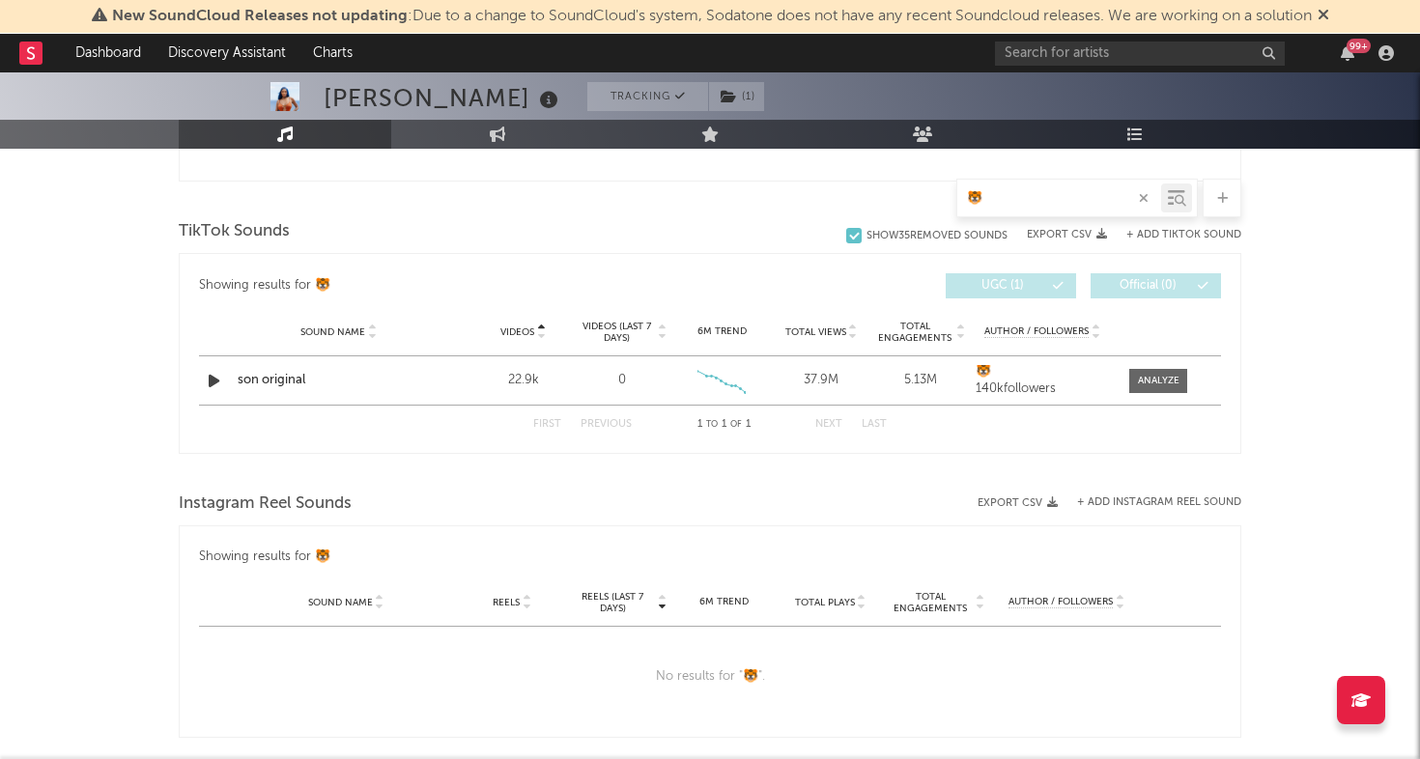
click at [1141, 203] on icon "button" at bounding box center [1143, 198] width 10 height 13
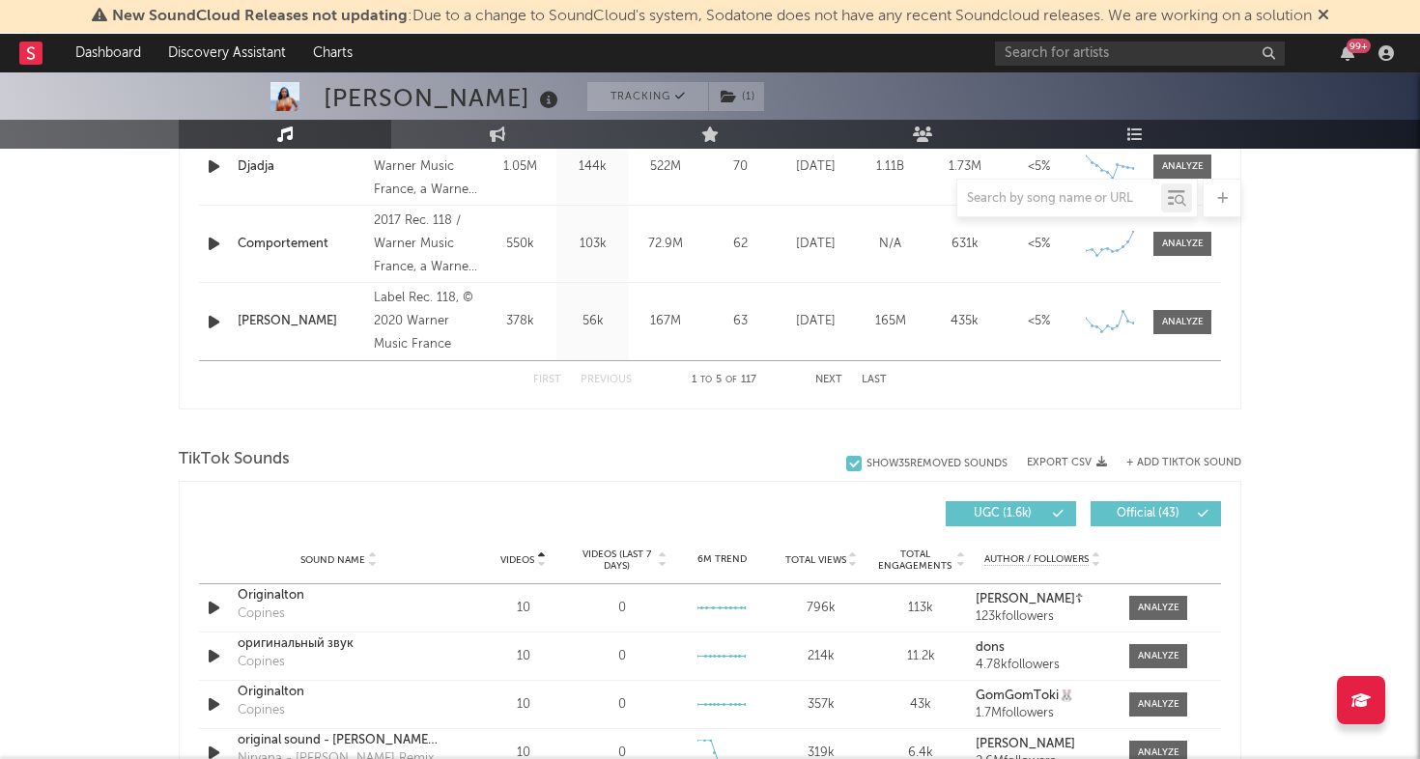
scroll to position [1079, 0]
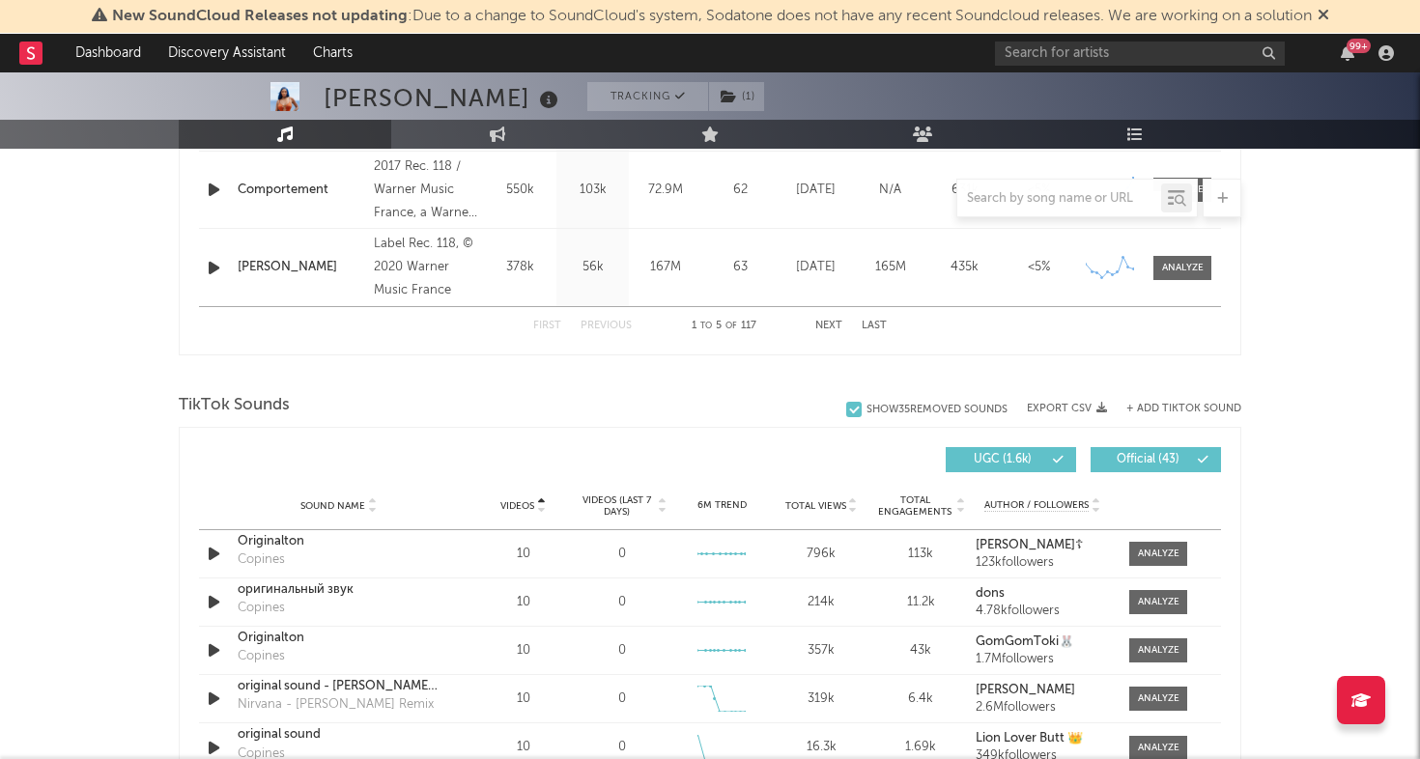
click at [626, 506] on span "Videos (last 7 days)" at bounding box center [616, 505] width 78 height 23
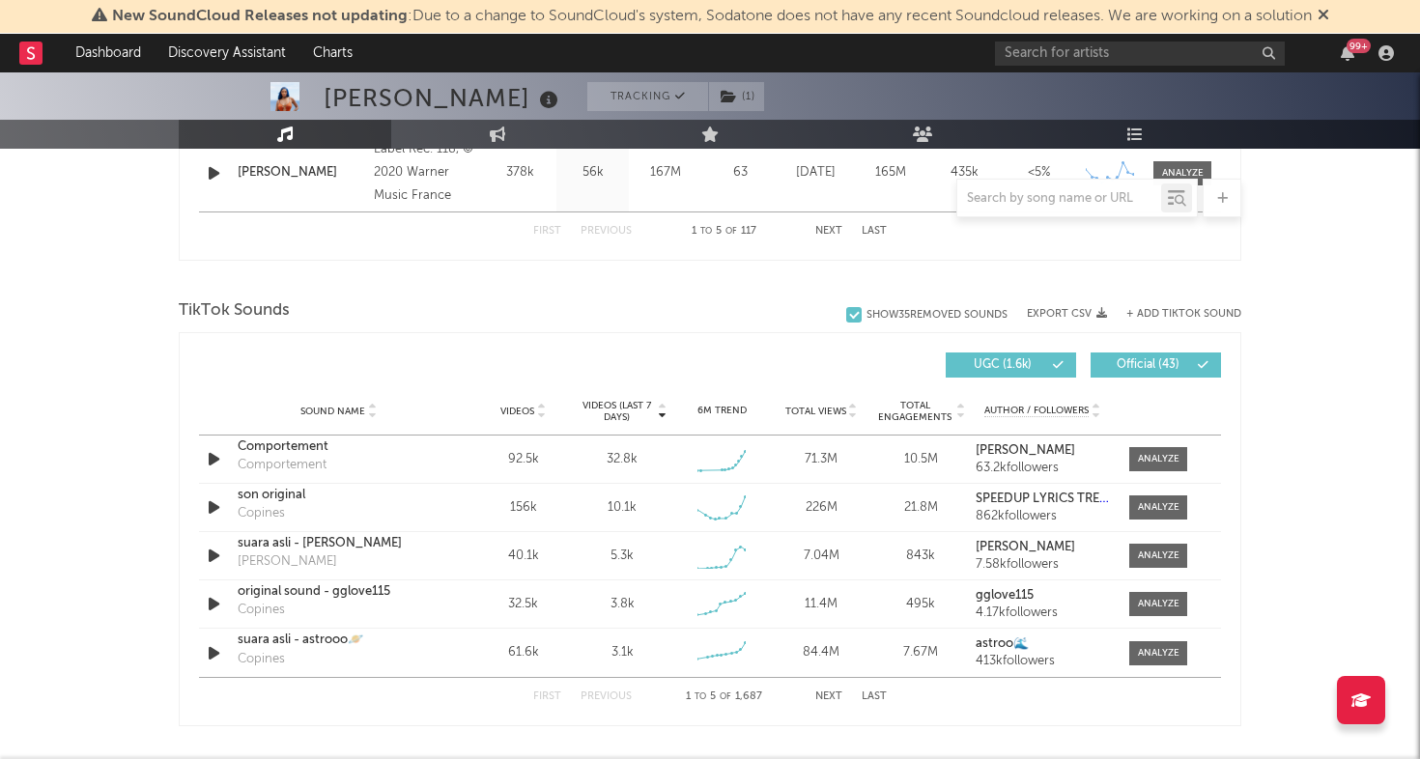
scroll to position [1222, 0]
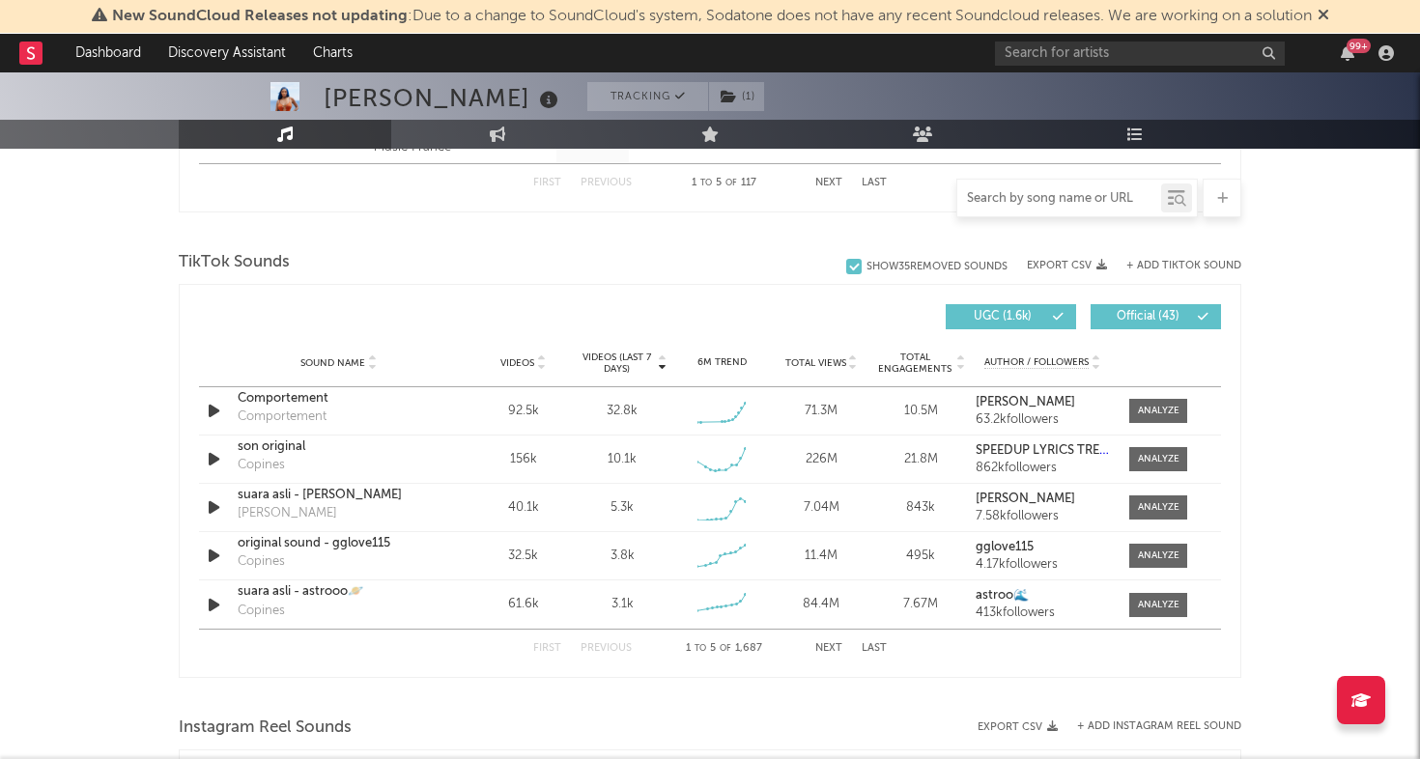
click at [1050, 206] on input "text" at bounding box center [1059, 198] width 204 height 15
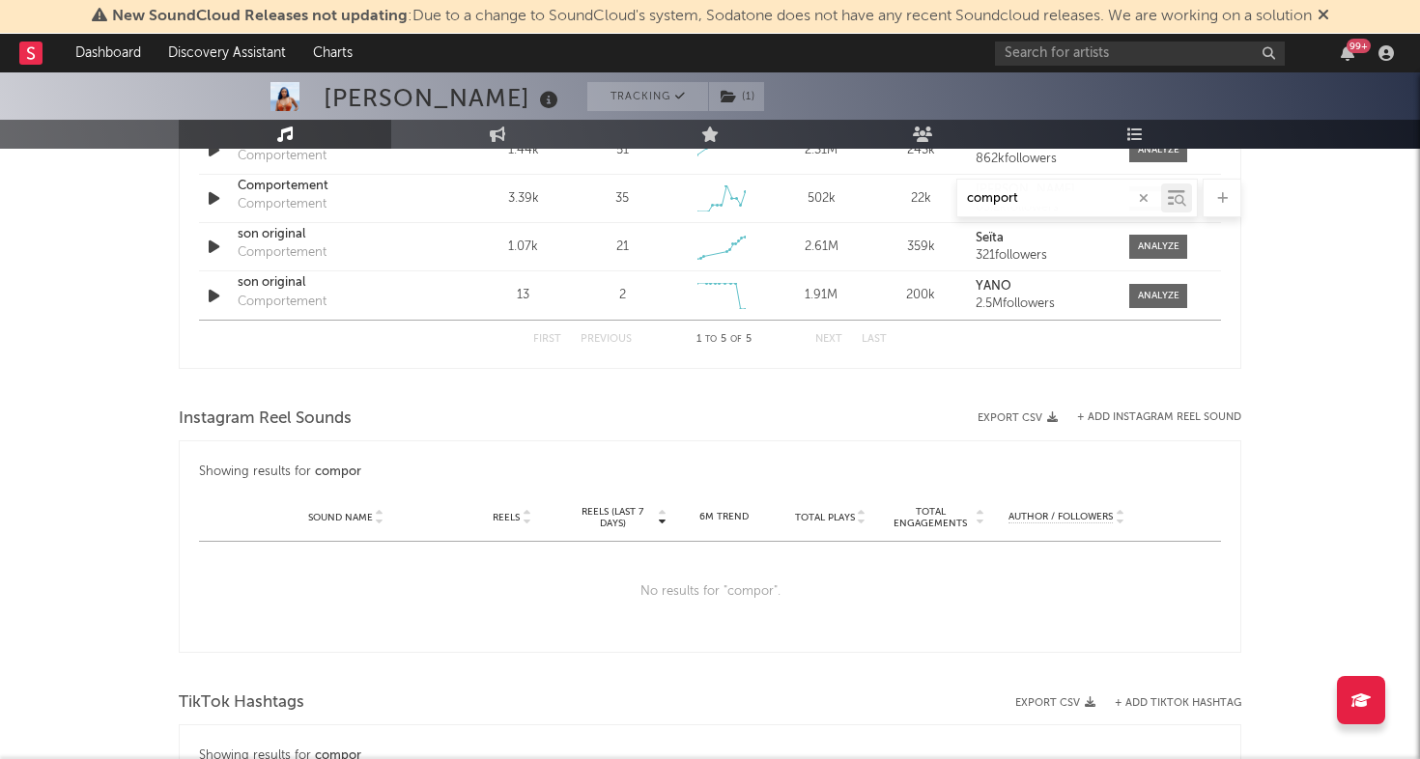
scroll to position [990, 0]
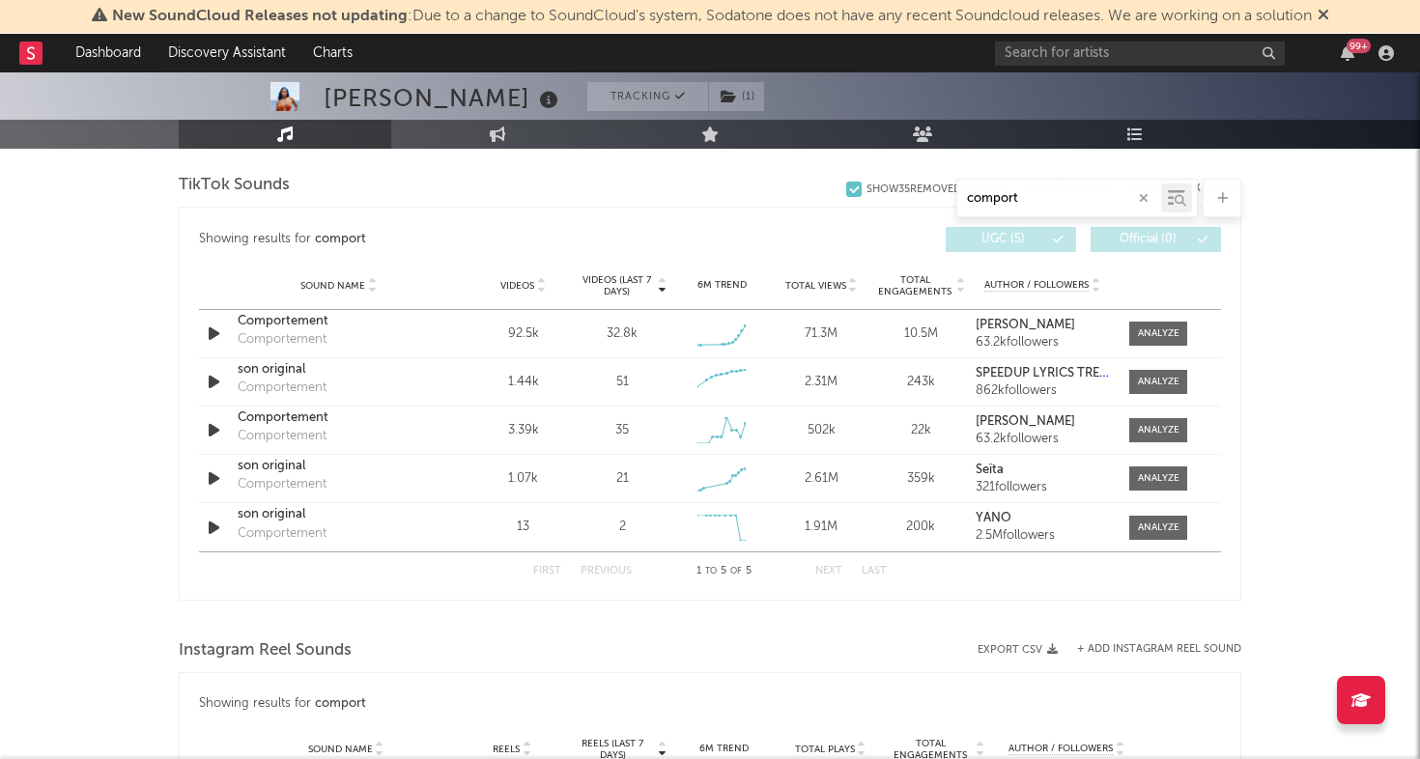
type input "comport"
click at [527, 290] on span "Videos" at bounding box center [517, 286] width 34 height 12
click at [1153, 380] on div at bounding box center [1159, 382] width 42 height 14
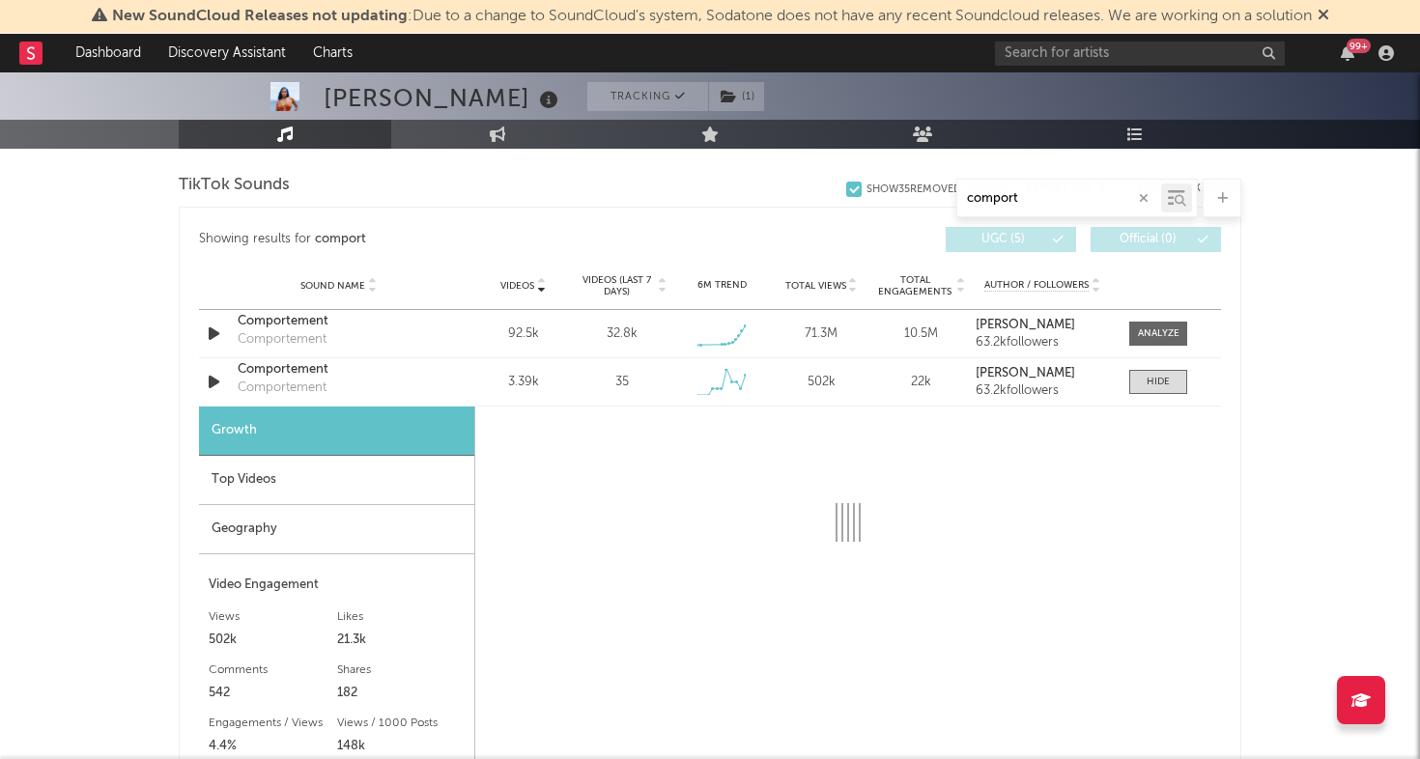
click at [327, 525] on div "Geography" at bounding box center [336, 529] width 275 height 49
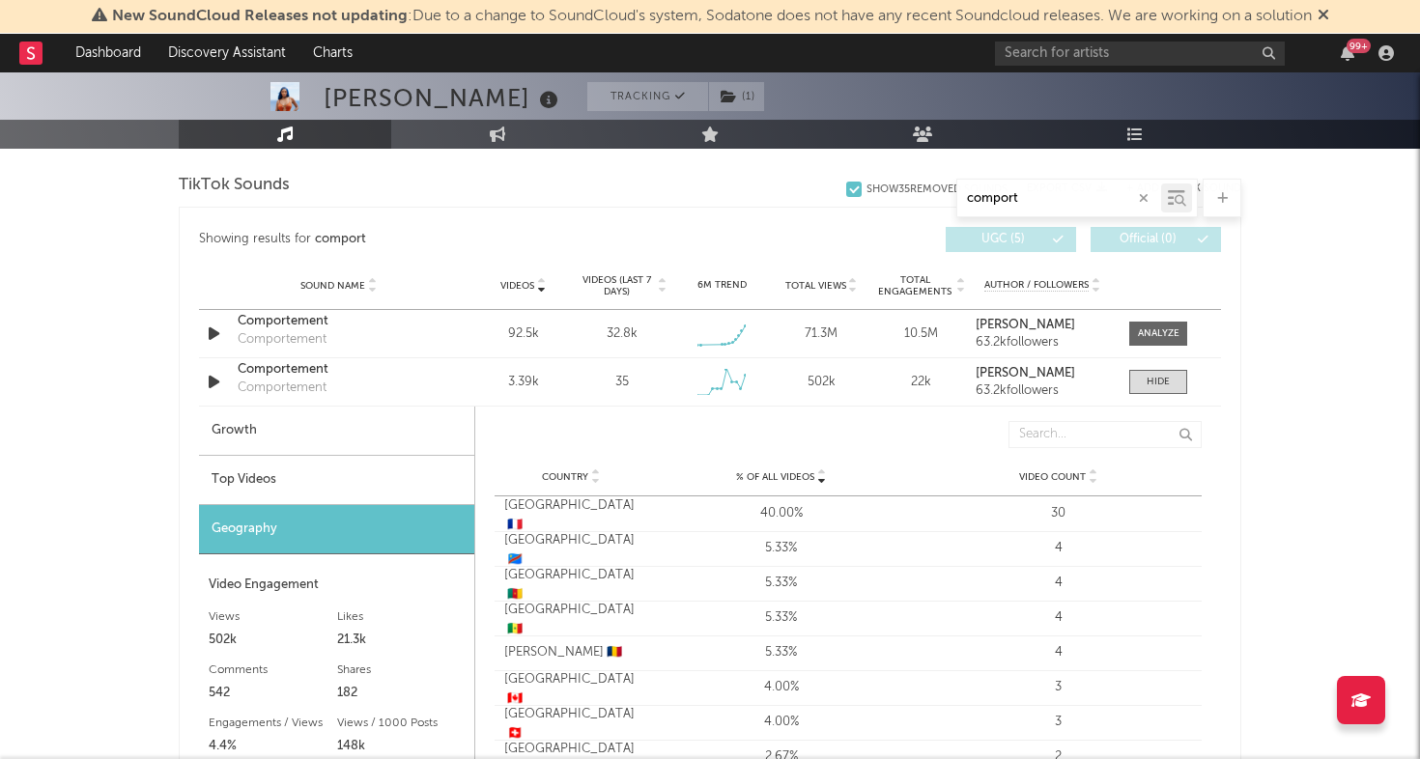
click at [367, 485] on div "Top Videos" at bounding box center [336, 480] width 275 height 49
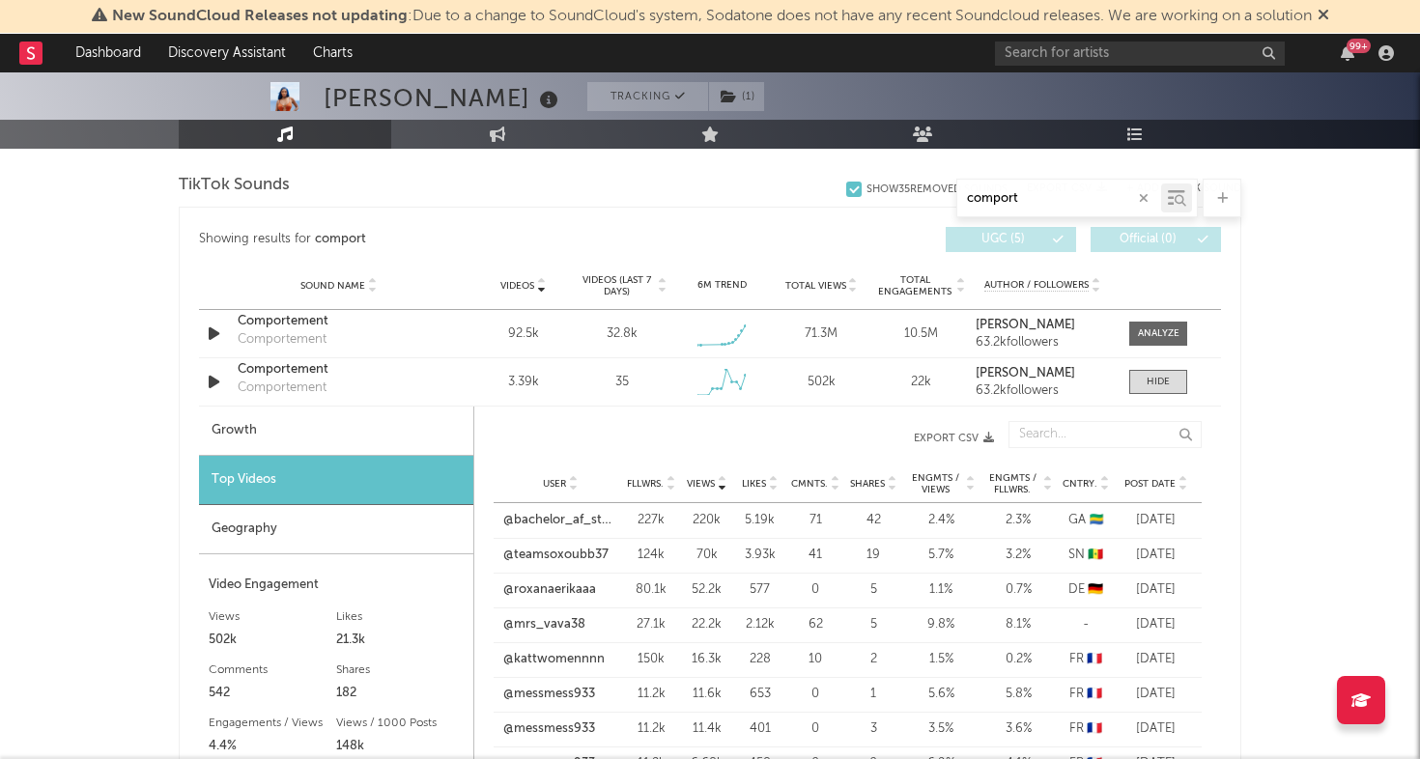
click at [1157, 481] on span "Post Date" at bounding box center [1149, 484] width 51 height 12
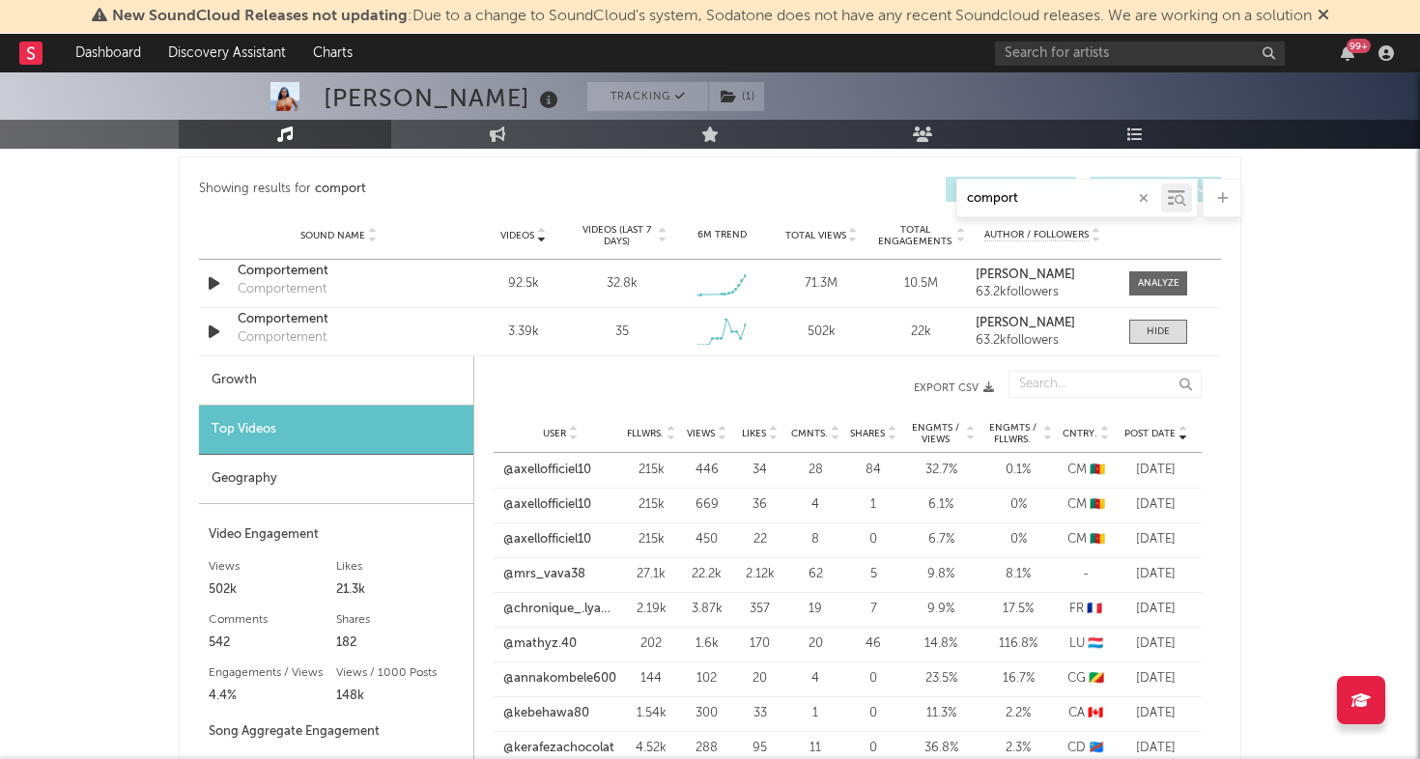
scroll to position [1119, 0]
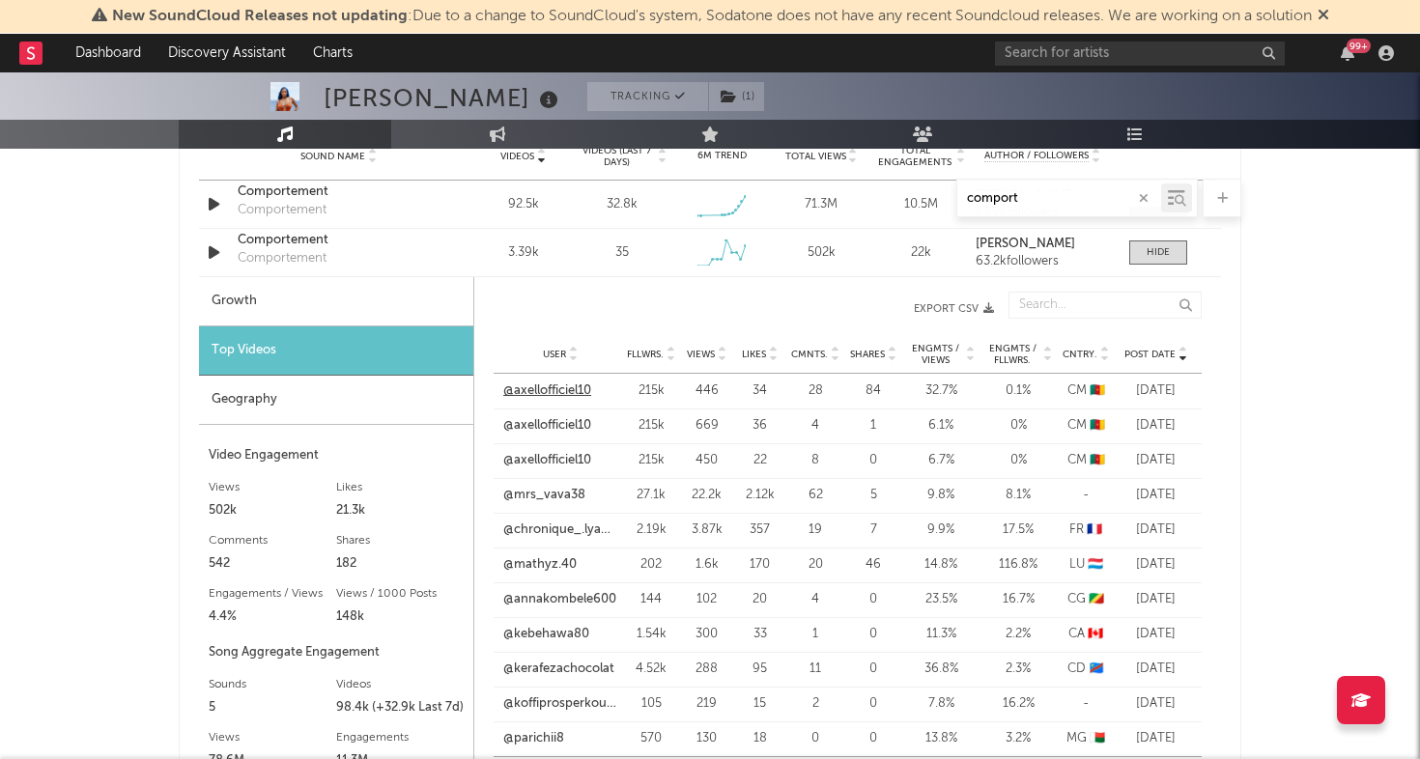
click at [551, 391] on link "@axellofficiel10" at bounding box center [547, 390] width 88 height 19
click at [554, 466] on link "@axellofficiel10" at bounding box center [547, 460] width 88 height 19
click at [1141, 250] on span at bounding box center [1158, 252] width 58 height 24
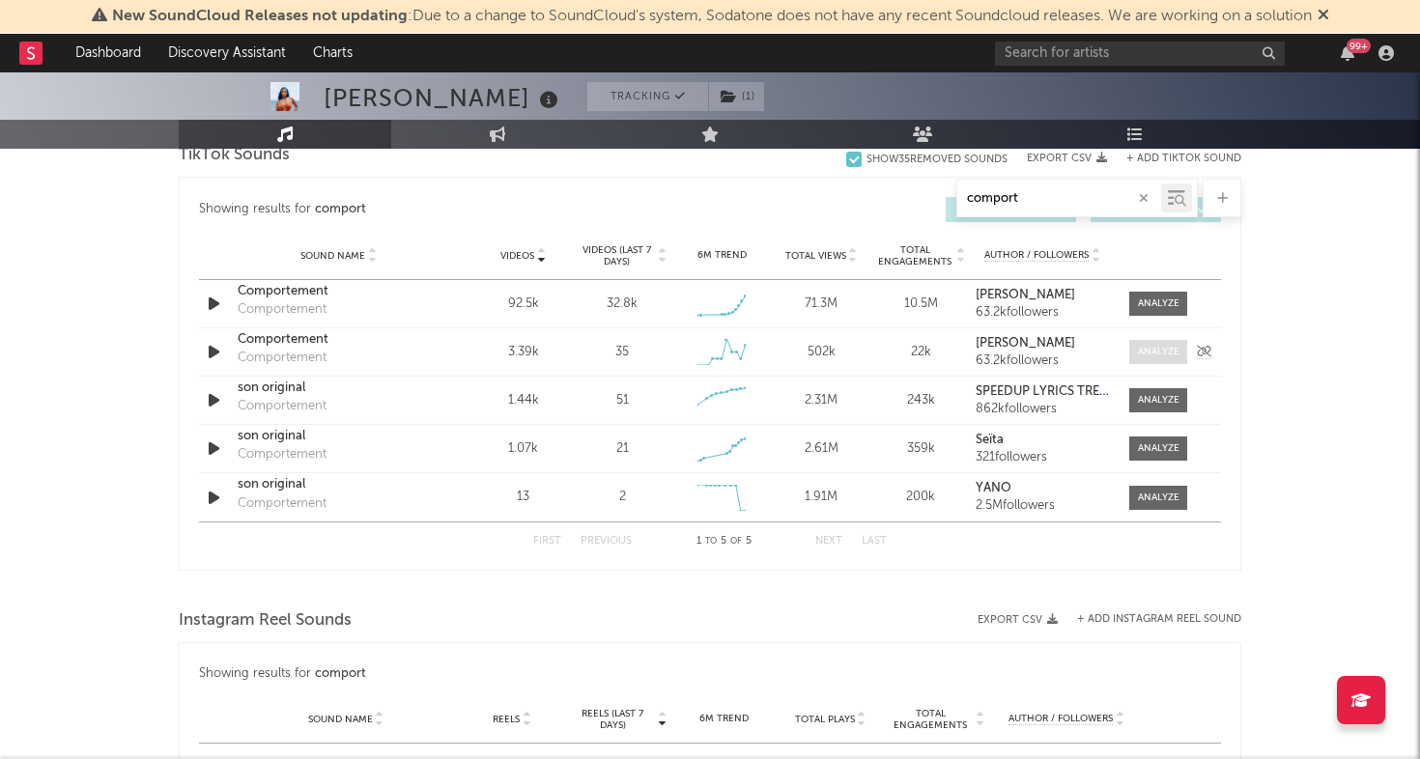
scroll to position [1021, 0]
click at [1151, 295] on div at bounding box center [1159, 302] width 42 height 14
select select "6m"
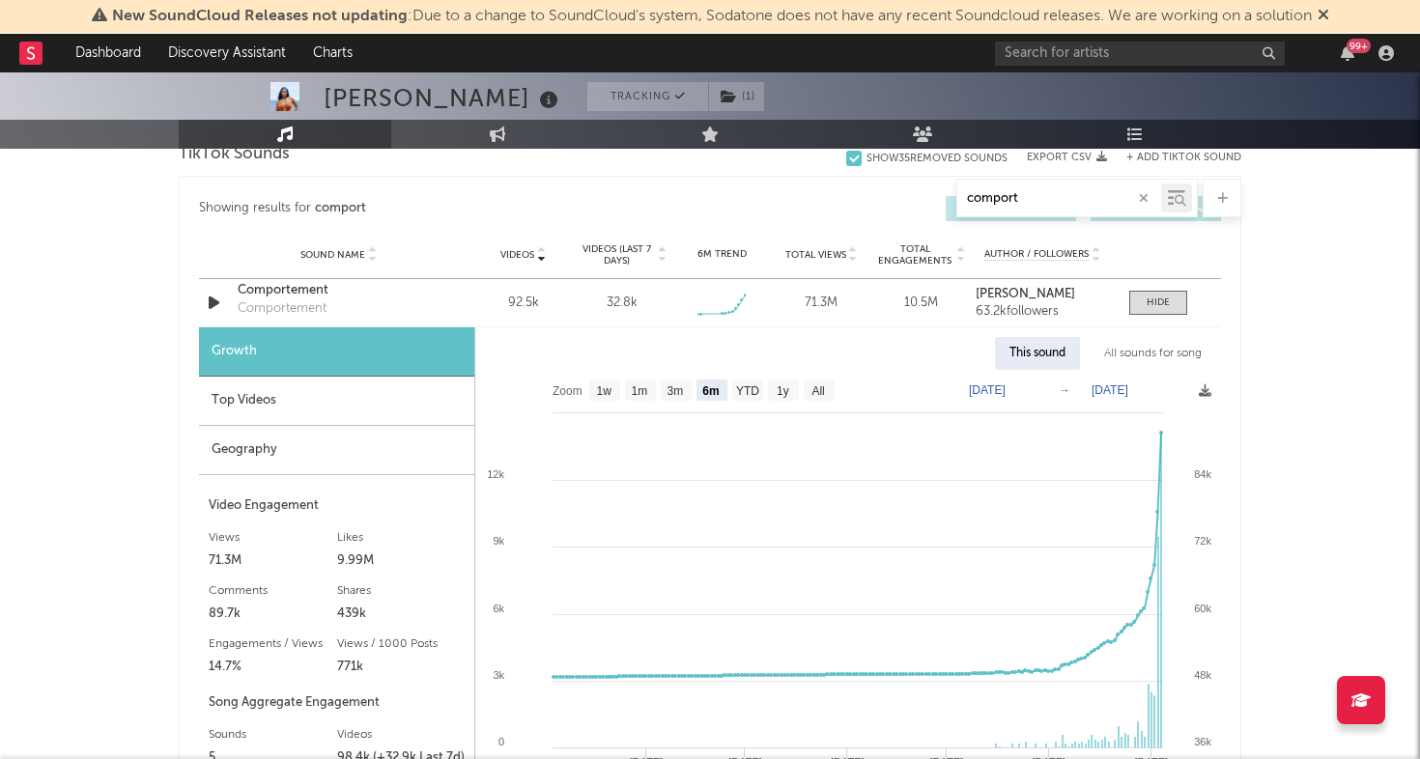
click at [349, 449] on div "Geography" at bounding box center [336, 450] width 275 height 49
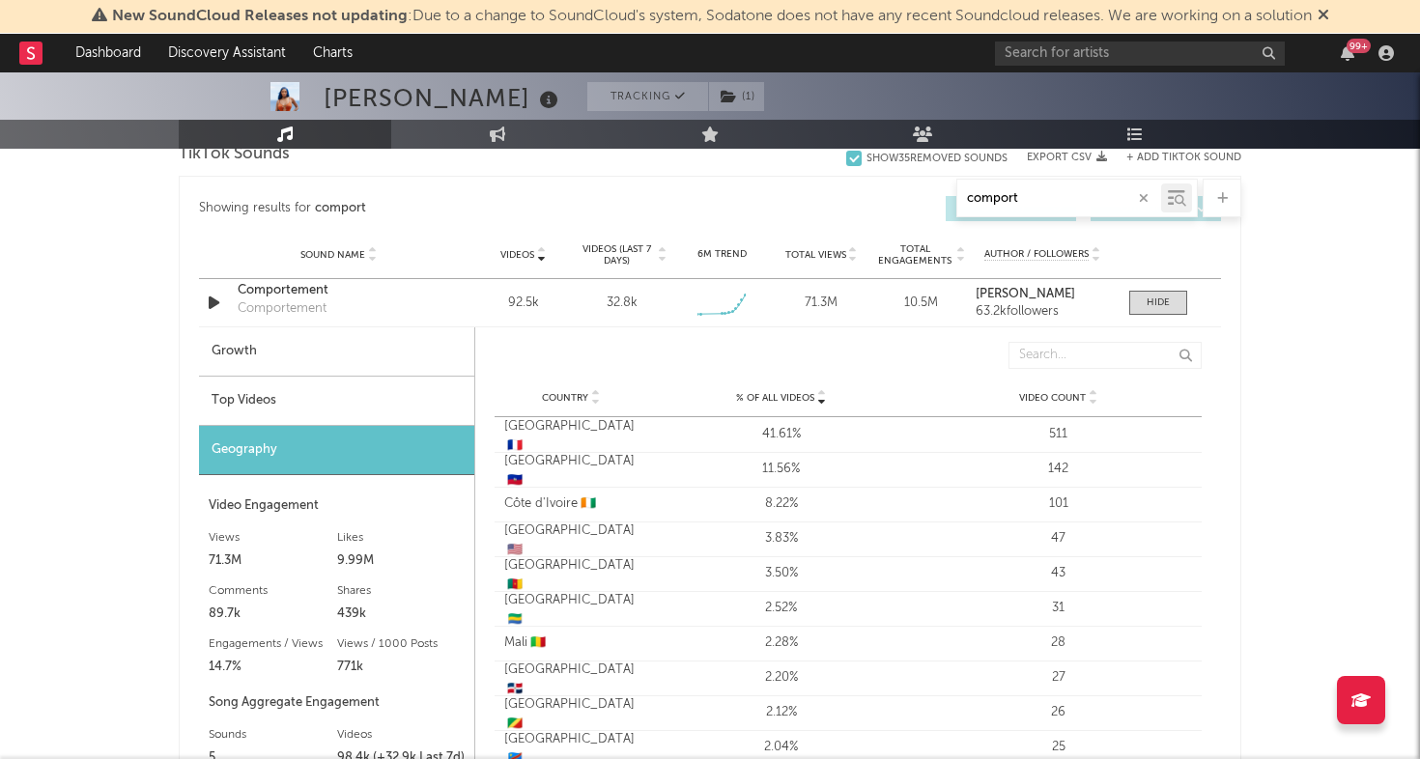
click at [384, 387] on div "Top Videos" at bounding box center [336, 401] width 275 height 49
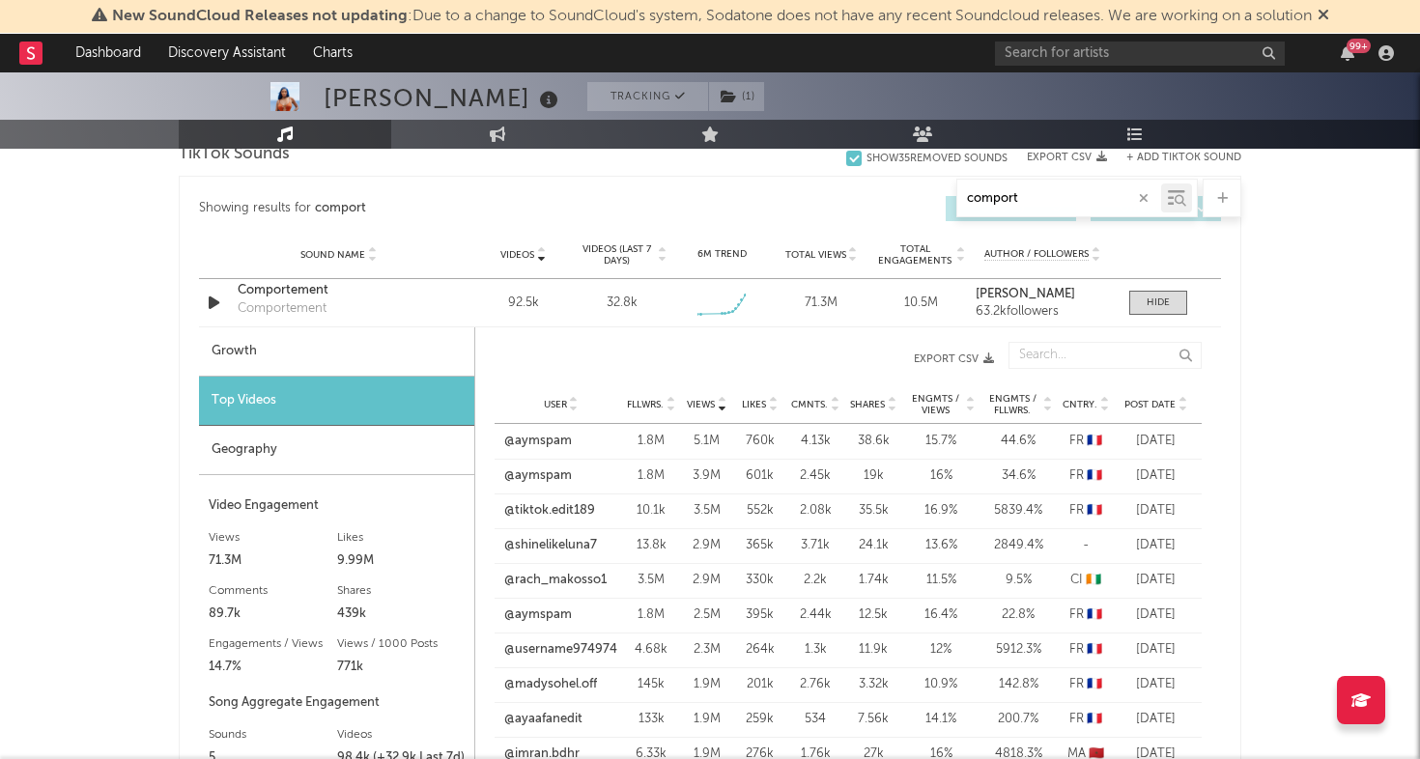
click at [1156, 400] on span "Post Date" at bounding box center [1149, 405] width 51 height 12
click at [566, 446] on link "@fannyrokiawa8_spam" at bounding box center [560, 441] width 114 height 19
click at [538, 619] on link "@razaqz.n" at bounding box center [533, 614] width 61 height 19
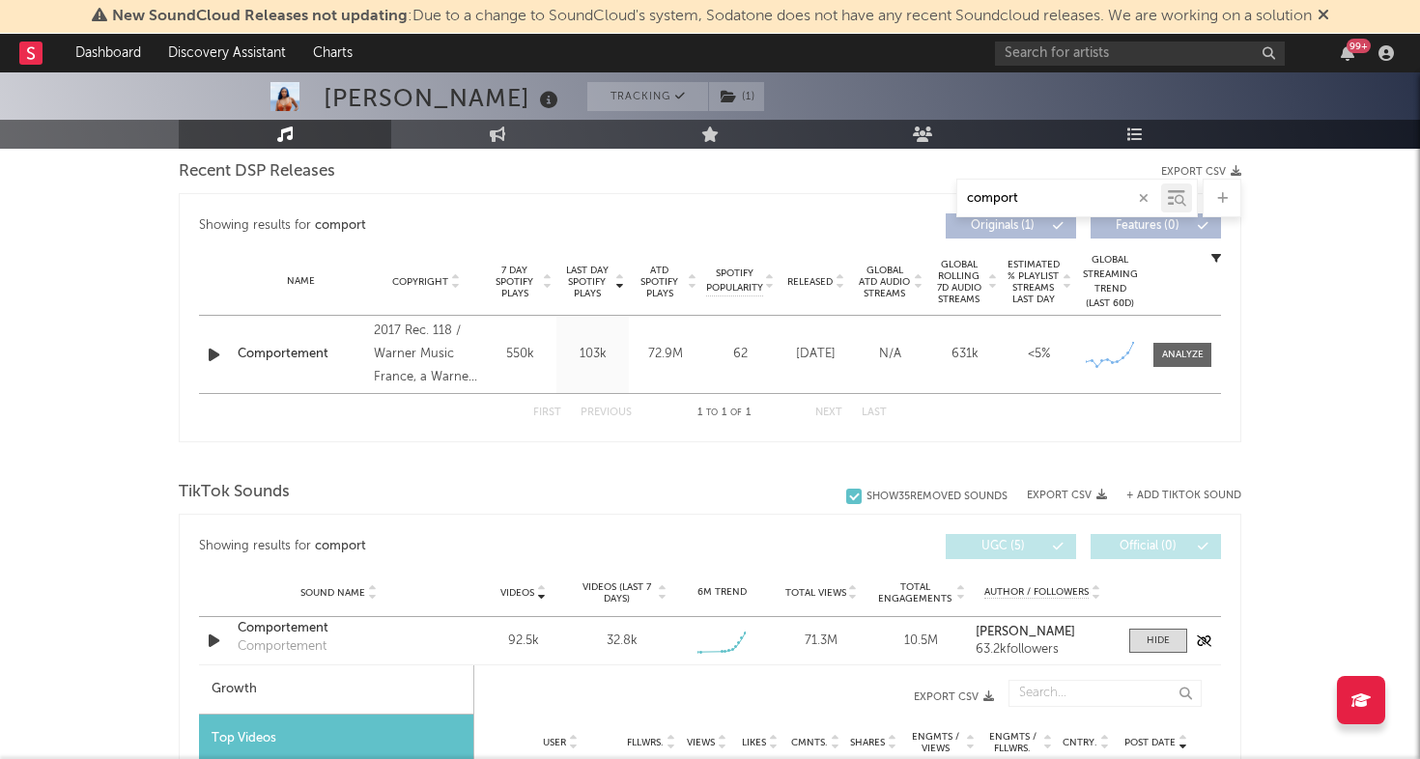
scroll to position [0, 0]
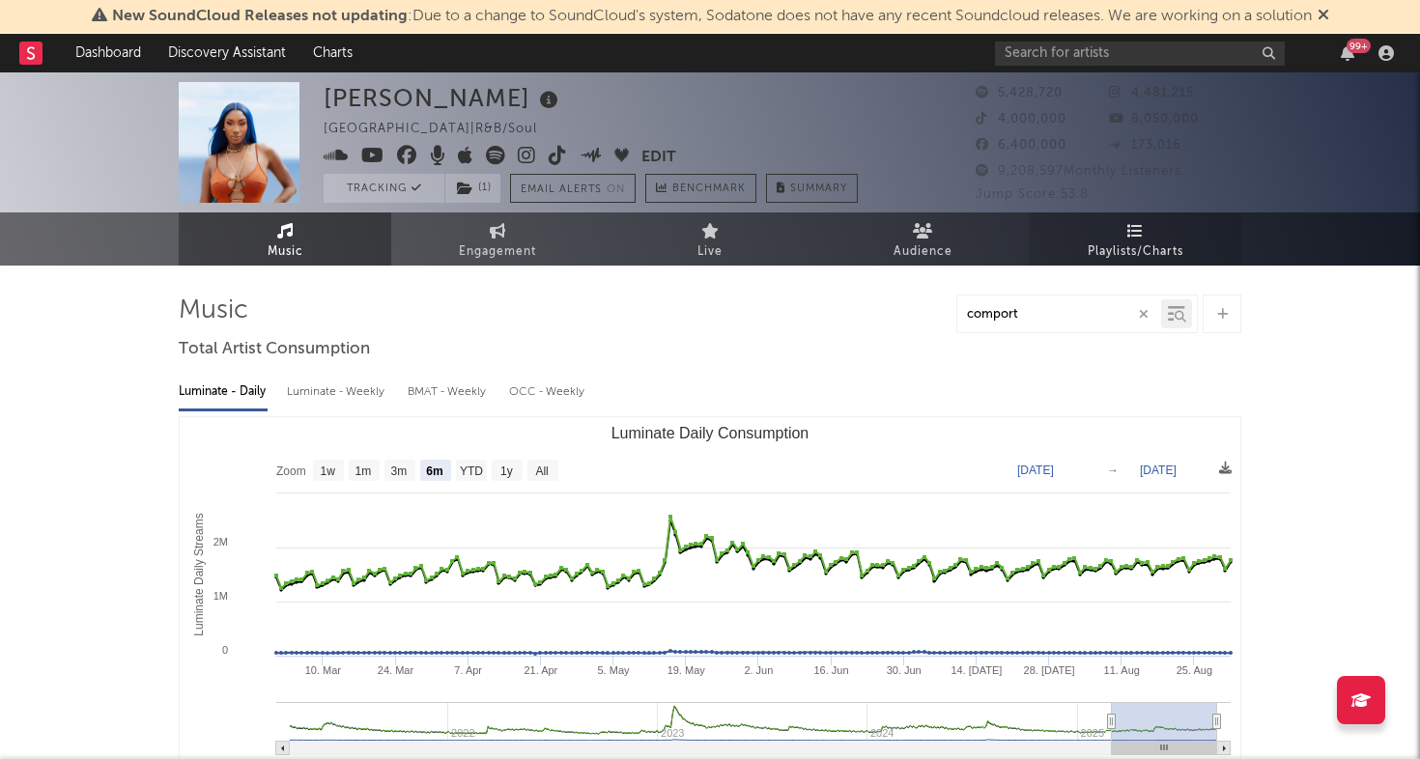
click at [1106, 239] on link "Playlists/Charts" at bounding box center [1134, 238] width 212 height 53
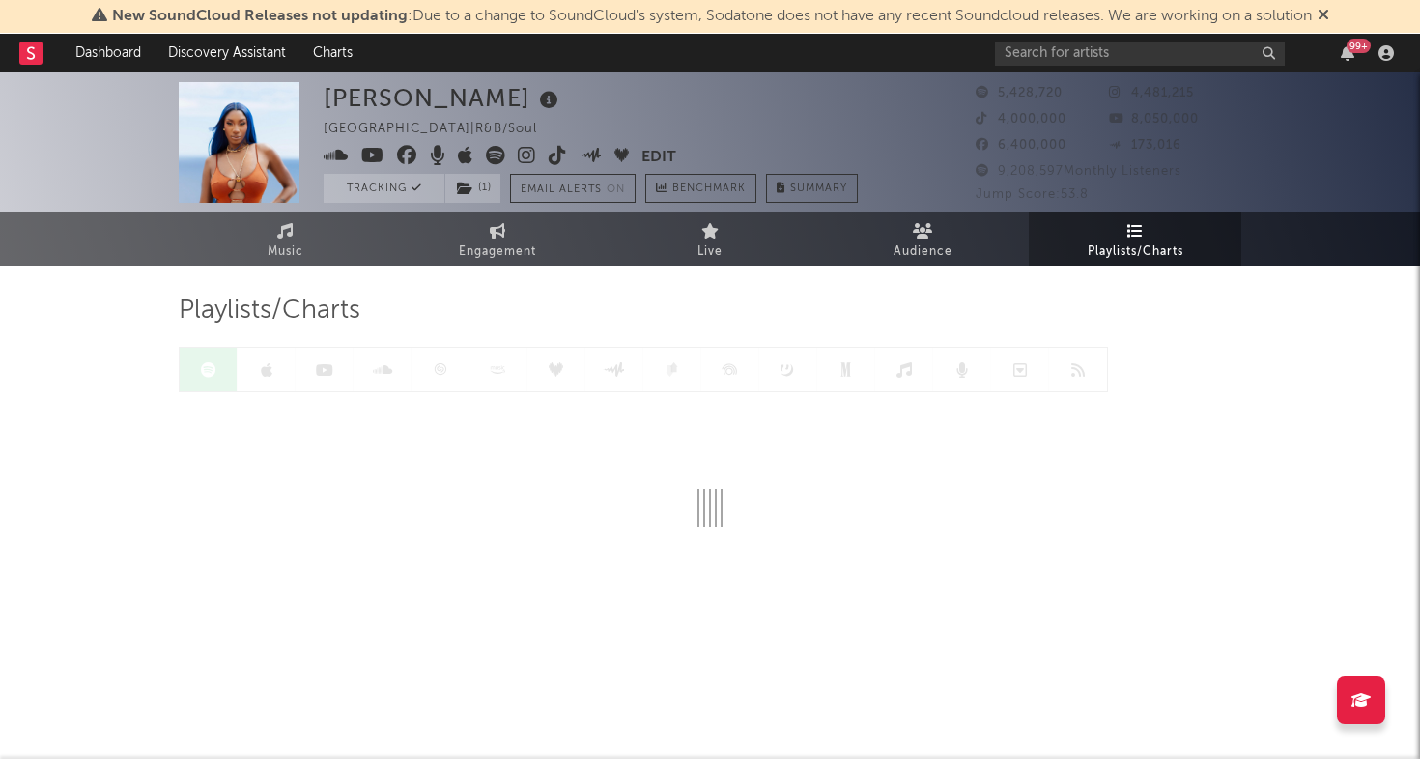
click at [250, 375] on div at bounding box center [643, 369] width 929 height 45
click at [259, 384] on link at bounding box center [267, 369] width 58 height 43
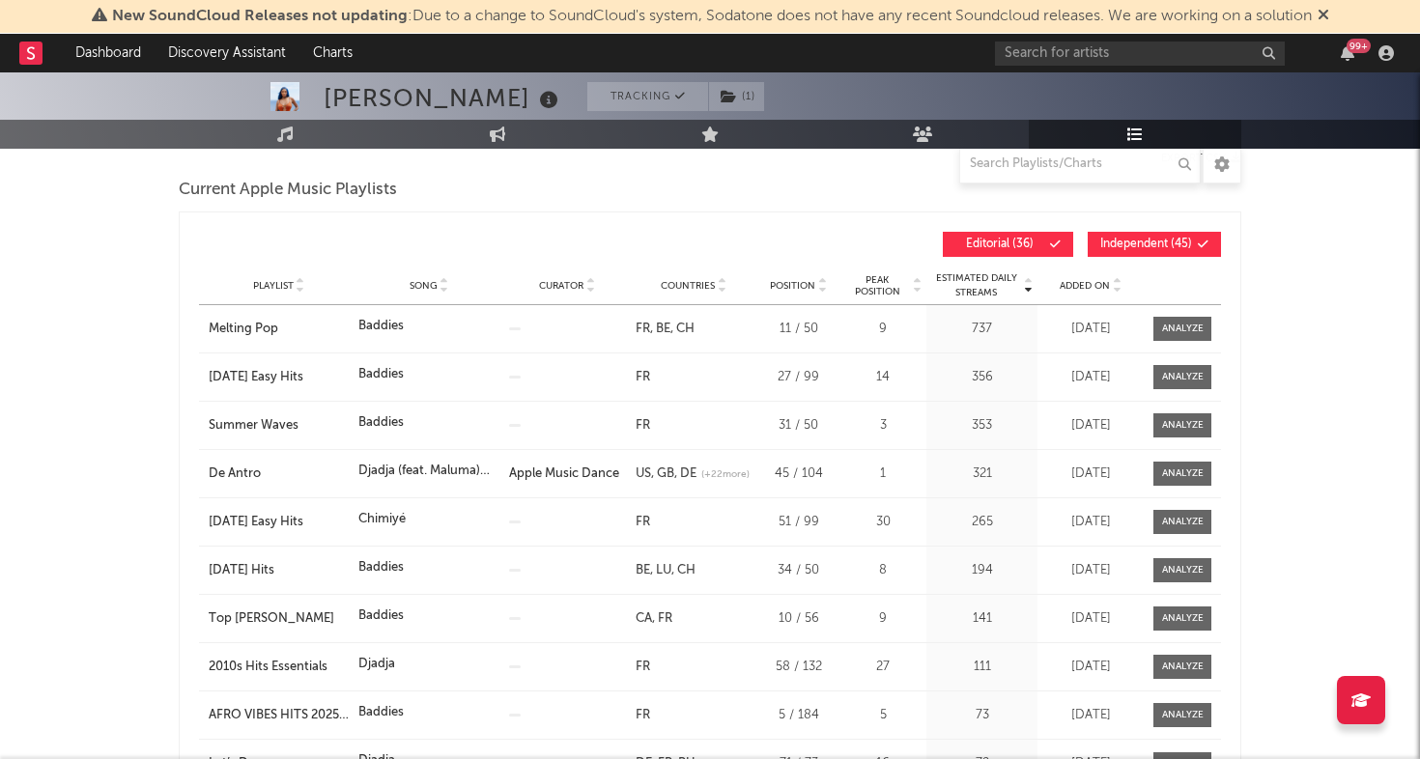
scroll to position [269, 0]
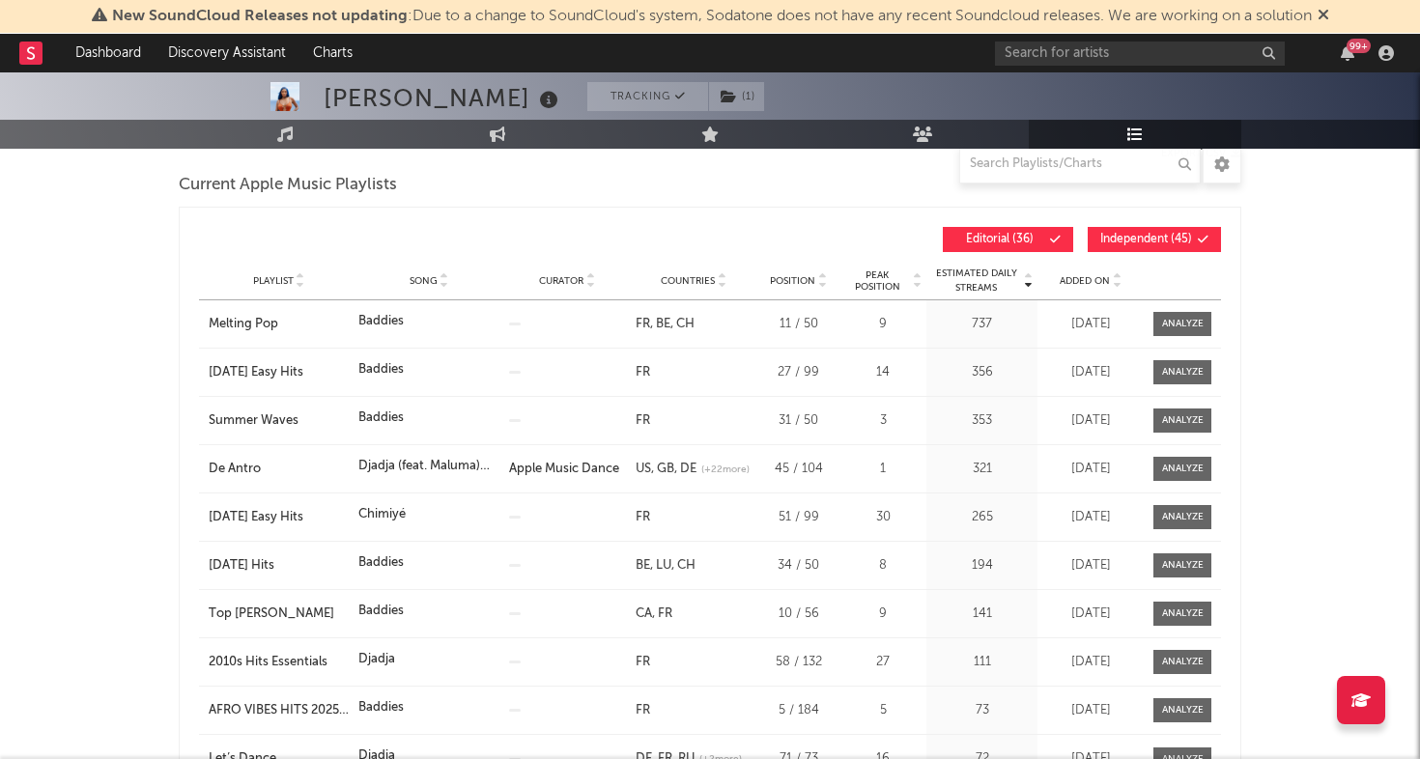
click at [1073, 278] on span "Added On" at bounding box center [1084, 281] width 50 height 12
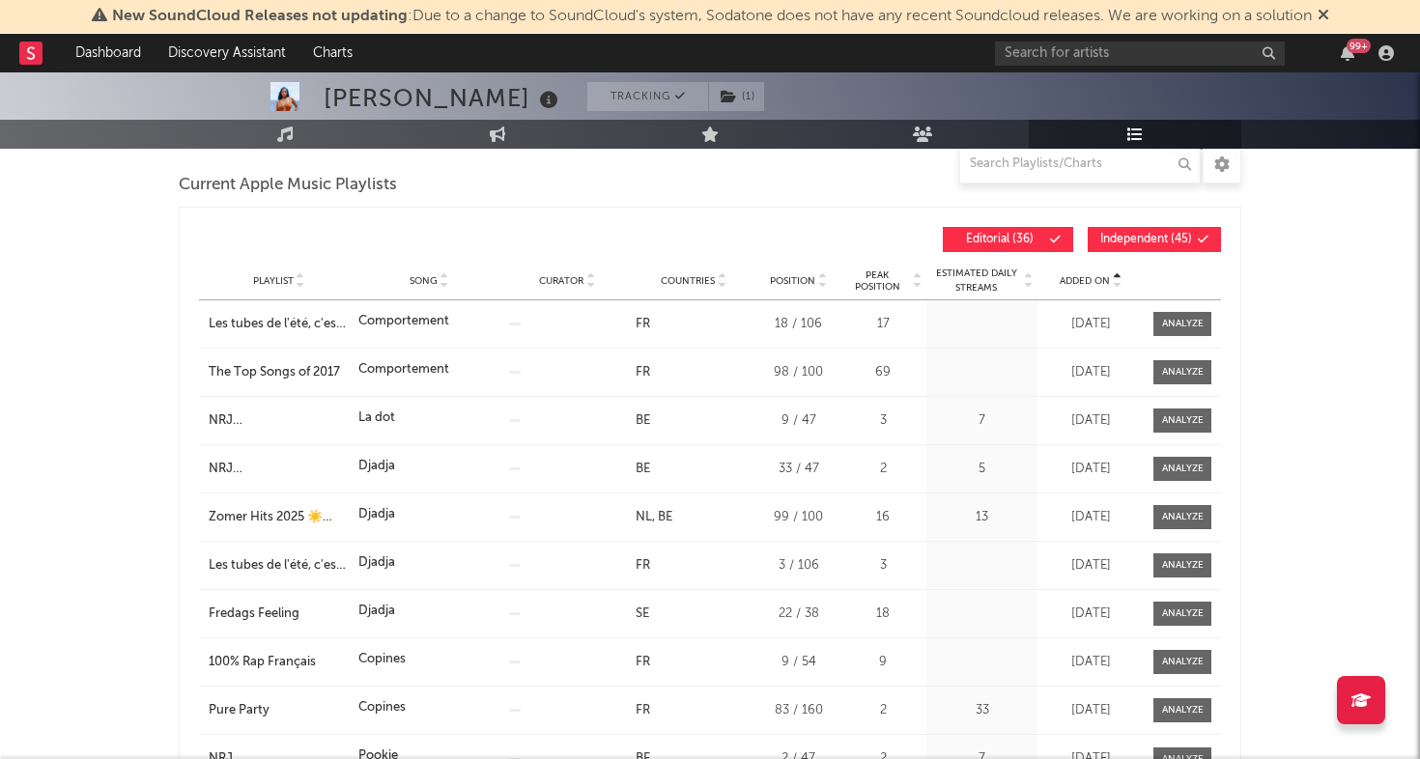
click at [1073, 278] on span "Added On" at bounding box center [1084, 281] width 50 height 12
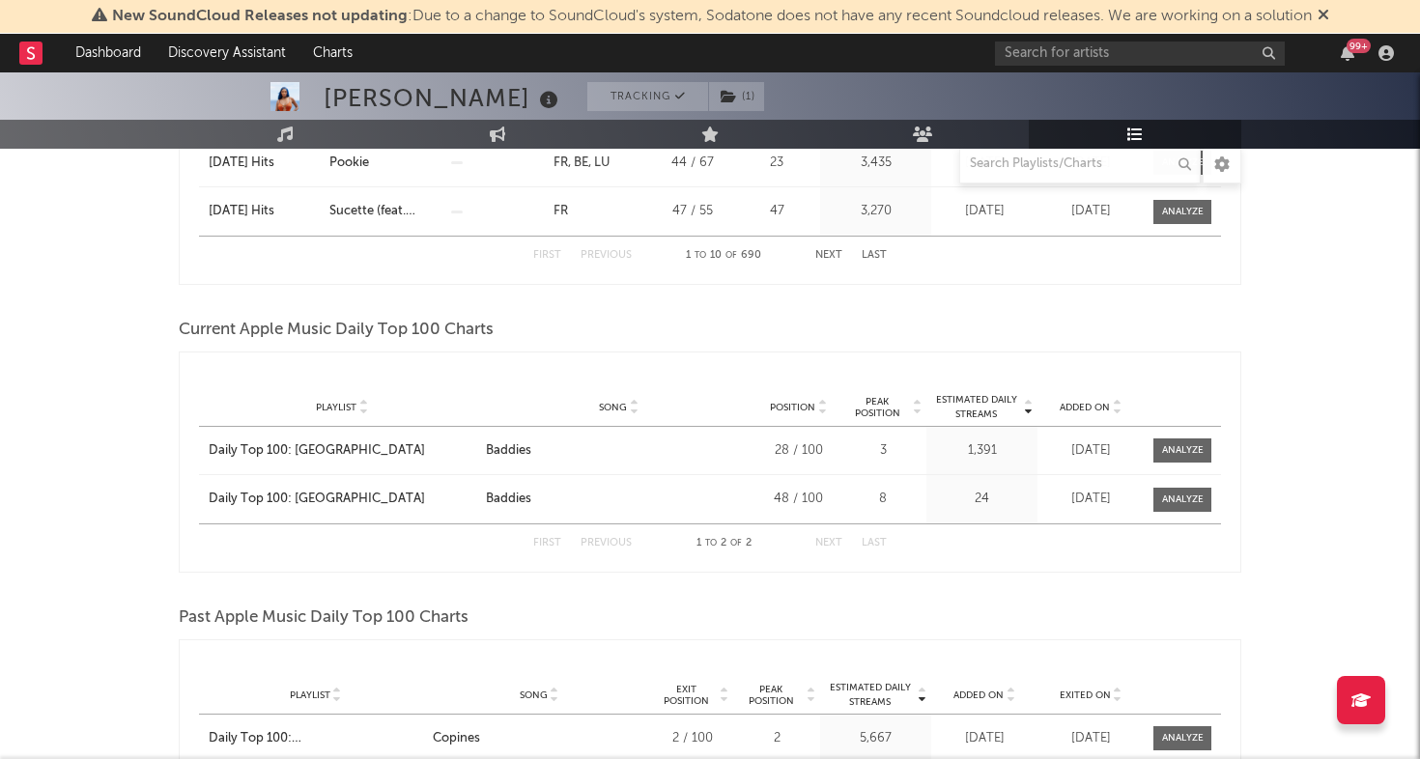
scroll to position [1498, 0]
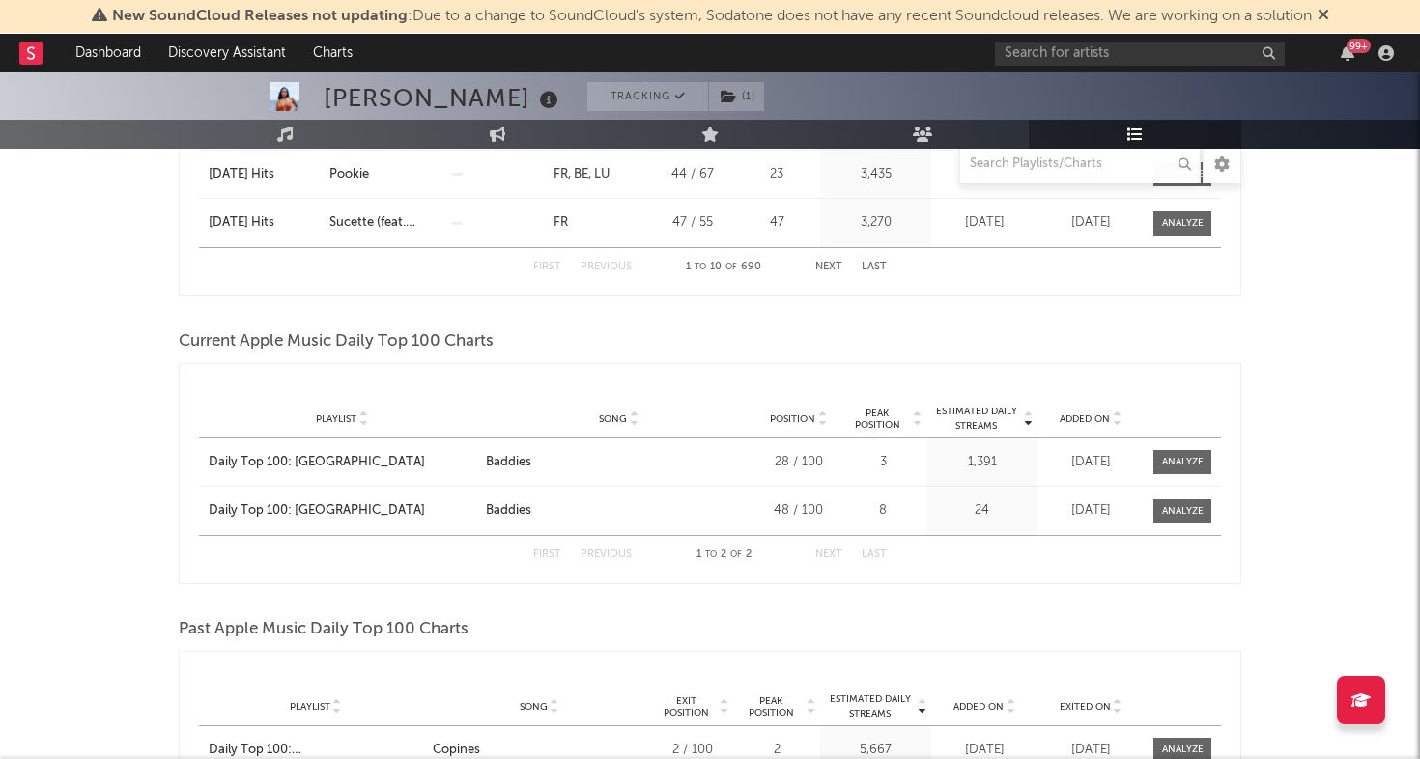
click at [1075, 422] on span "Added On" at bounding box center [1084, 419] width 50 height 12
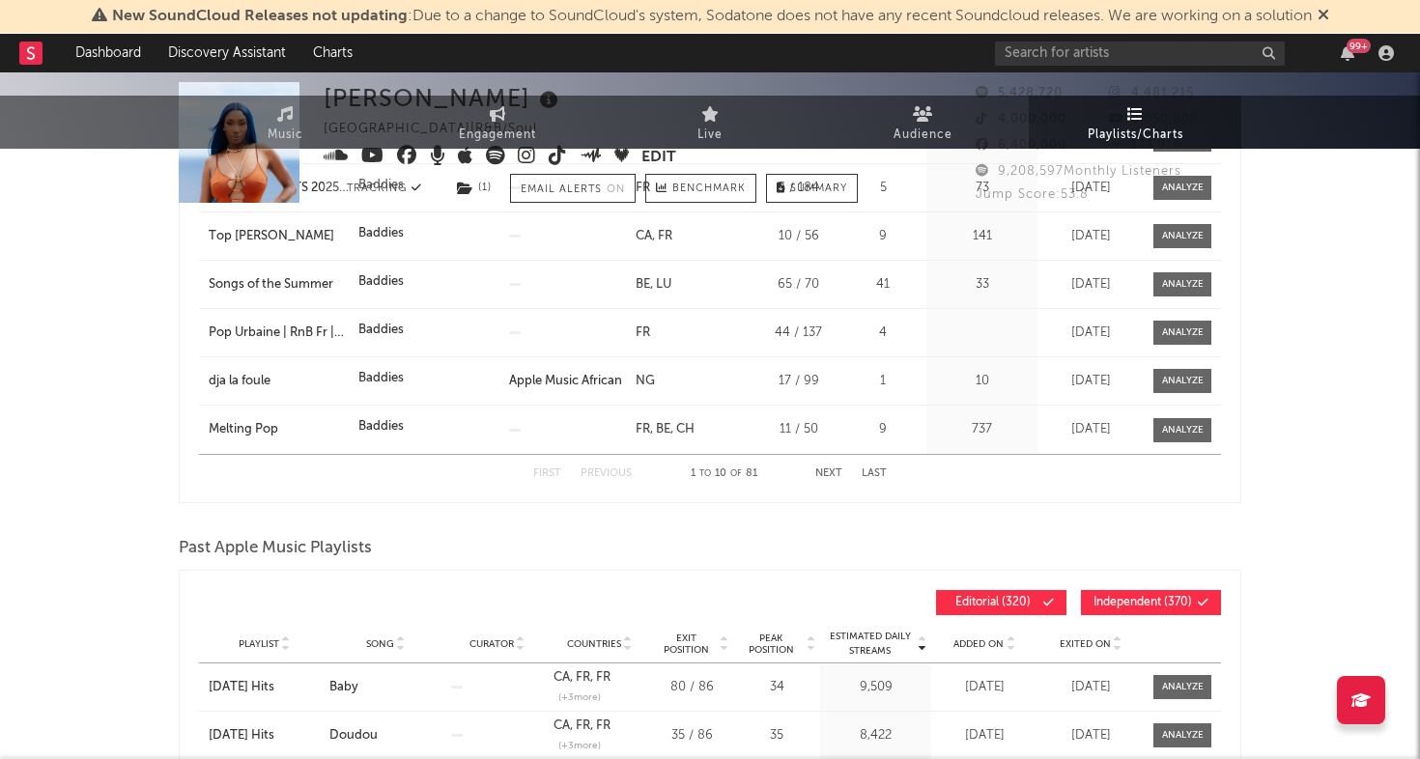
scroll to position [0, 0]
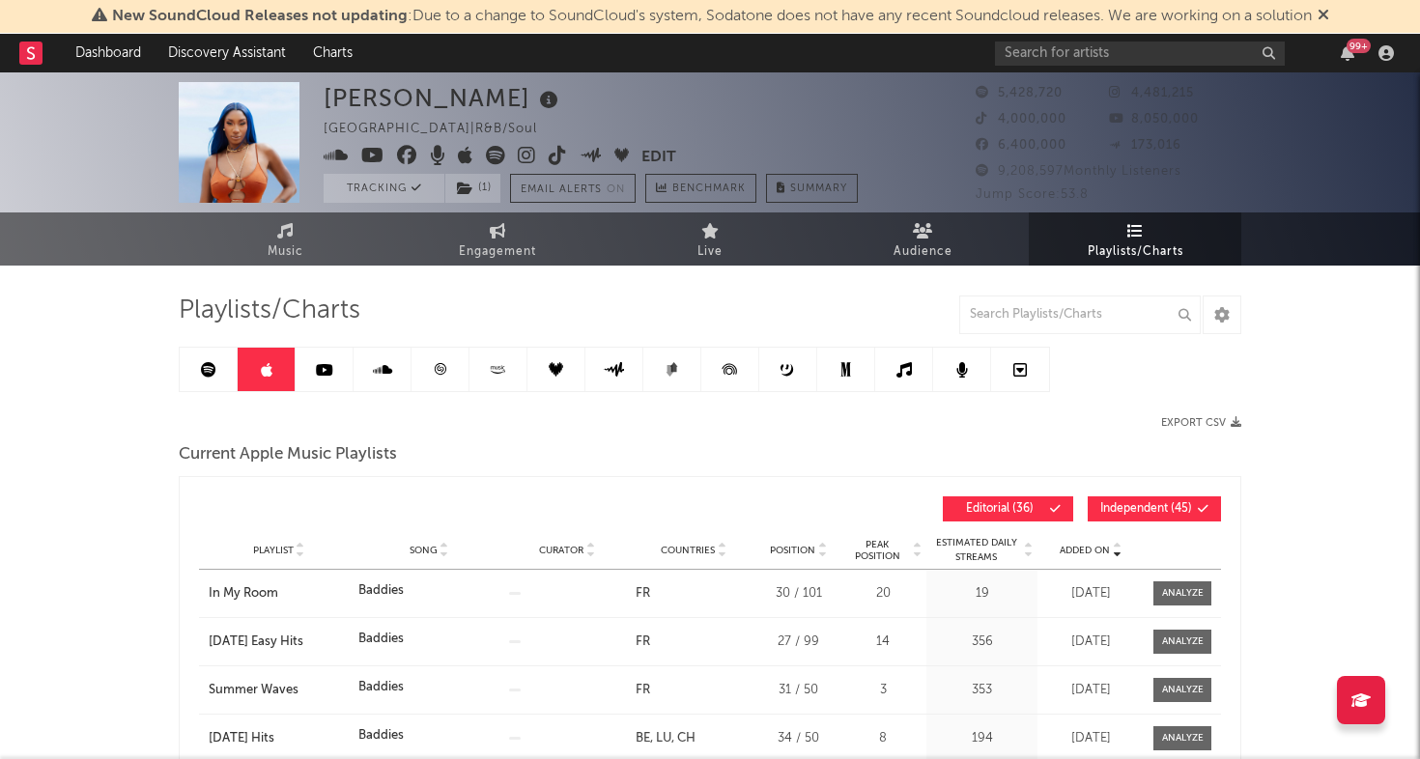
click at [192, 374] on link at bounding box center [209, 369] width 58 height 43
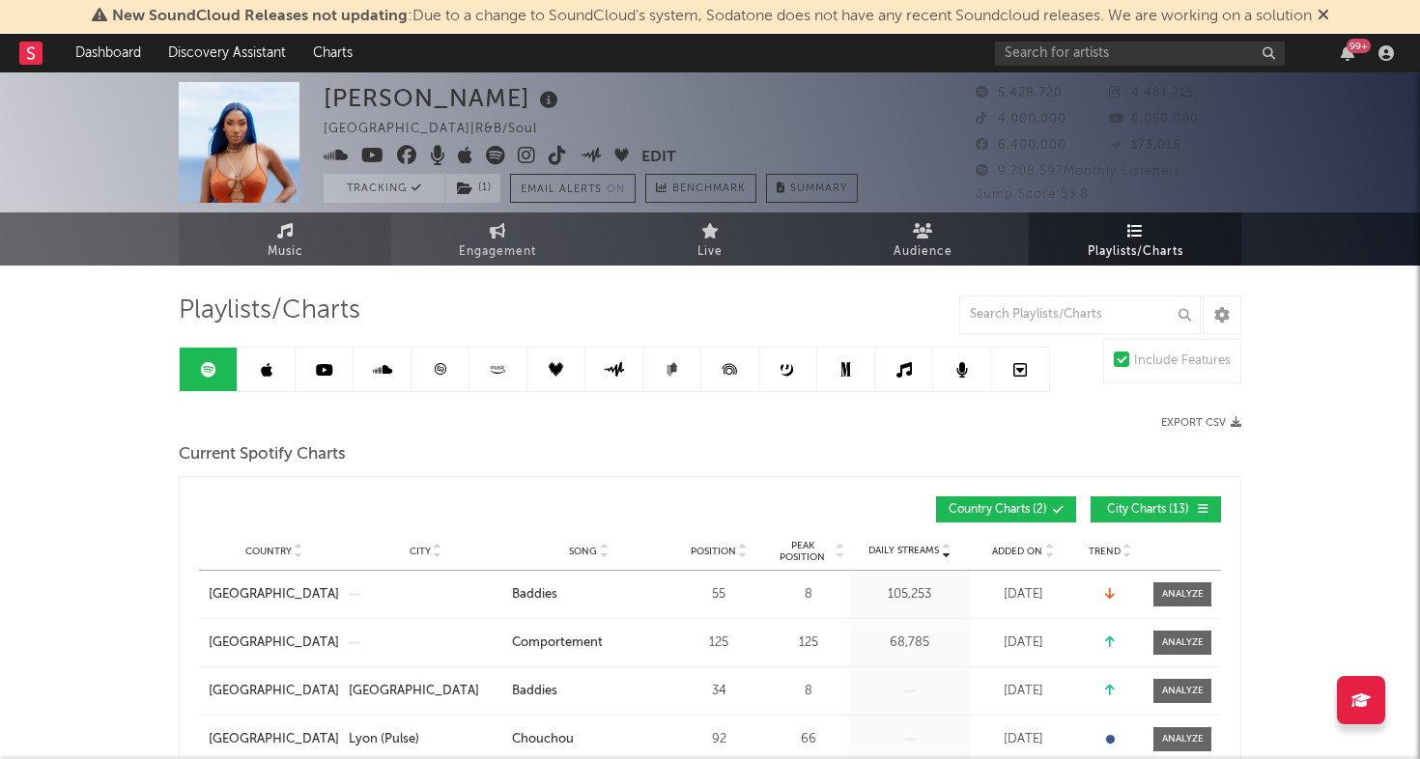
click at [250, 236] on link "Music" at bounding box center [285, 238] width 212 height 53
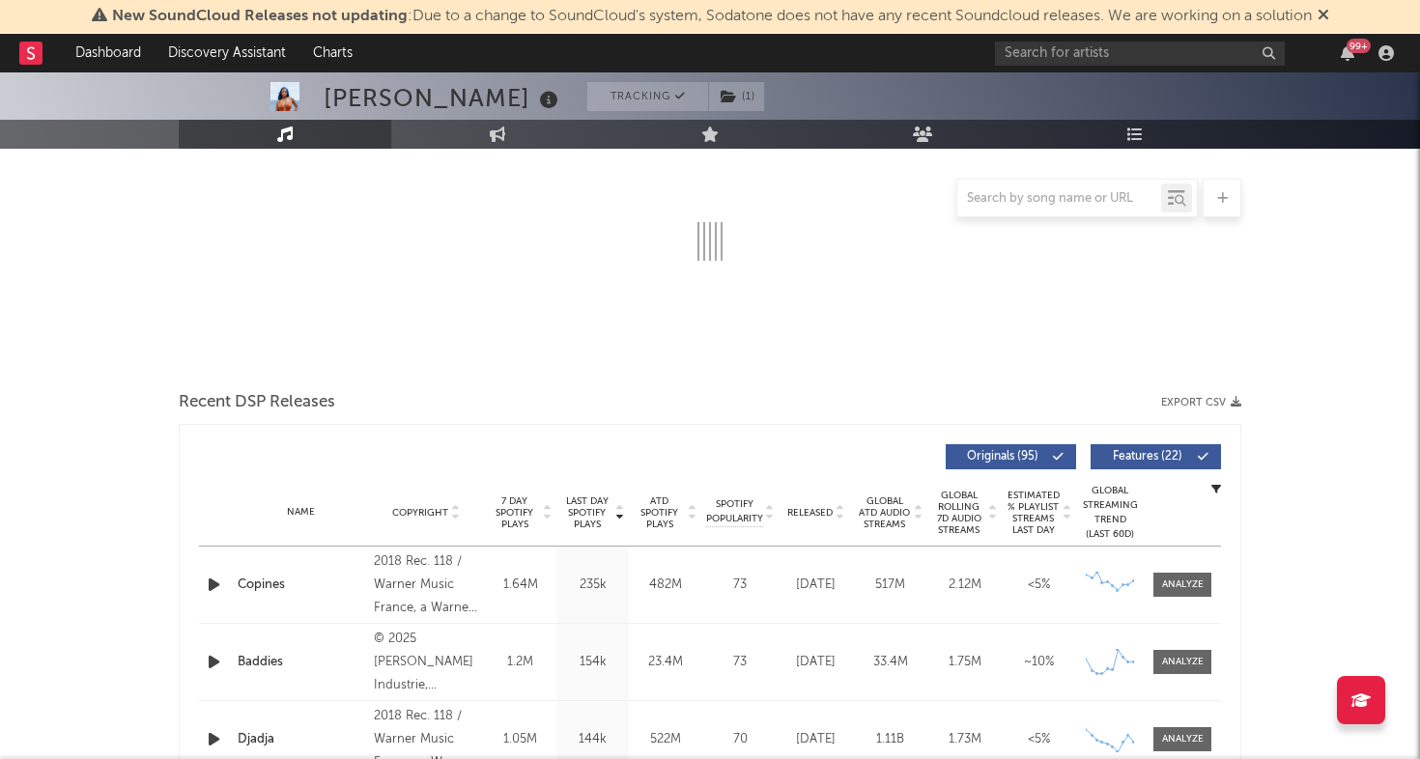
select select "6m"
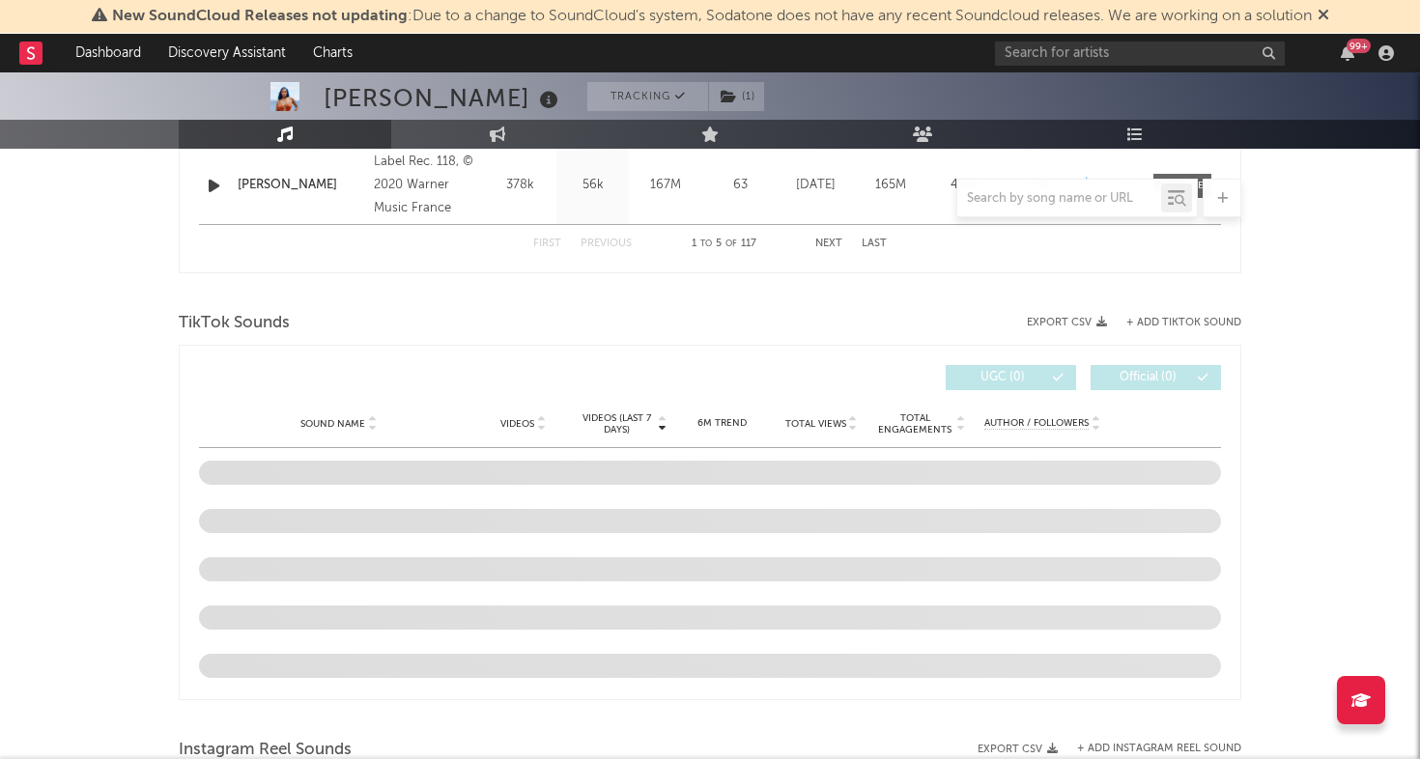
scroll to position [1230, 0]
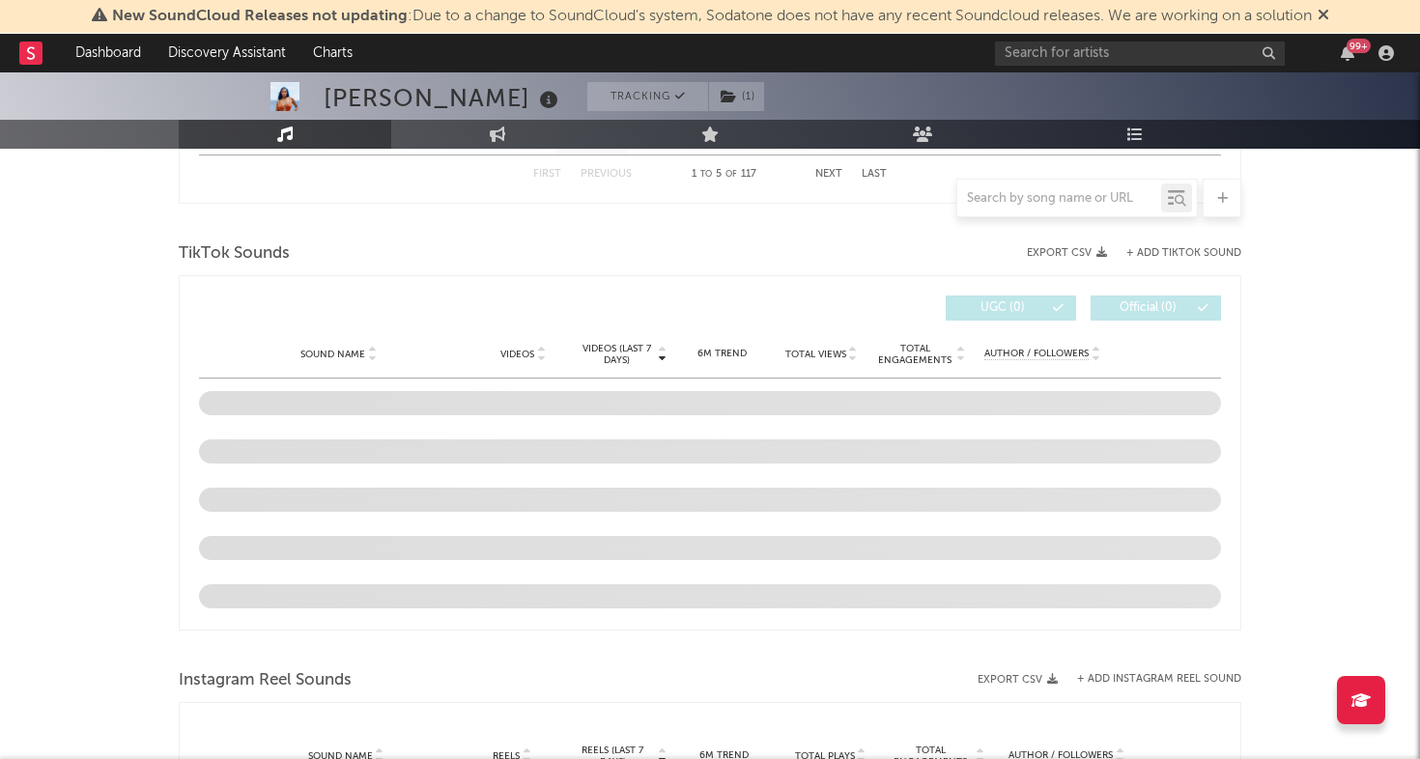
click at [149, 274] on div "[PERSON_NAME] Tracking ( 1 ) [GEOGRAPHIC_DATA] | R&B/Soul Edit Tracking ( 1 ) E…" at bounding box center [710, 501] width 1420 height 3319
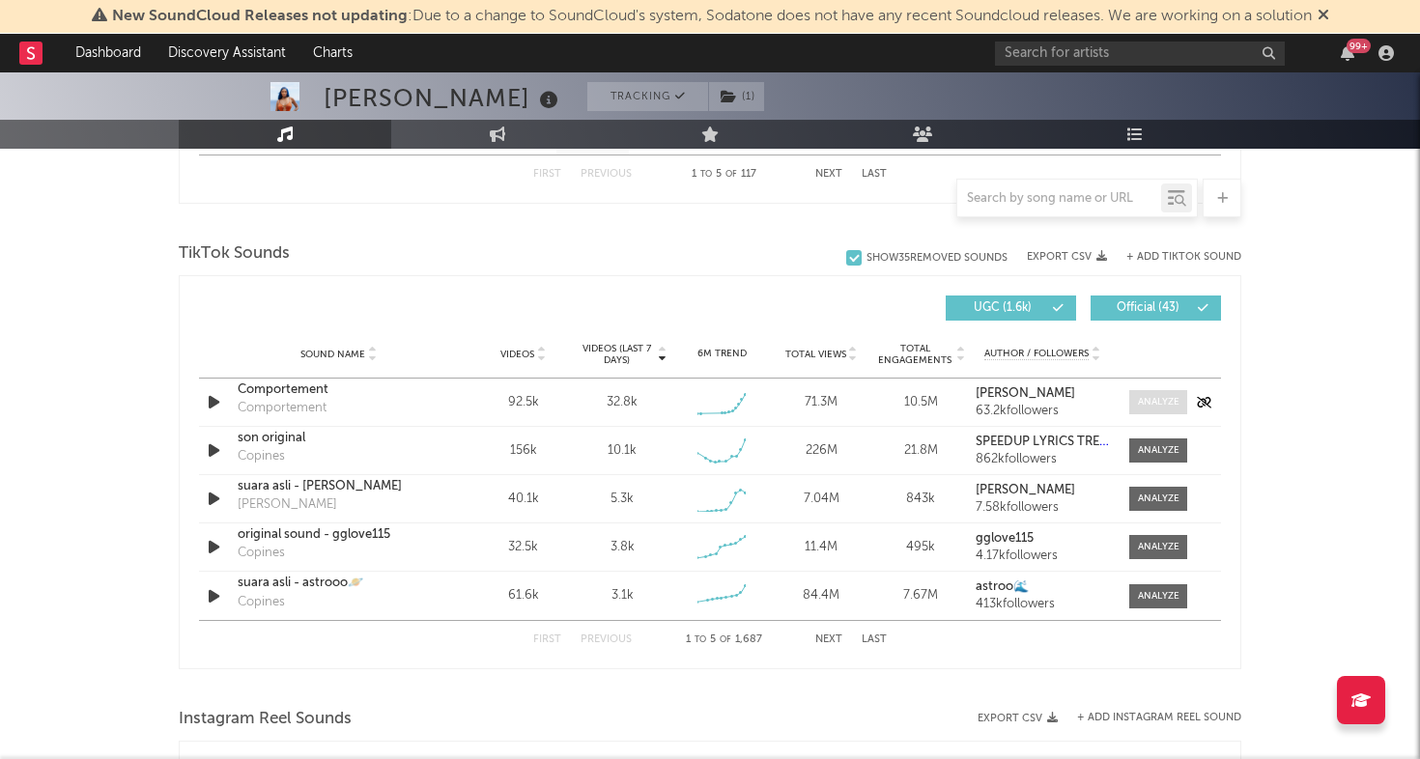
click at [1159, 395] on div at bounding box center [1159, 402] width 42 height 14
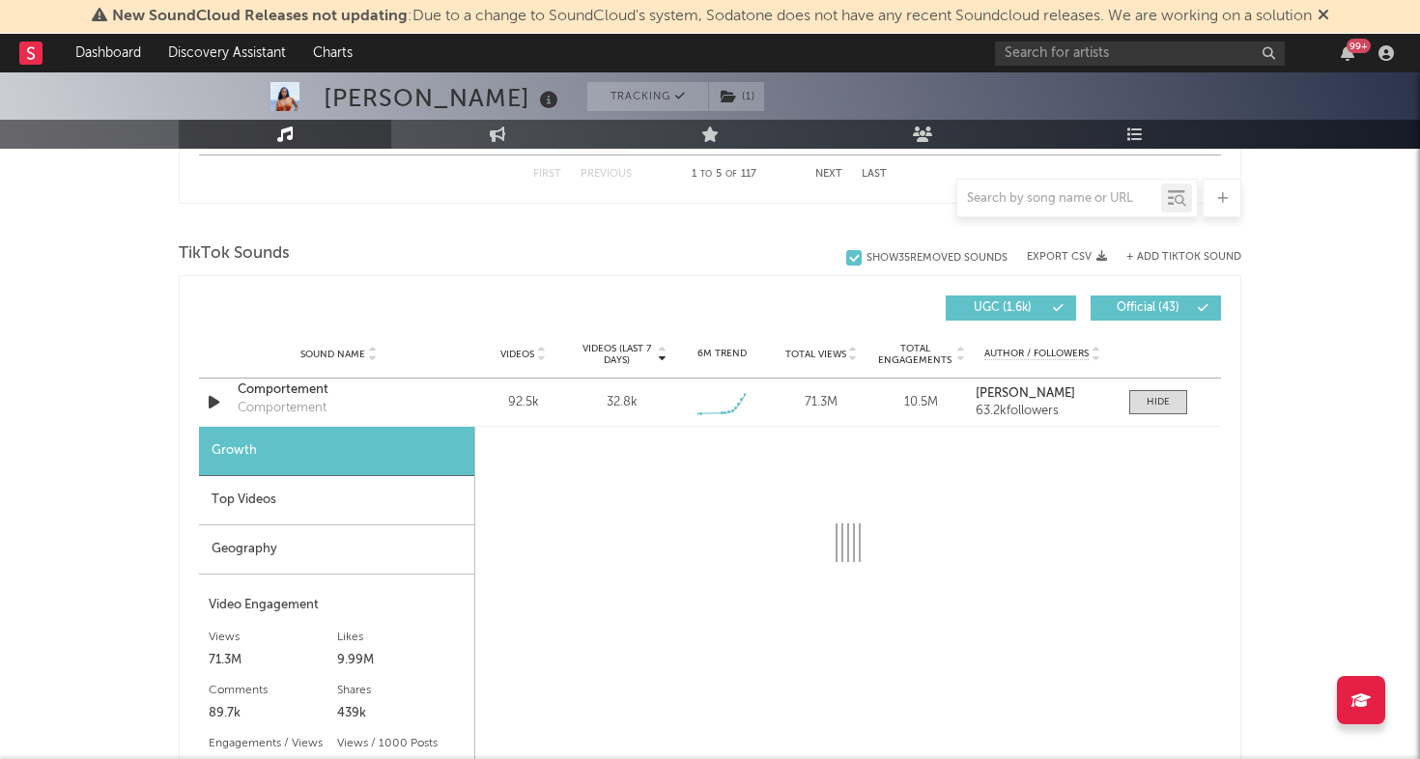
click at [339, 548] on div "Geography" at bounding box center [336, 549] width 275 height 49
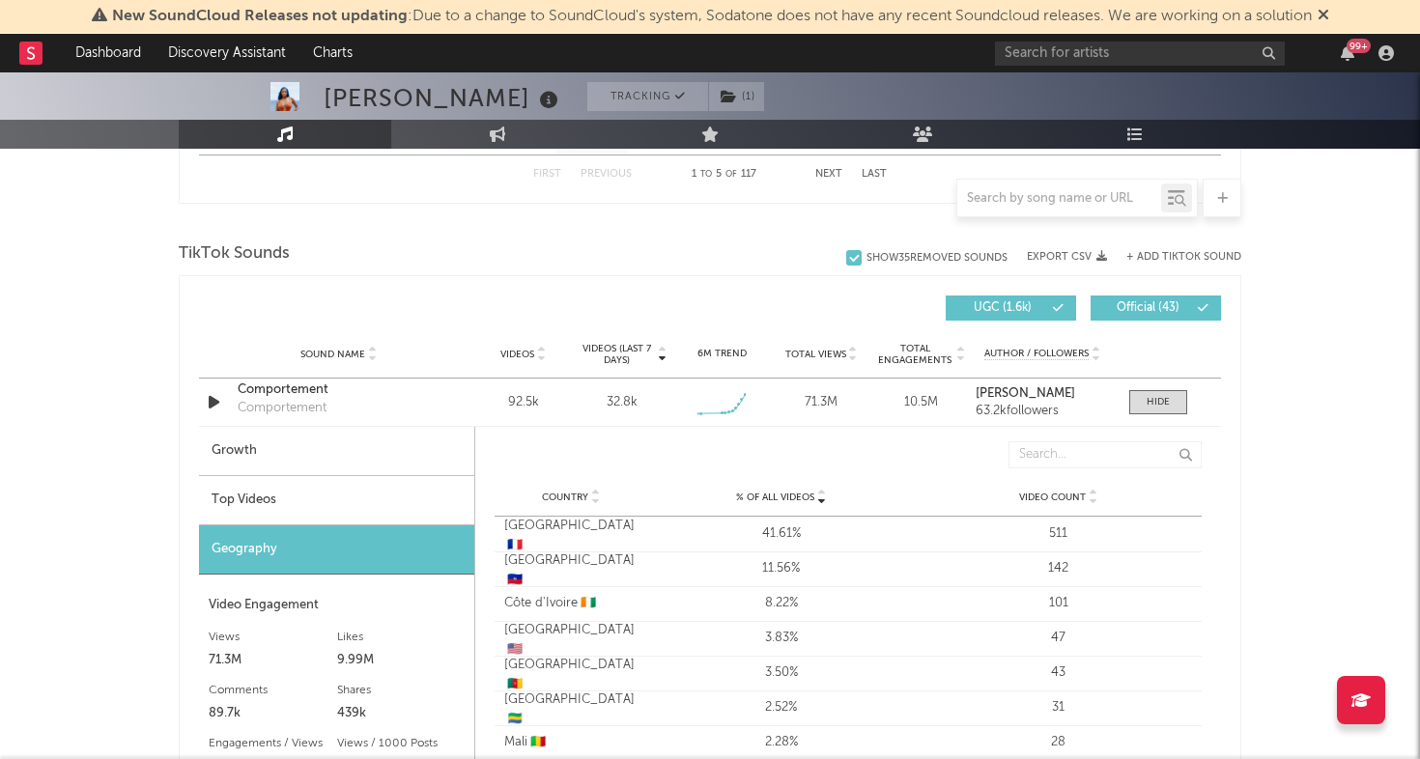
click at [340, 503] on div "Top Videos" at bounding box center [336, 500] width 275 height 49
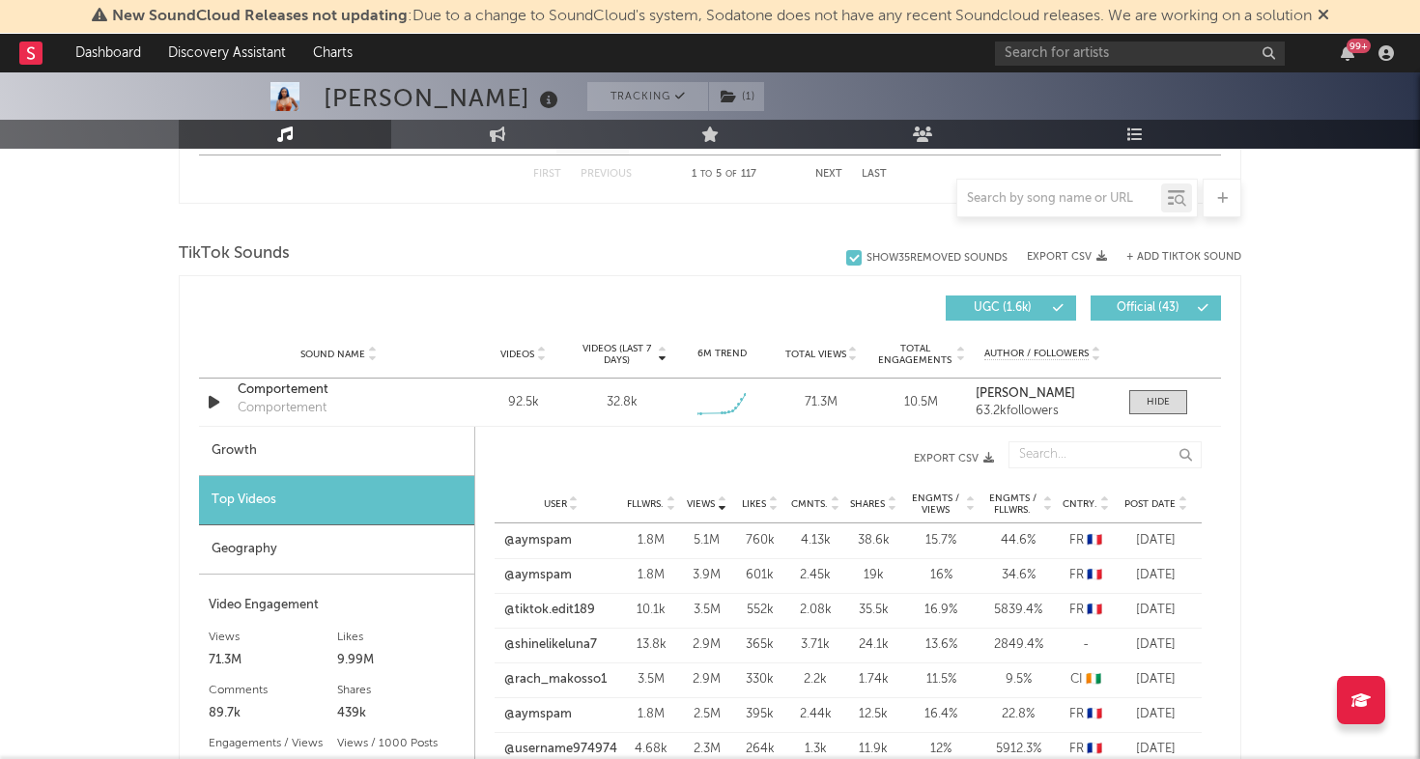
click at [336, 559] on div "Geography" at bounding box center [336, 549] width 275 height 49
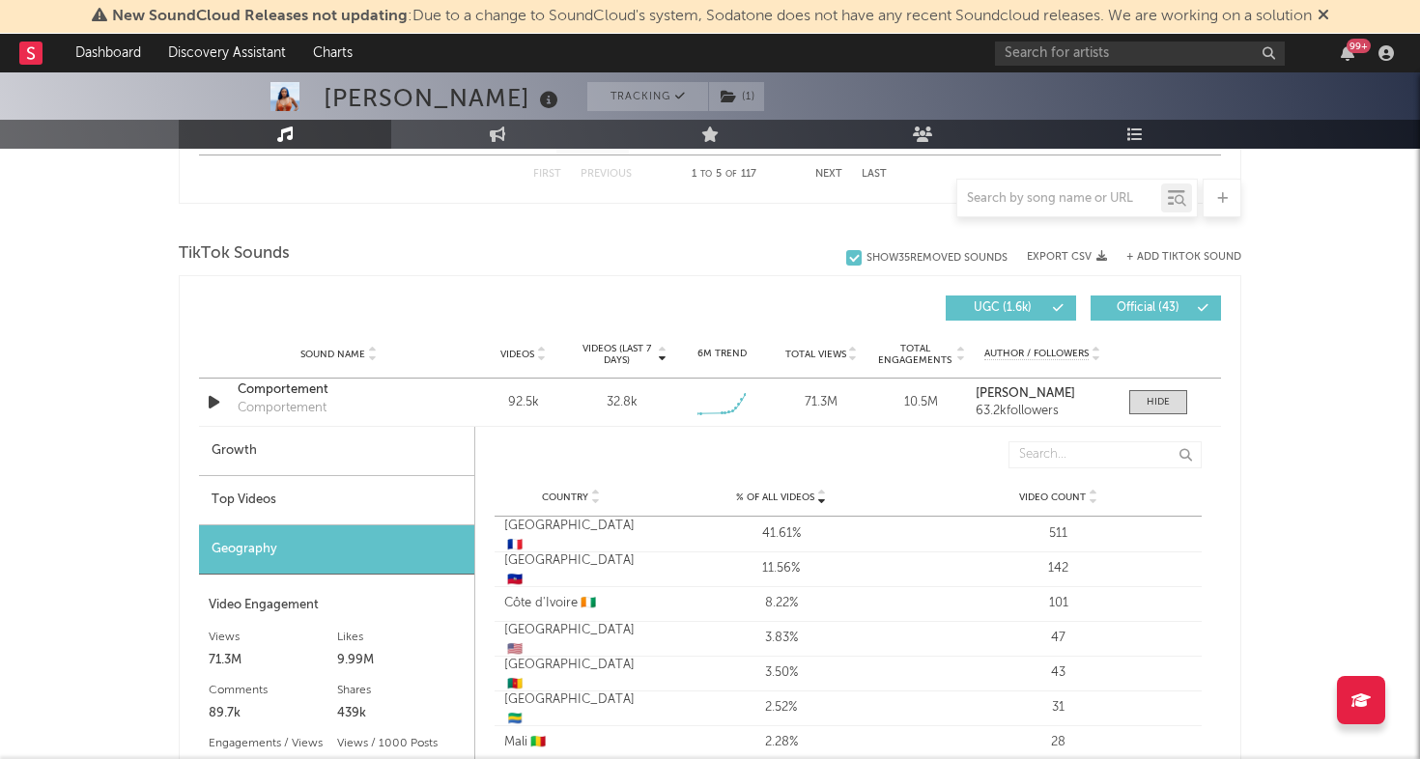
click at [341, 493] on div "Top Videos" at bounding box center [336, 500] width 275 height 49
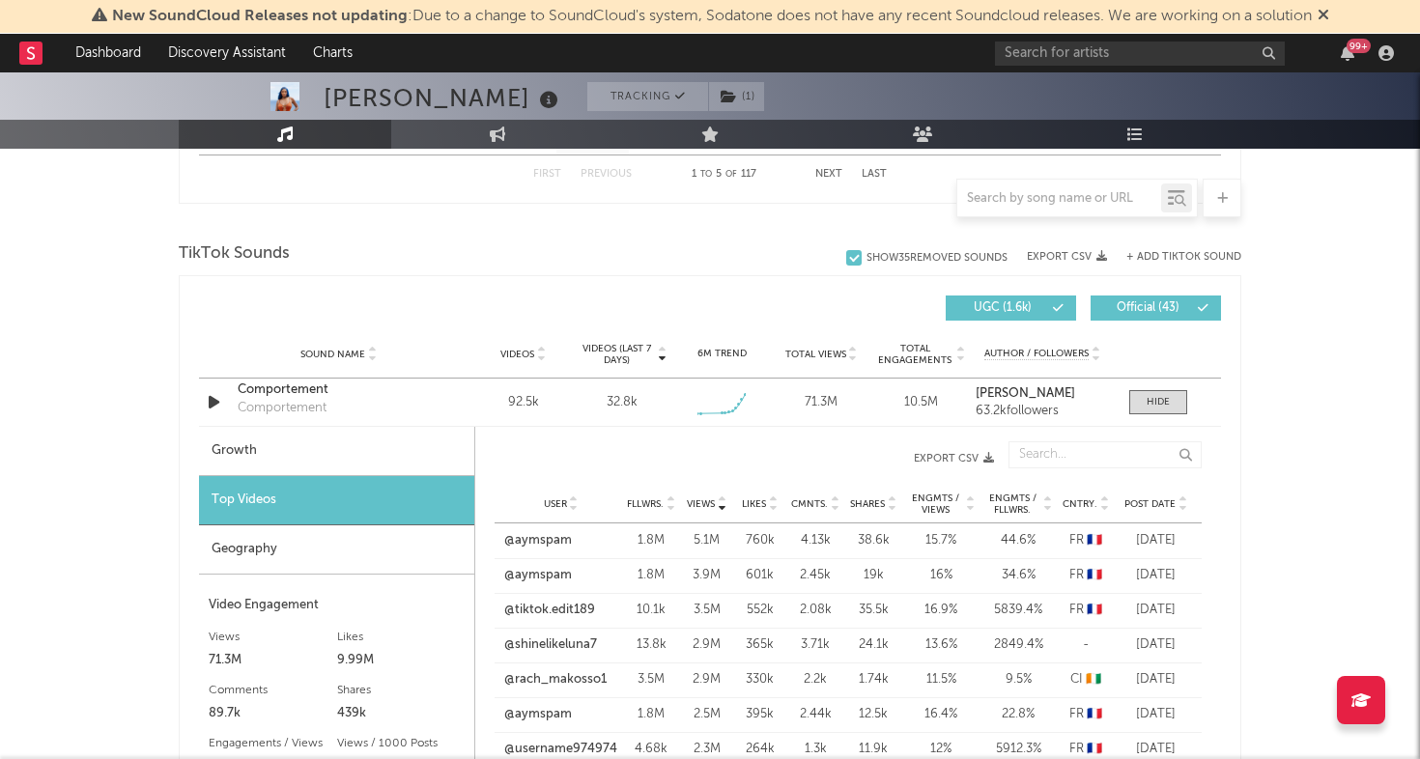
click at [1158, 500] on span "Post Date" at bounding box center [1149, 504] width 51 height 12
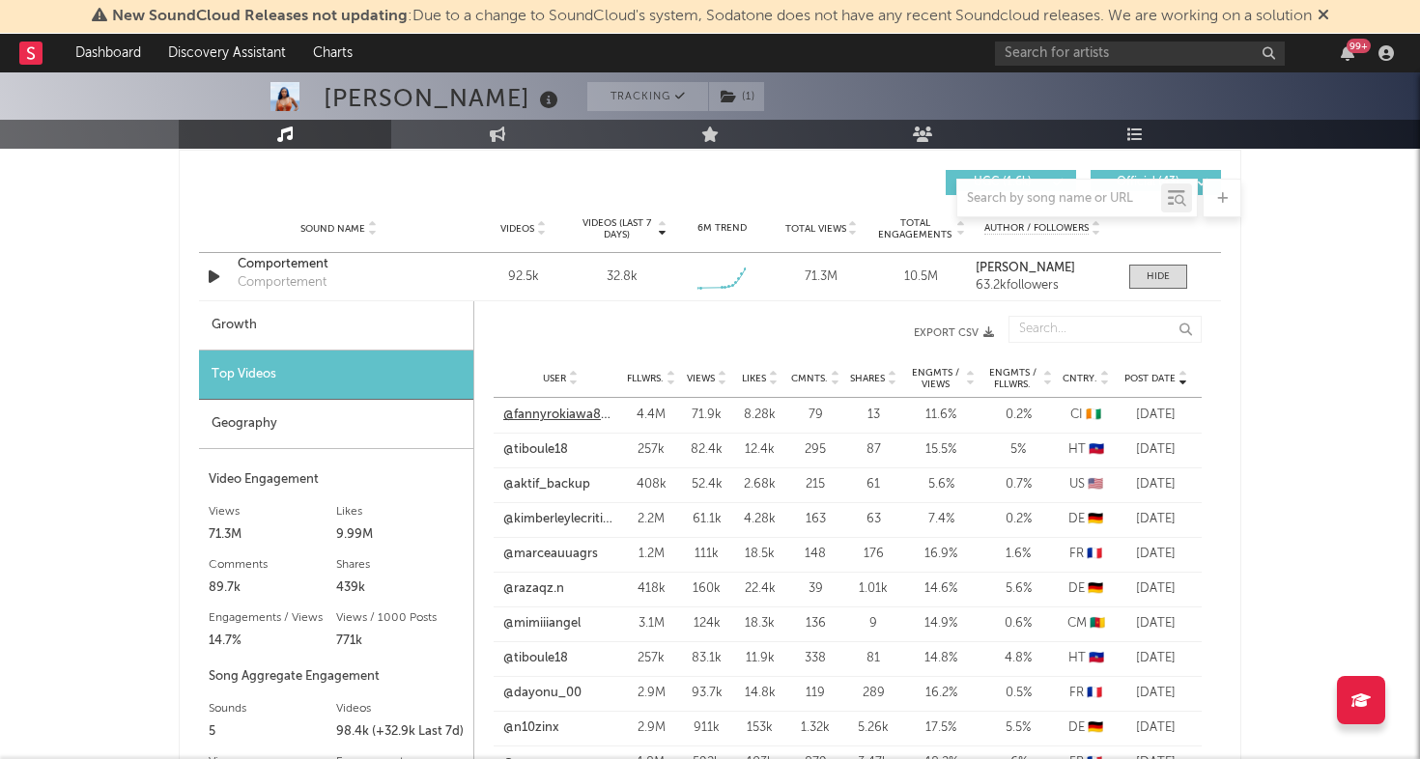
scroll to position [1357, 0]
click at [552, 615] on link "@mimiiiangel" at bounding box center [541, 622] width 77 height 19
